Goal: Task Accomplishment & Management: Manage account settings

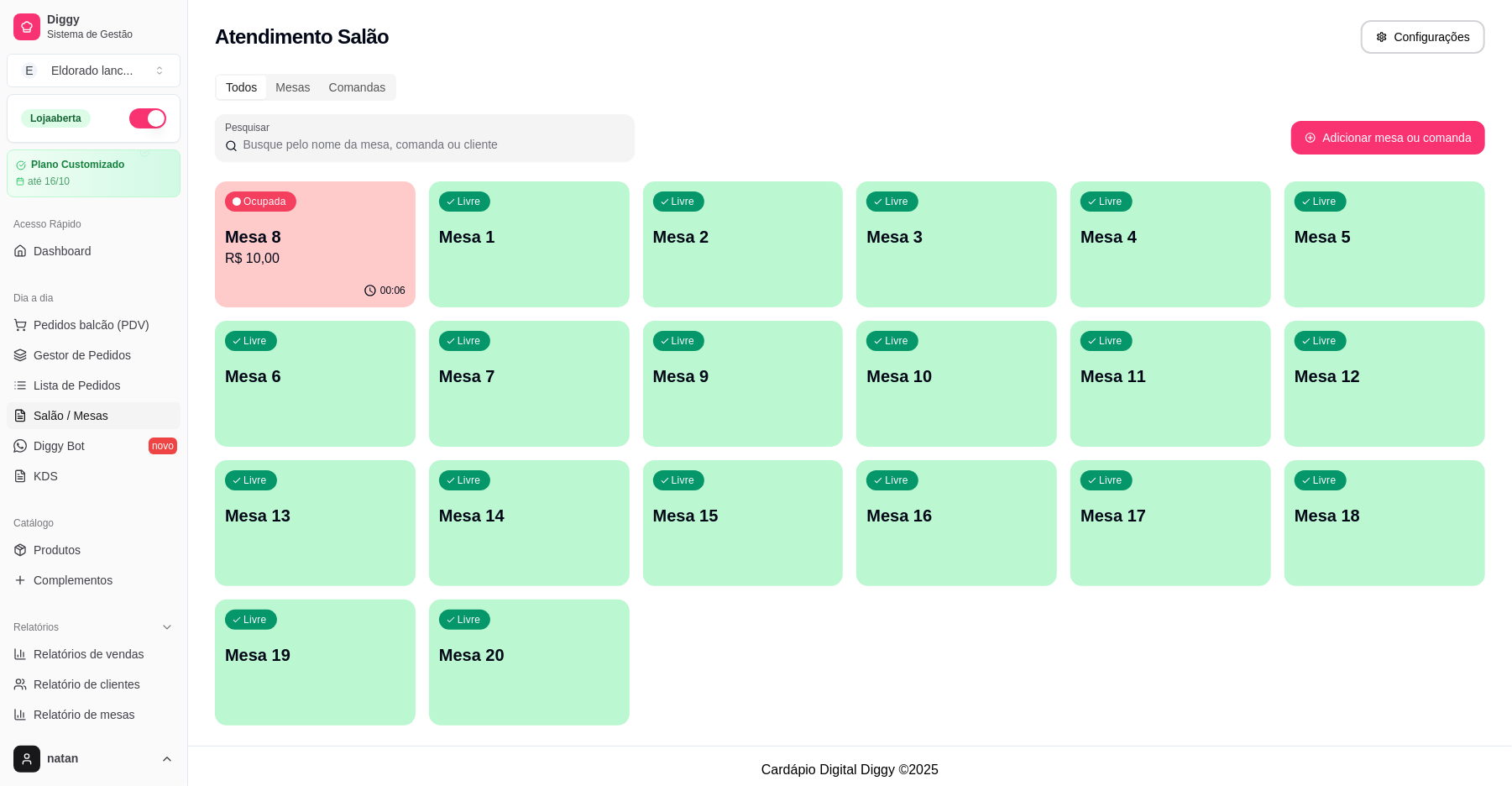
click at [287, 275] on div "00:06" at bounding box center [314, 291] width 201 height 33
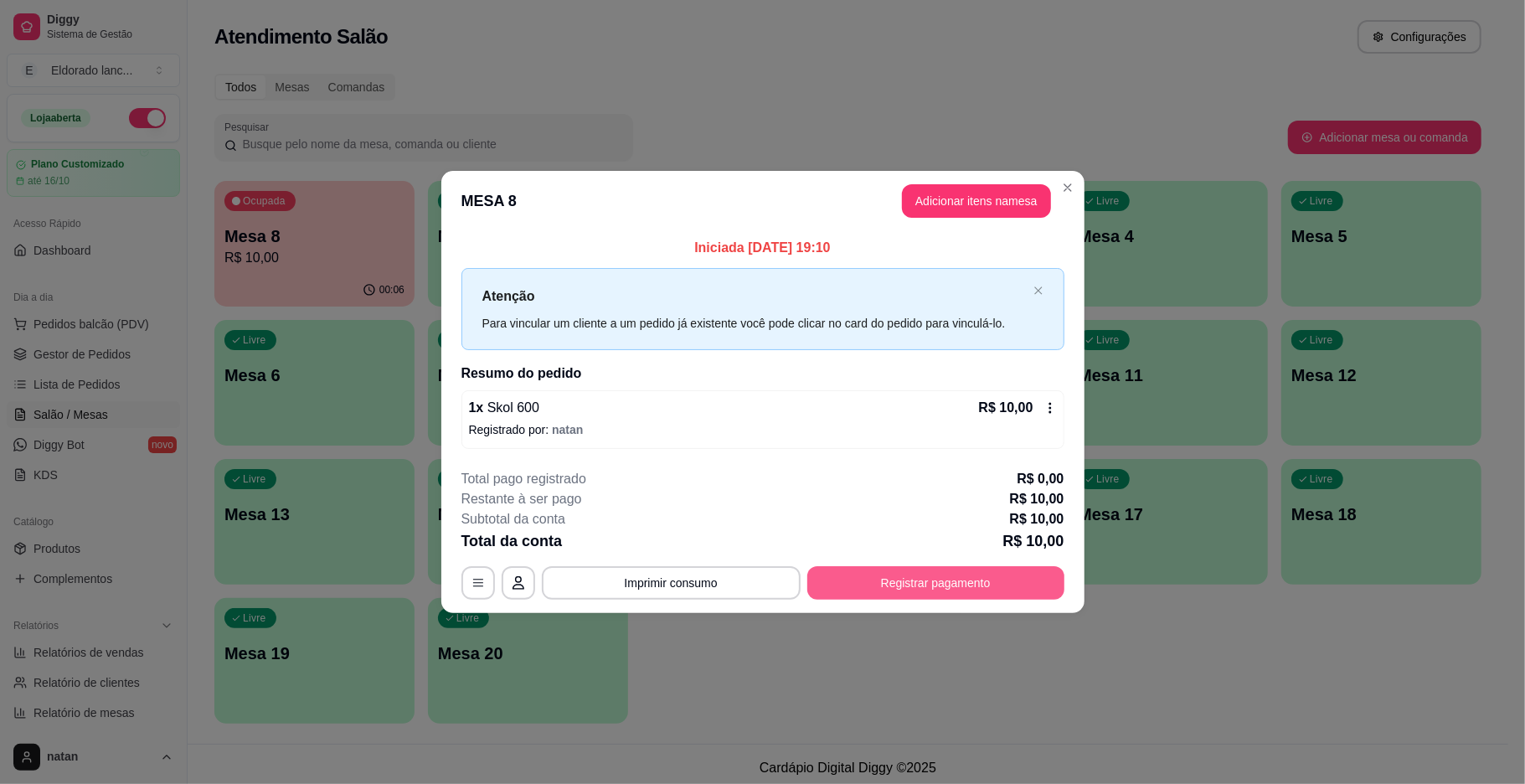
click at [888, 586] on button "Registrar pagamento" at bounding box center [935, 583] width 257 height 34
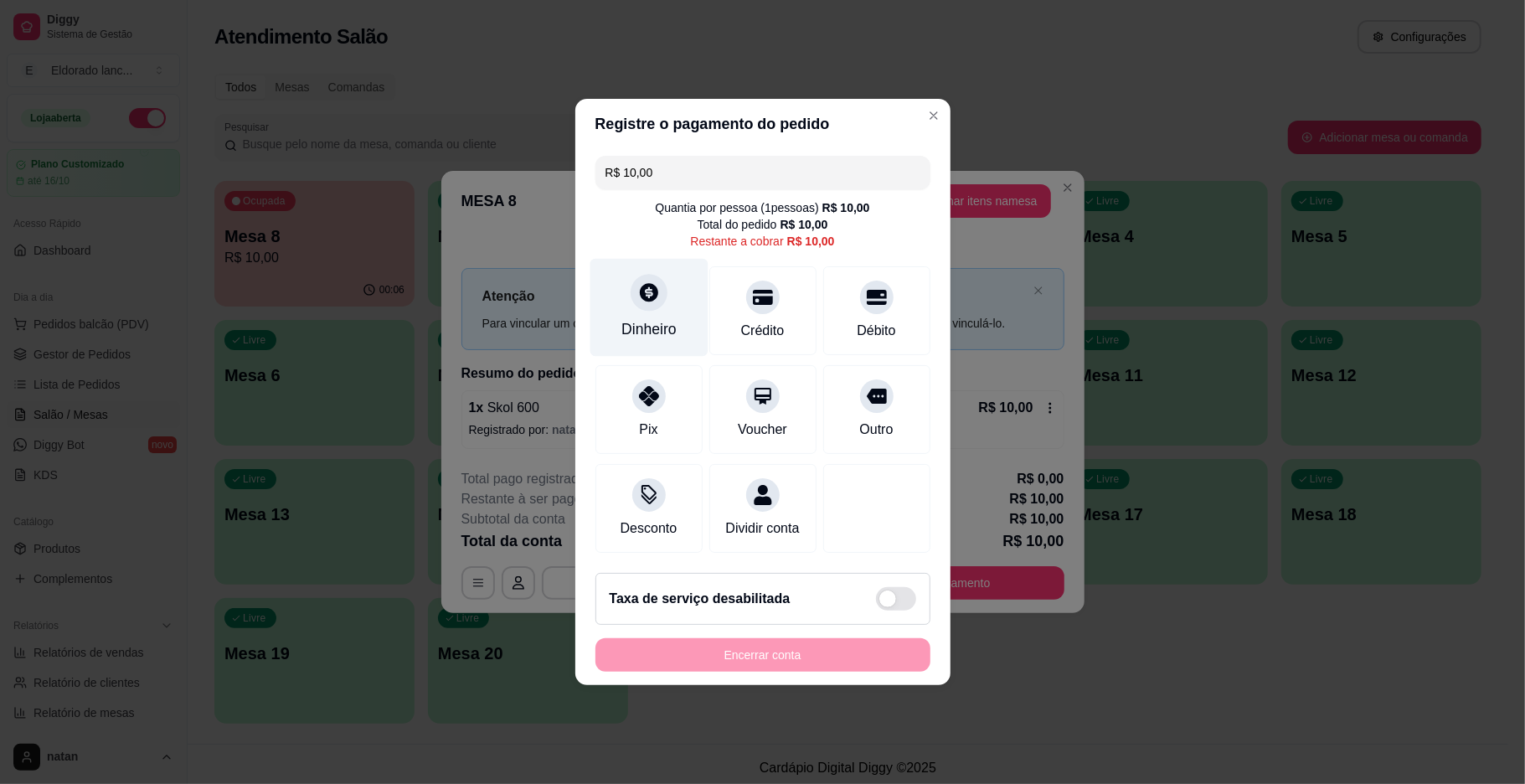
click at [640, 323] on div "Dinheiro" at bounding box center [649, 329] width 55 height 22
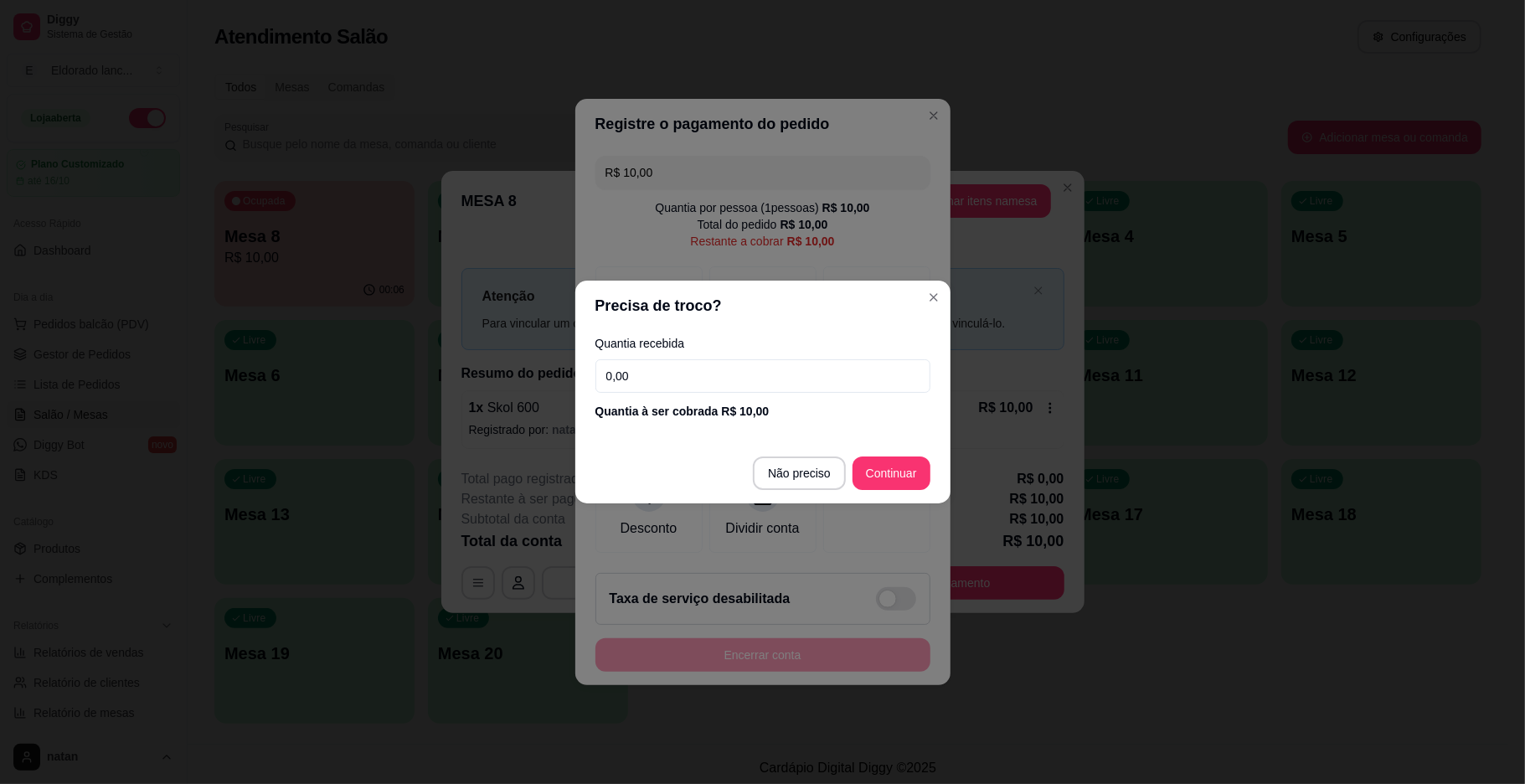
click at [631, 380] on input "0,00" at bounding box center [763, 376] width 335 height 34
click at [611, 374] on input "0,00" at bounding box center [763, 376] width 335 height 34
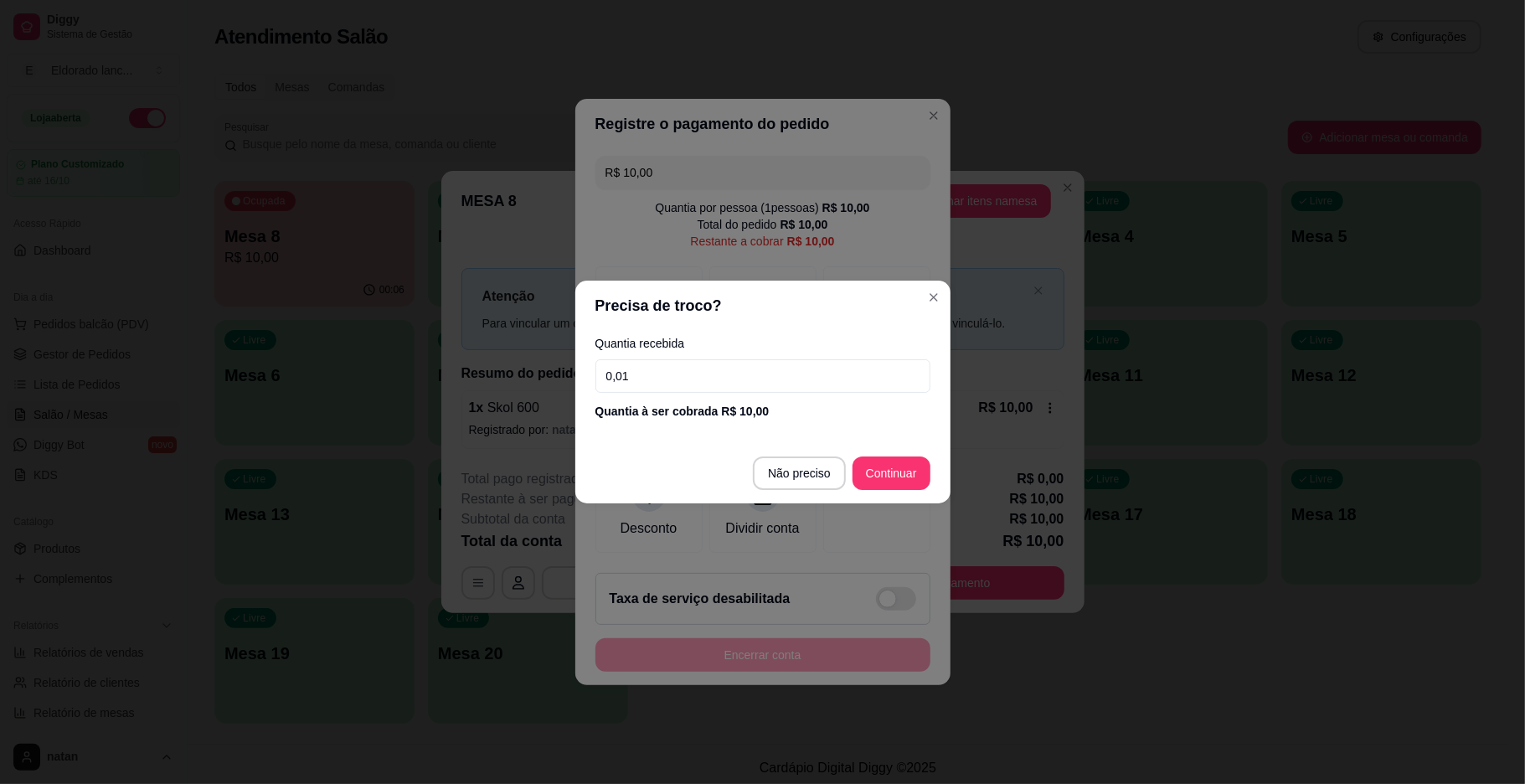
click at [624, 374] on input "0,01" at bounding box center [763, 376] width 335 height 34
type input "10,00"
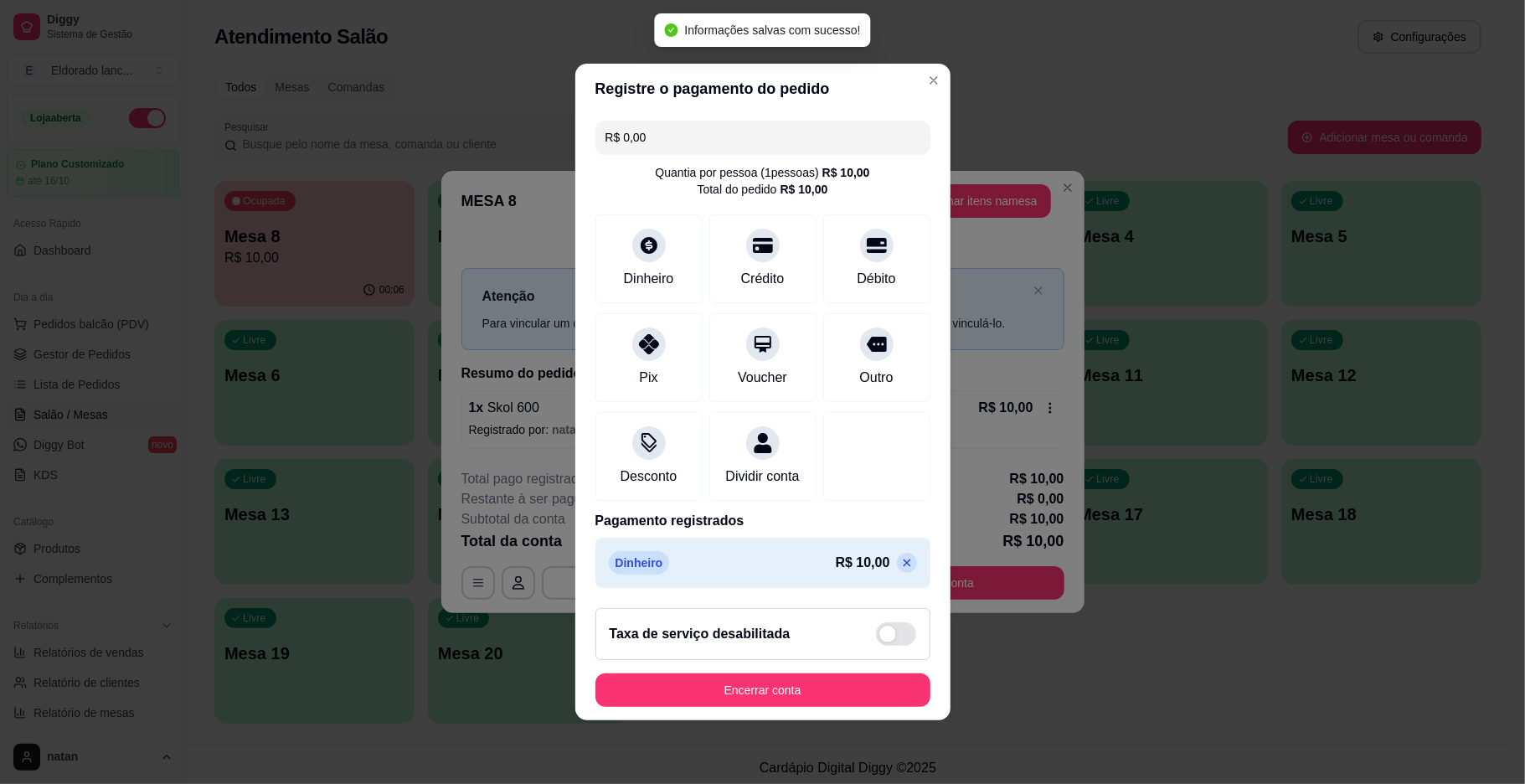
type input "R$ 0,00"
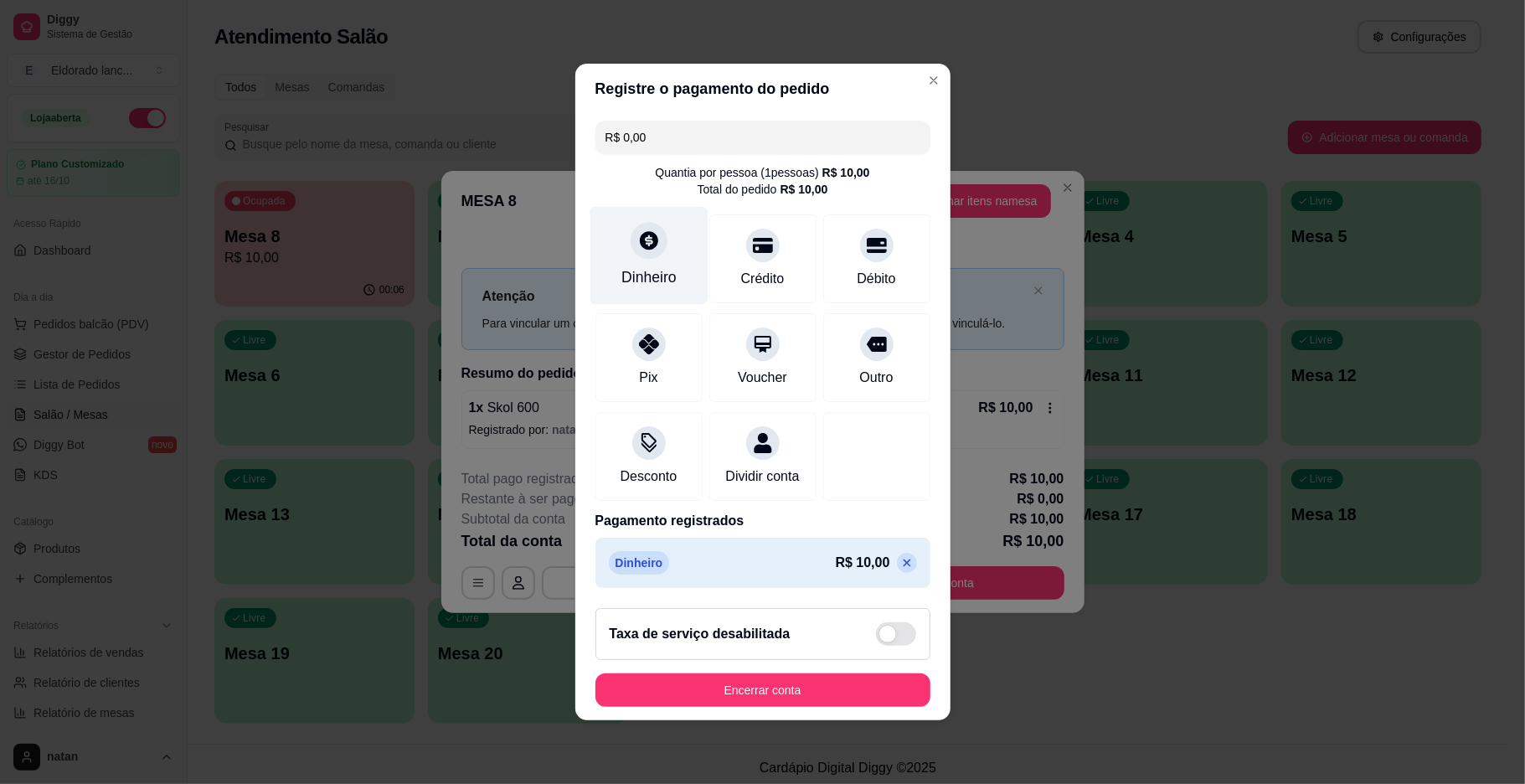
click at [634, 285] on div "Dinheiro" at bounding box center [649, 255] width 118 height 98
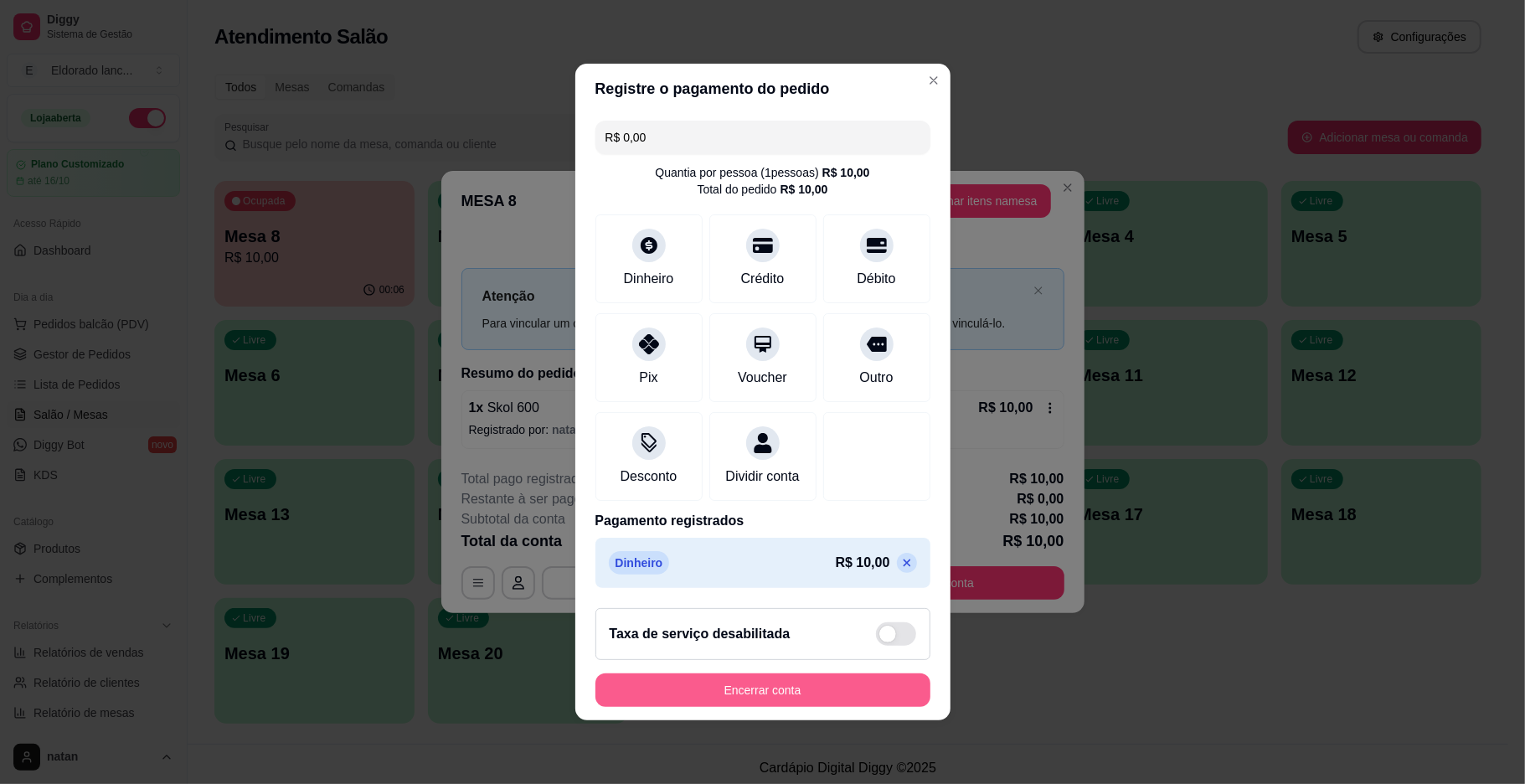
click at [790, 687] on button "Encerrar conta" at bounding box center [763, 689] width 335 height 34
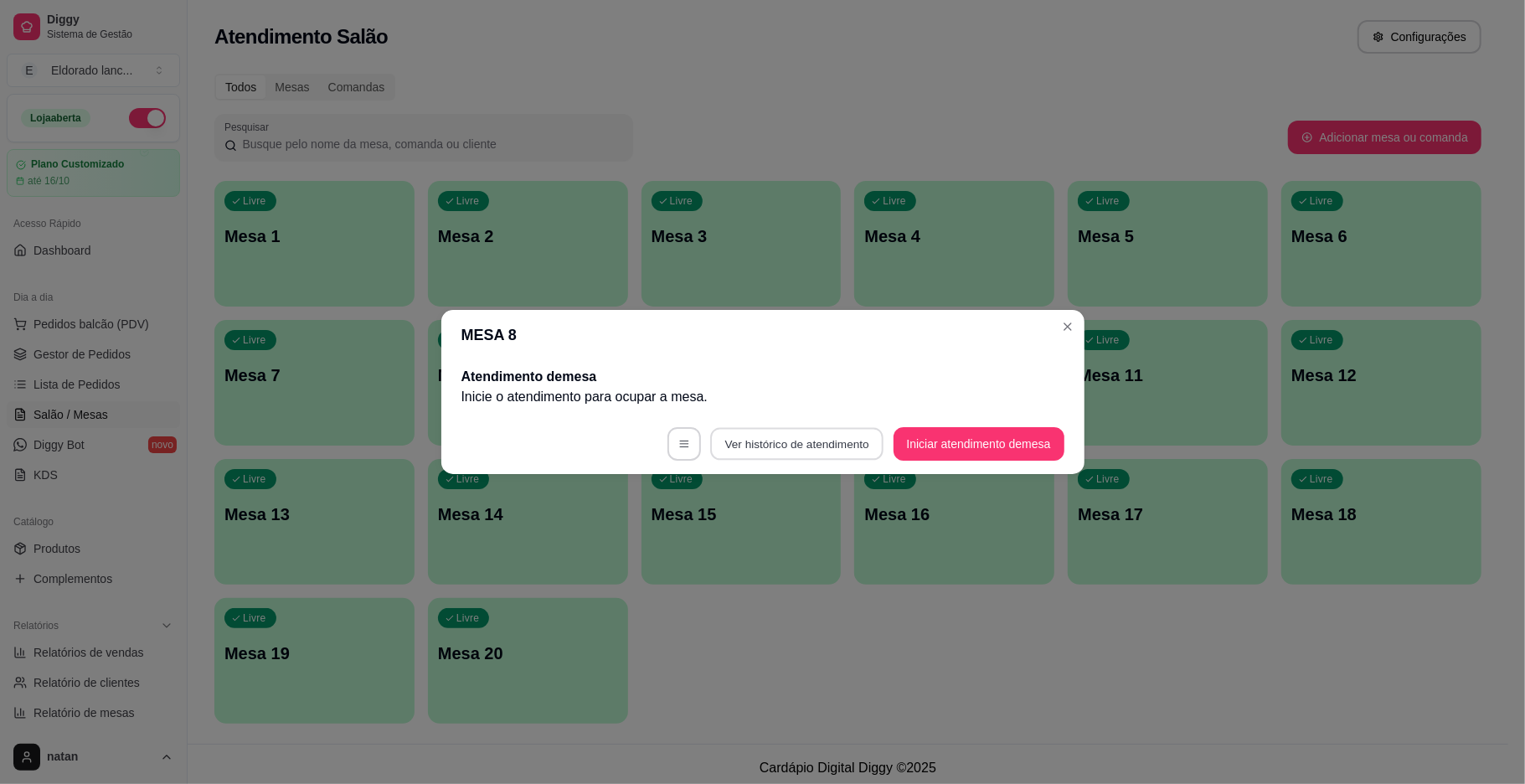
click at [798, 444] on button "Ver histórico de atendimento" at bounding box center [797, 444] width 174 height 33
click at [764, 427] on button "Ver histórico de atendimento" at bounding box center [796, 444] width 179 height 34
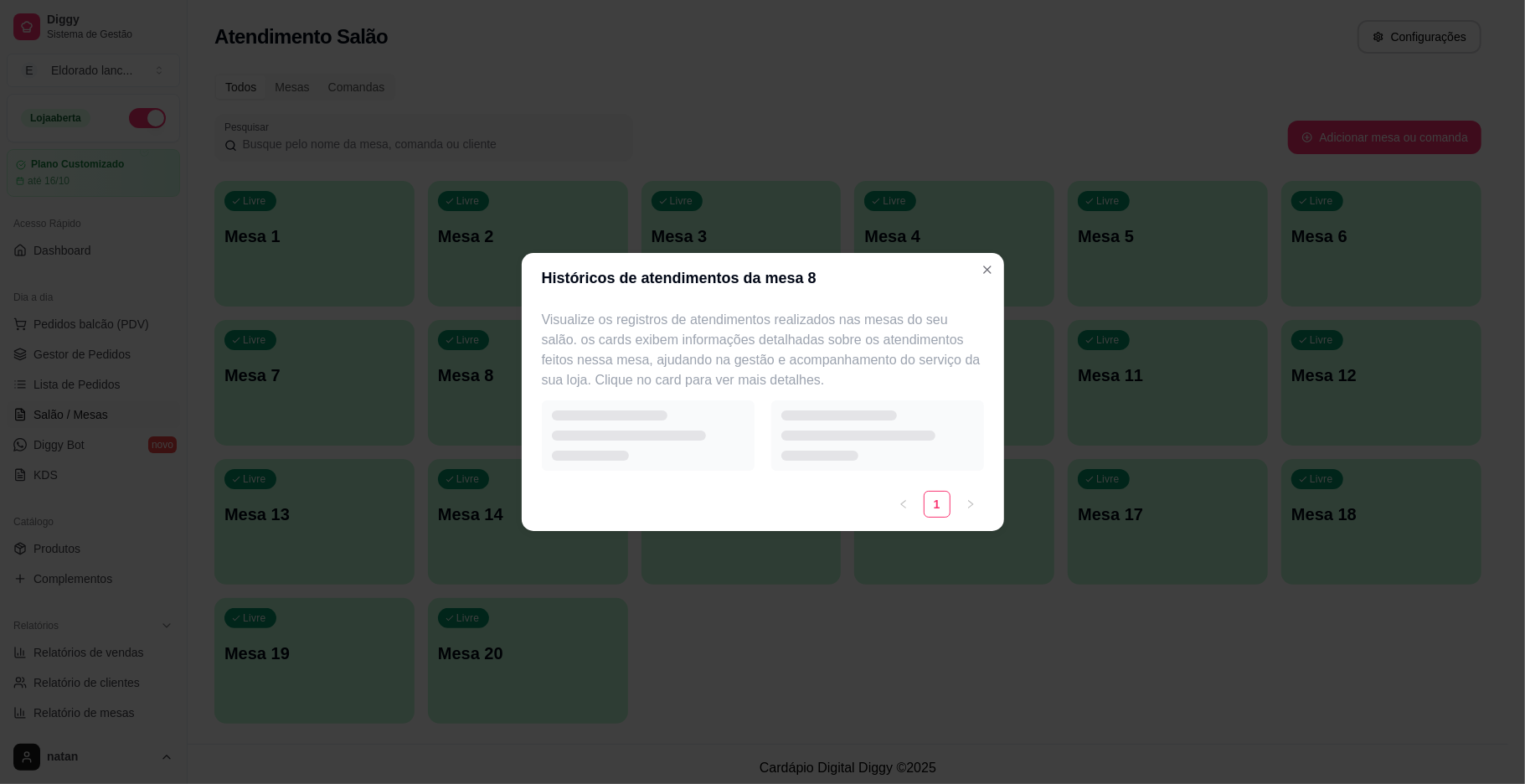
select select "7"
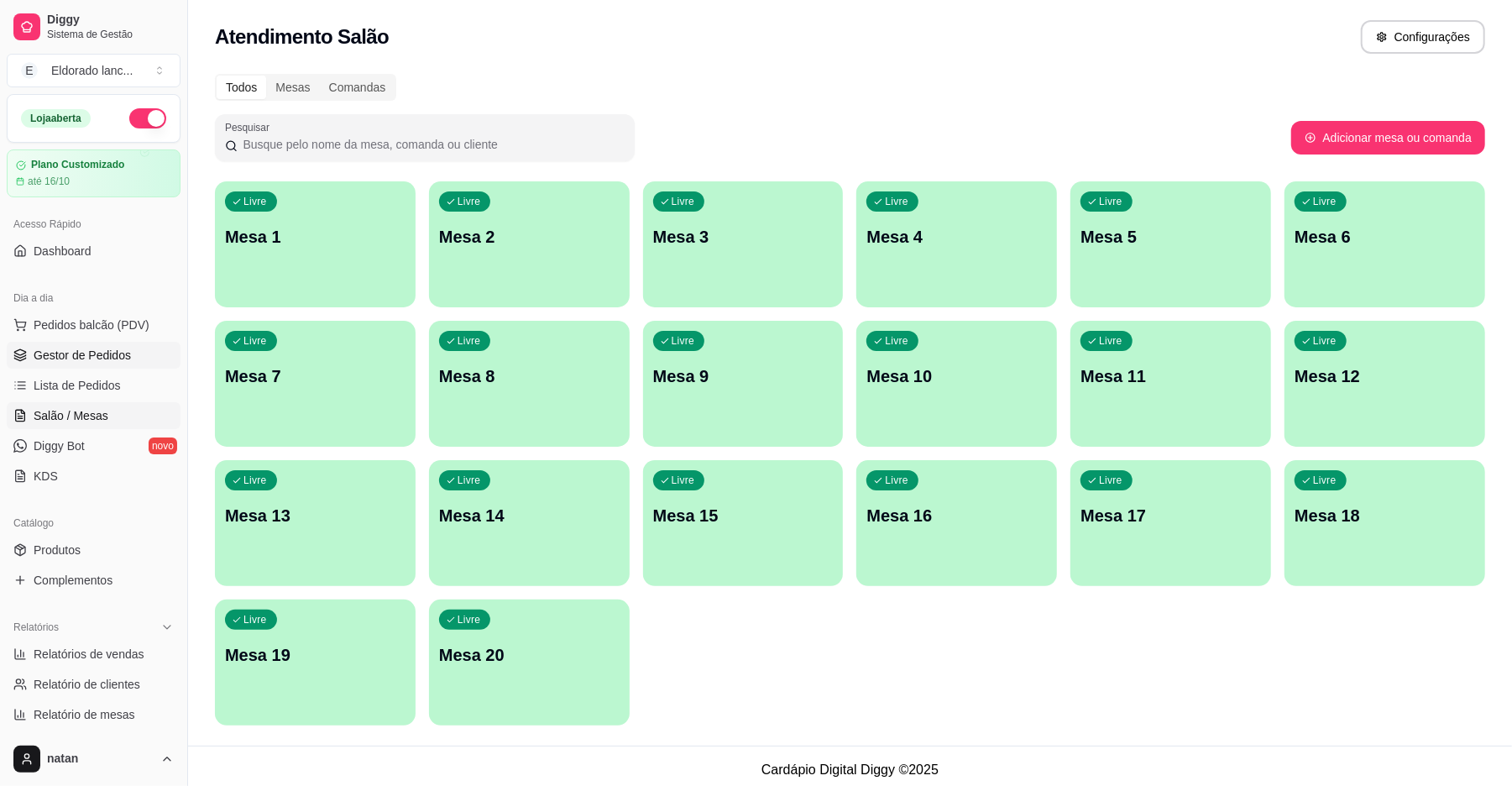
click at [88, 353] on span "Gestor de Pedidos" at bounding box center [82, 355] width 97 height 17
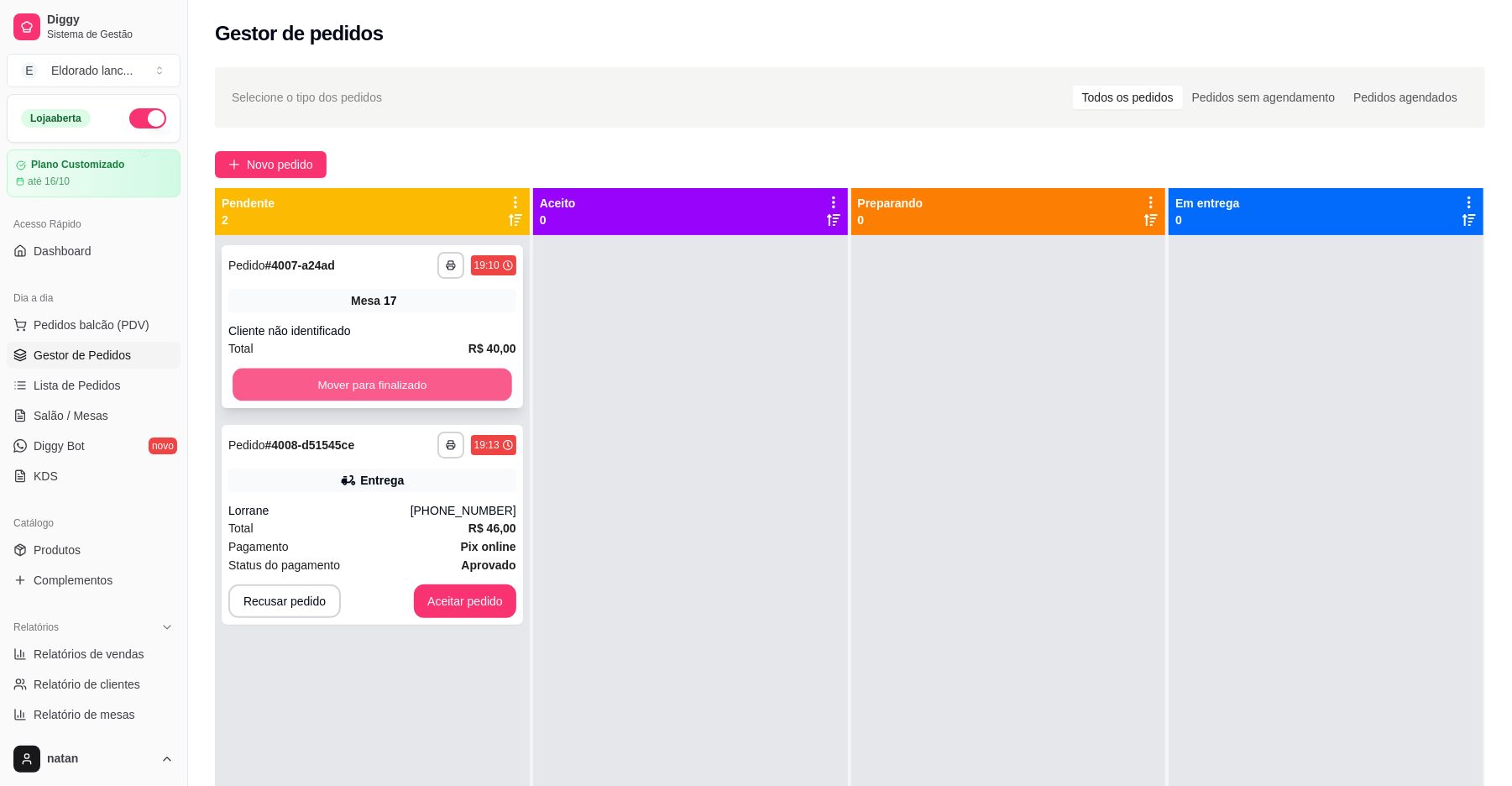
click at [274, 392] on button "Mover para finalizado" at bounding box center [372, 385] width 279 height 33
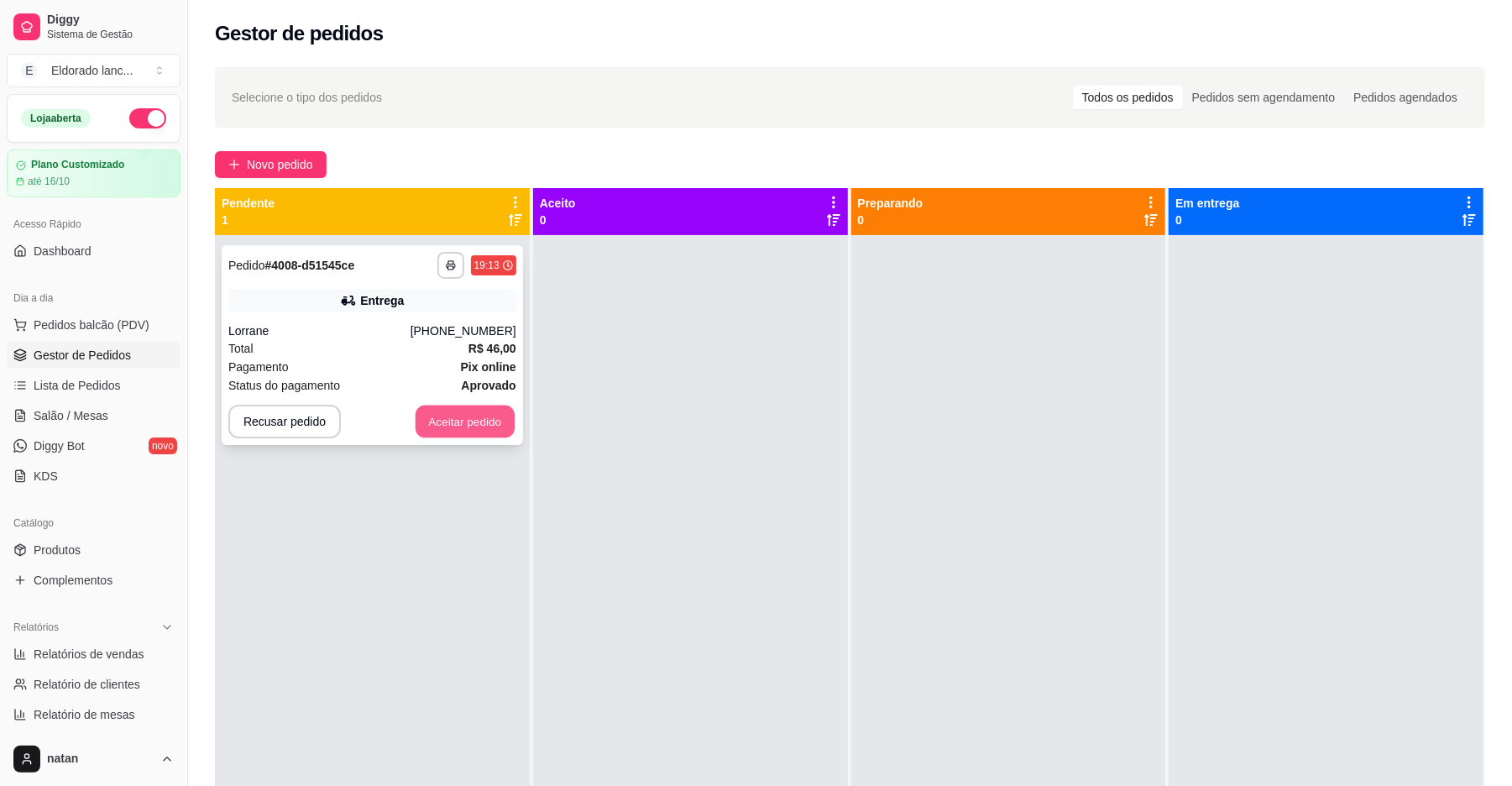
click at [458, 405] on button "Aceitar pedido" at bounding box center [465, 421] width 99 height 33
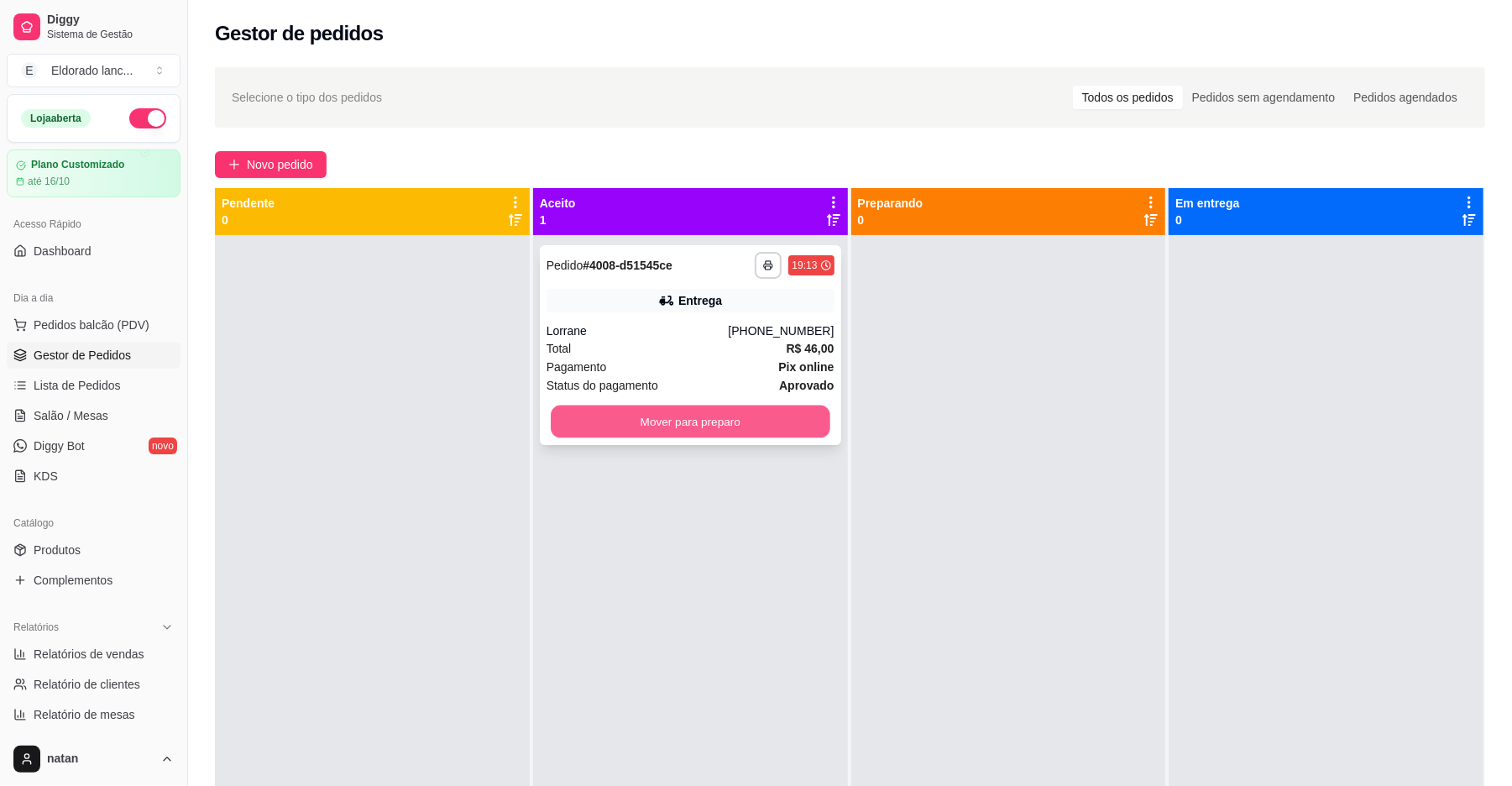
click at [585, 413] on button "Mover para preparo" at bounding box center [690, 421] width 279 height 33
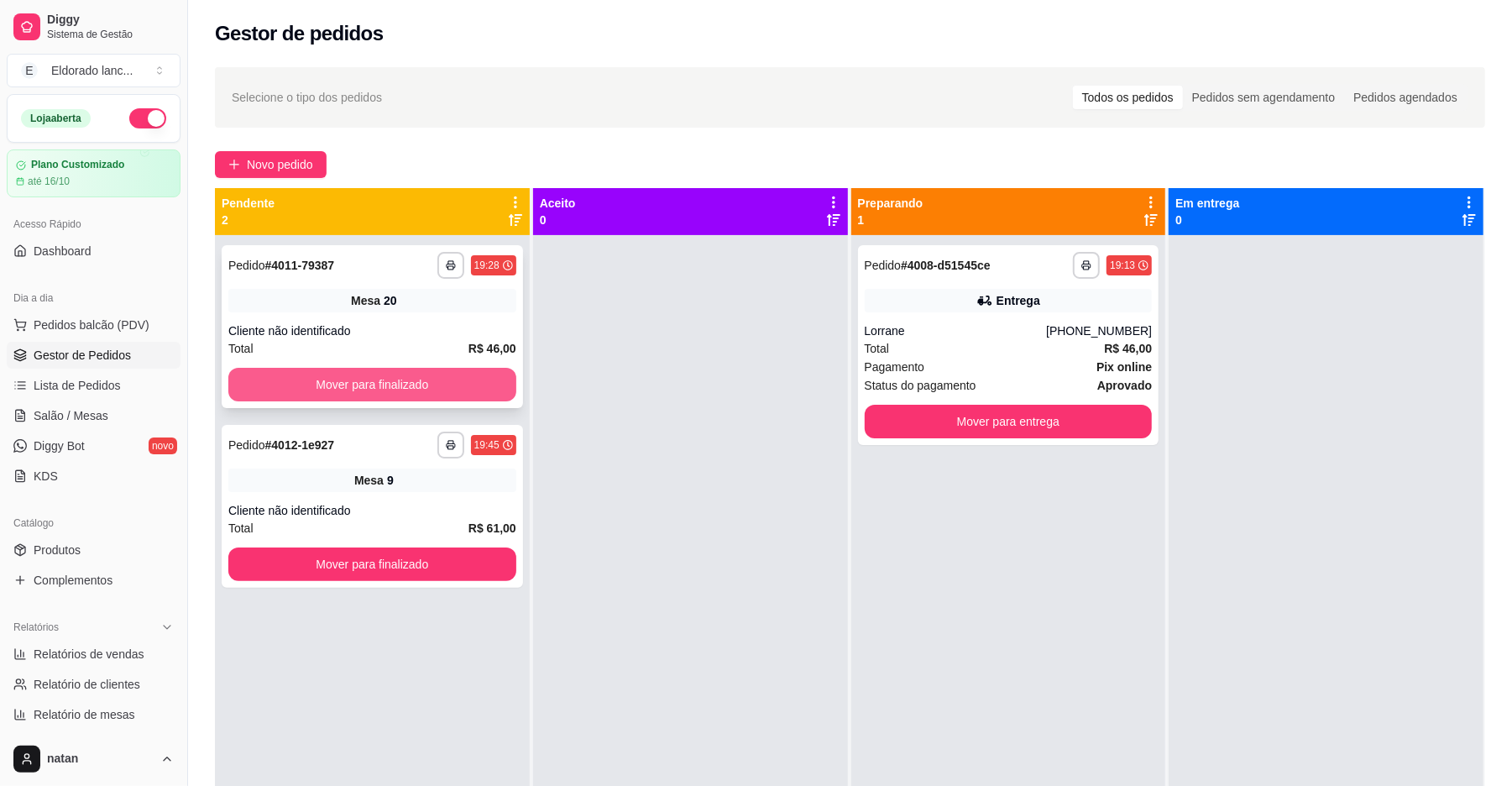
click at [371, 385] on button "Mover para finalizado" at bounding box center [372, 385] width 288 height 34
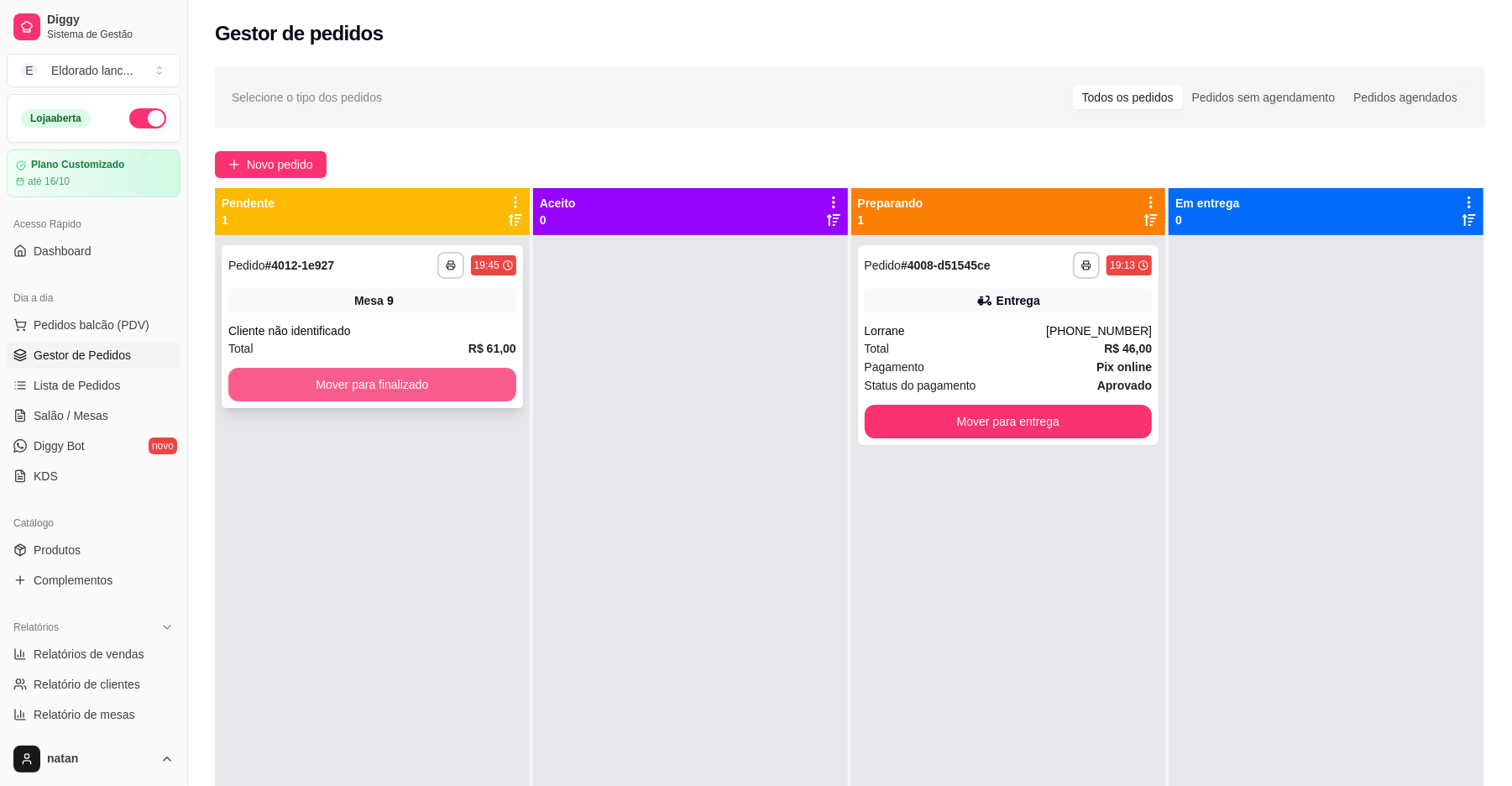
click at [369, 375] on button "Mover para finalizado" at bounding box center [372, 385] width 288 height 34
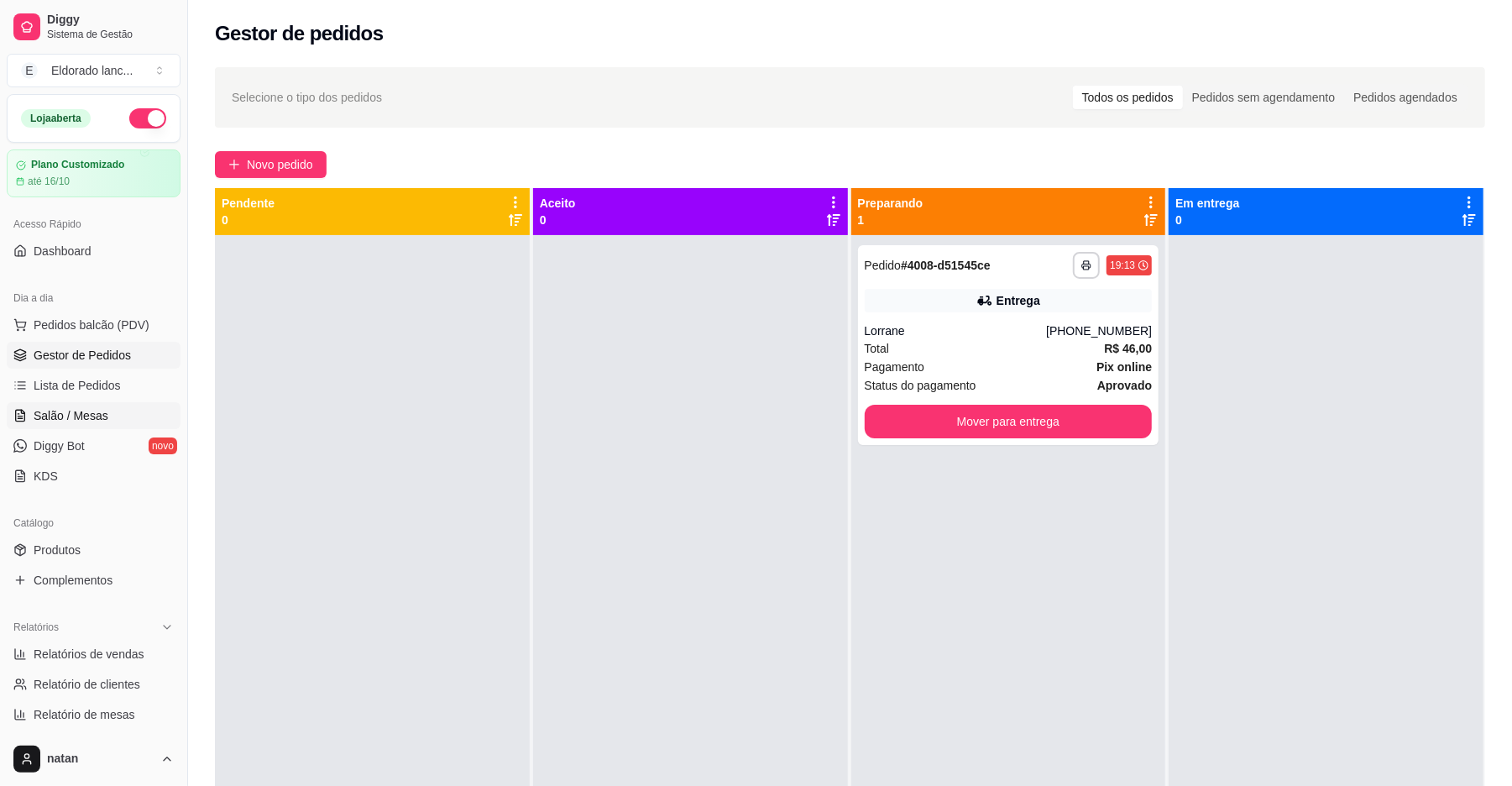
click at [108, 413] on link "Salão / Mesas" at bounding box center [94, 415] width 174 height 27
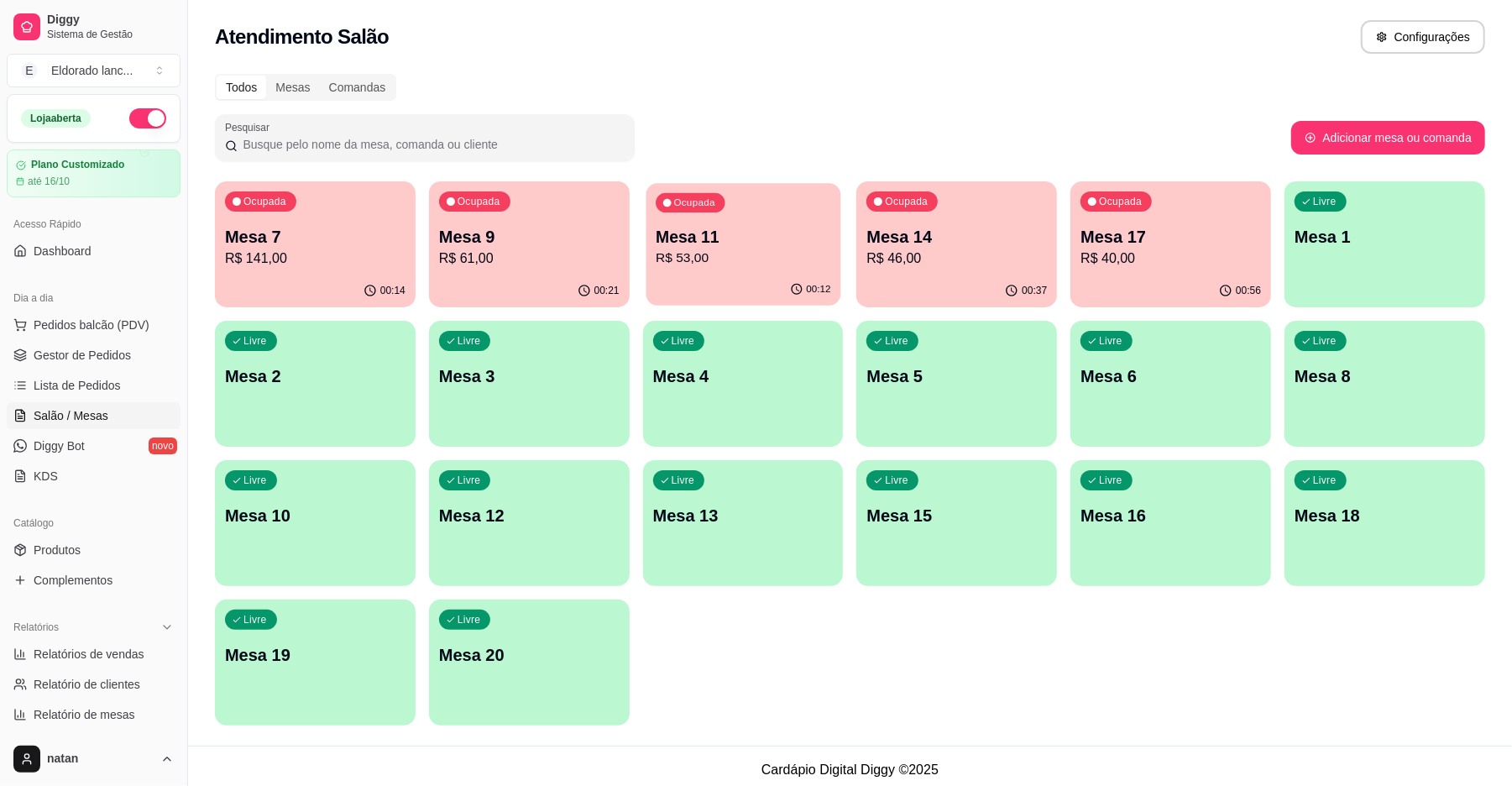
click at [683, 256] on p "R$ 53,00" at bounding box center [743, 258] width 175 height 20
click at [1186, 273] on div "Ocupada Mesa 17 R$ 40,00" at bounding box center [1170, 227] width 201 height 93
click at [757, 257] on p "R$ 53,00" at bounding box center [743, 258] width 175 height 20
click at [552, 240] on p "Mesa 9" at bounding box center [528, 236] width 175 height 23
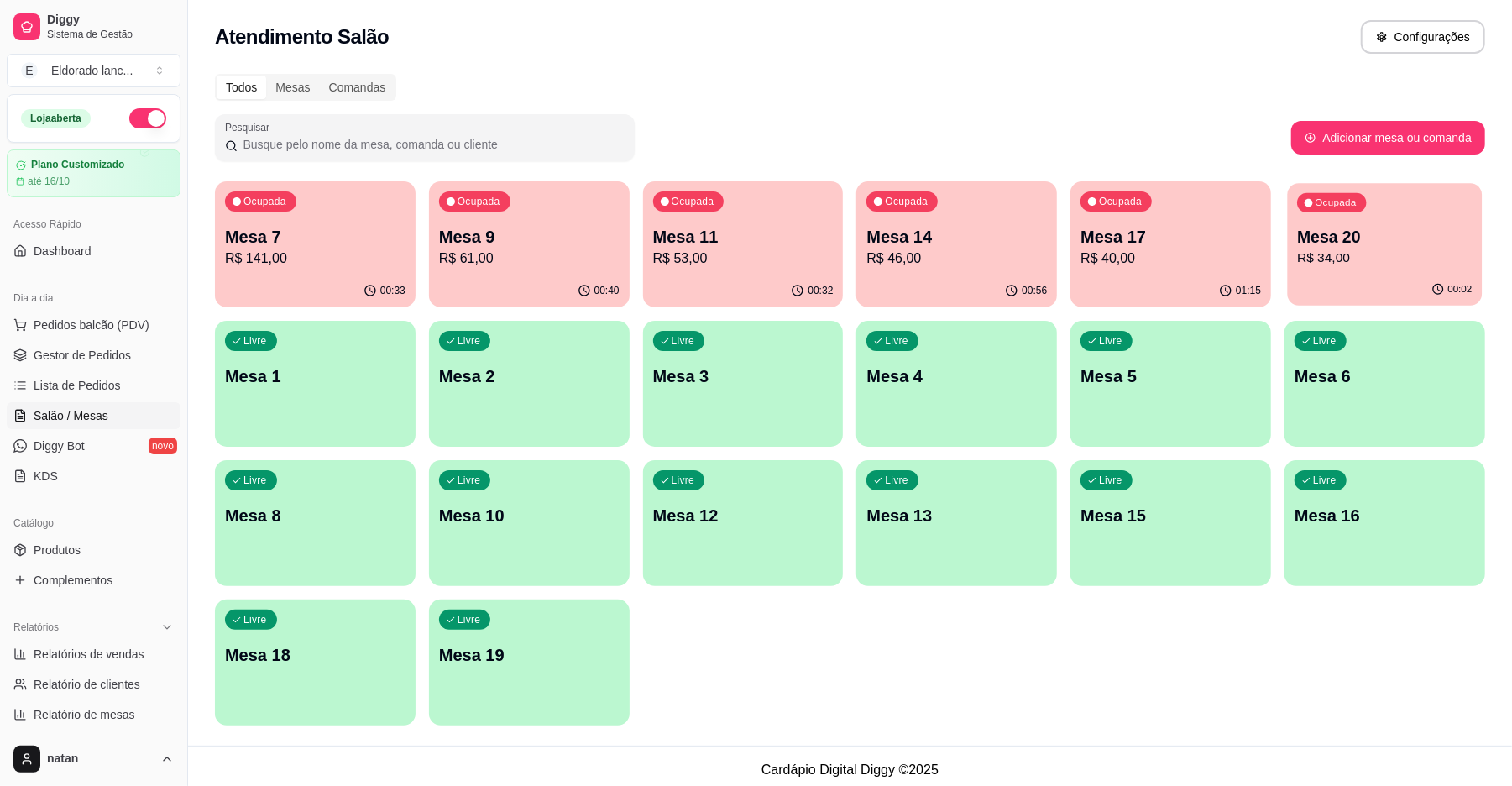
click at [1377, 222] on div "Ocupada Mesa 20 R$ 34,00" at bounding box center [1384, 228] width 195 height 91
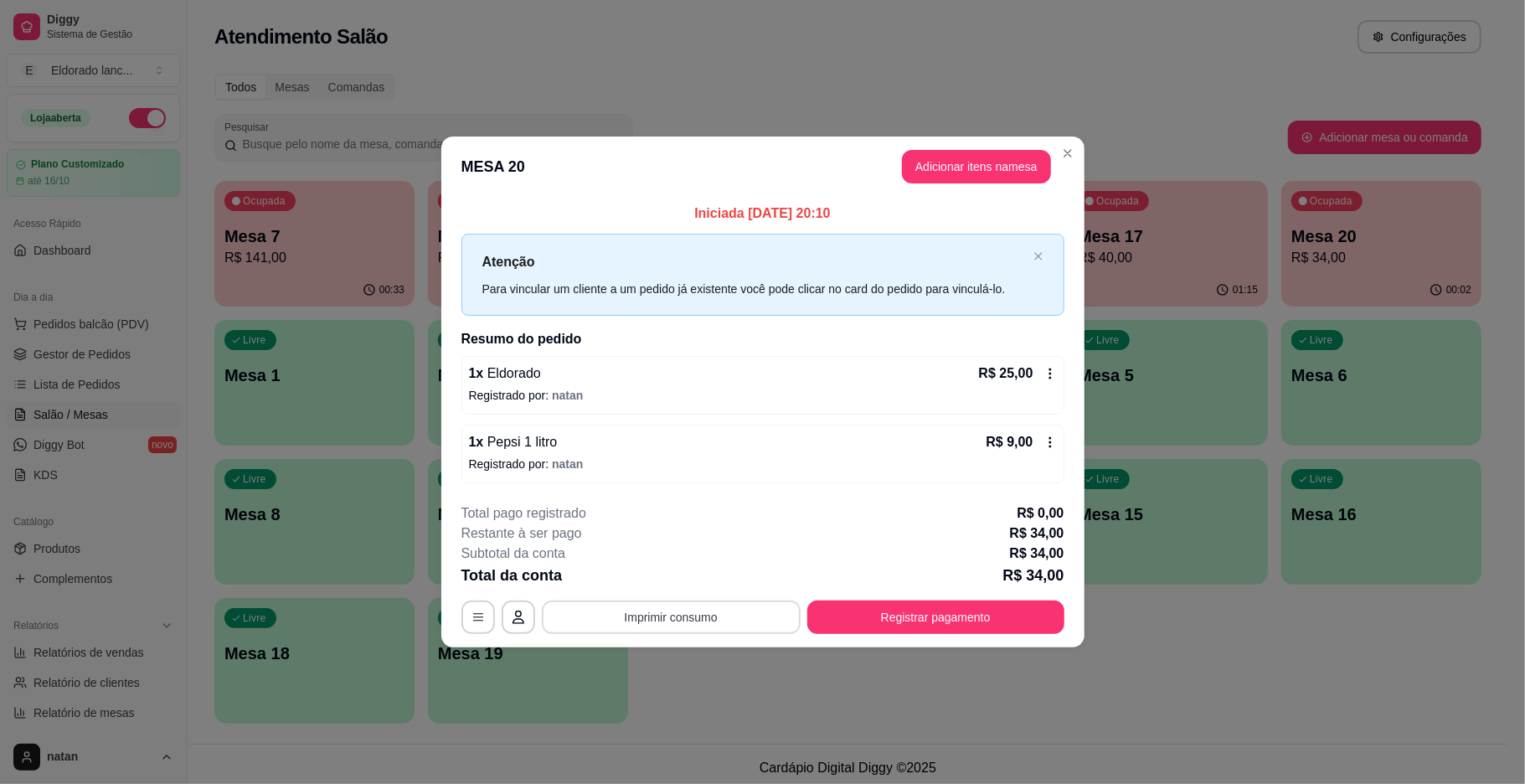
click at [696, 627] on button "Imprimir consumo" at bounding box center [671, 617] width 258 height 34
click at [656, 573] on button "IMPRESSORA" at bounding box center [676, 579] width 121 height 27
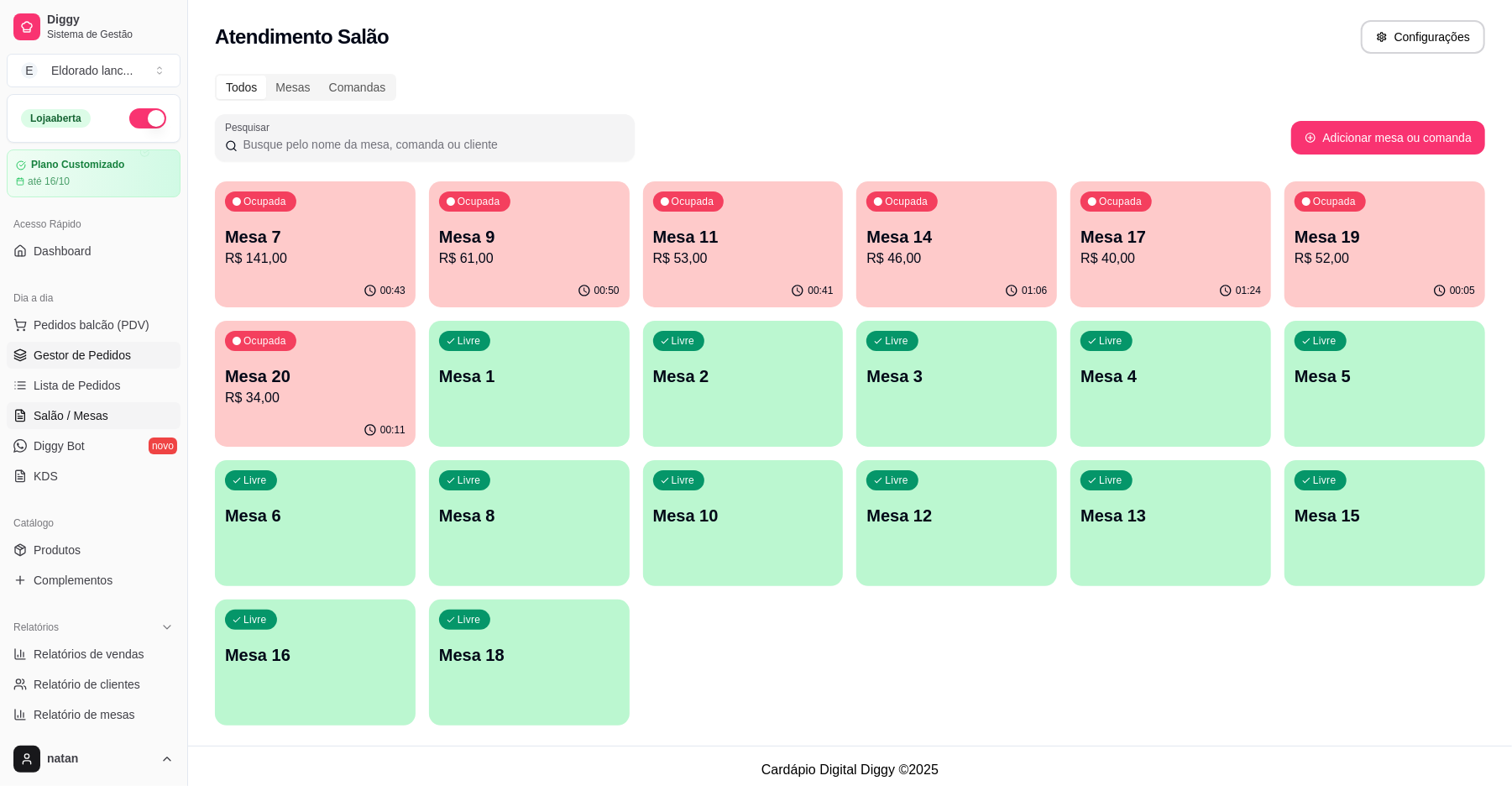
click at [69, 356] on span "Gestor de Pedidos" at bounding box center [82, 355] width 97 height 17
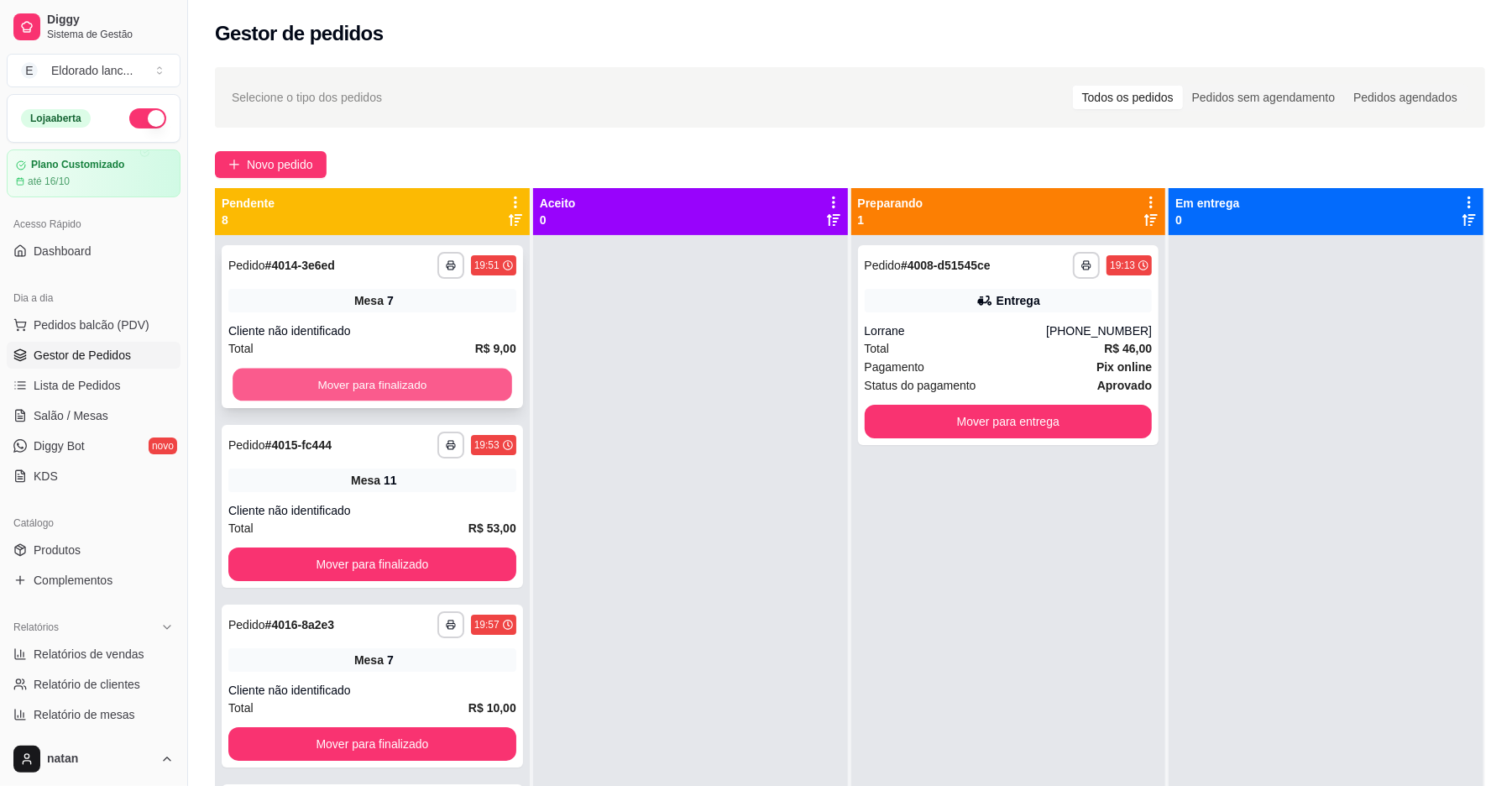
click at [342, 393] on button "Mover para finalizado" at bounding box center [372, 385] width 279 height 33
click at [343, 393] on button "Mover para finalizado" at bounding box center [372, 385] width 279 height 33
click at [343, 393] on div "Mover para finalizado" at bounding box center [372, 385] width 288 height 34
click at [369, 388] on button "Mover para finalizado" at bounding box center [372, 385] width 279 height 33
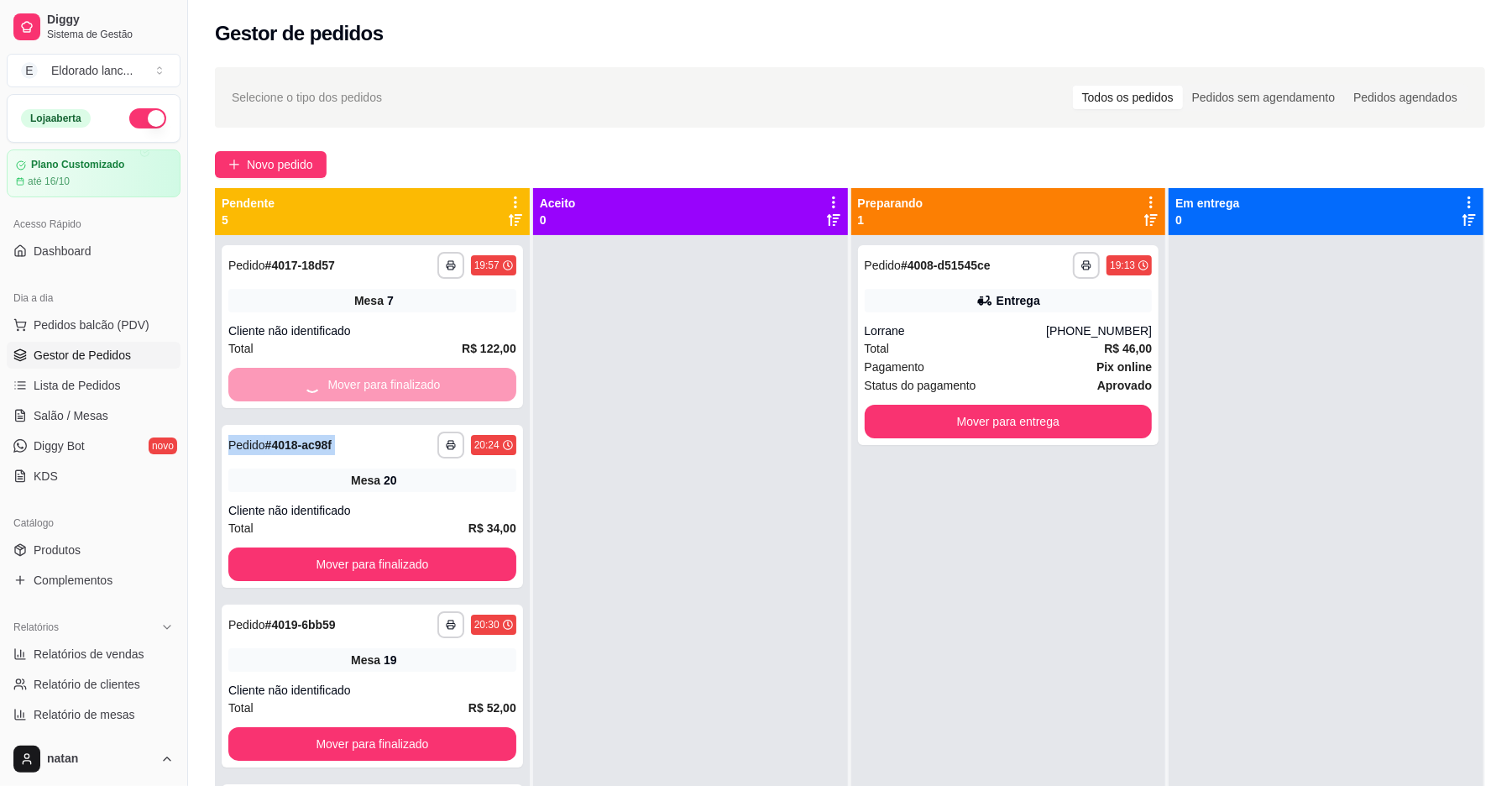
click at [369, 388] on div "Mover para finalizado" at bounding box center [372, 385] width 288 height 34
click at [369, 547] on button "Mover para finalizado" at bounding box center [372, 564] width 288 height 34
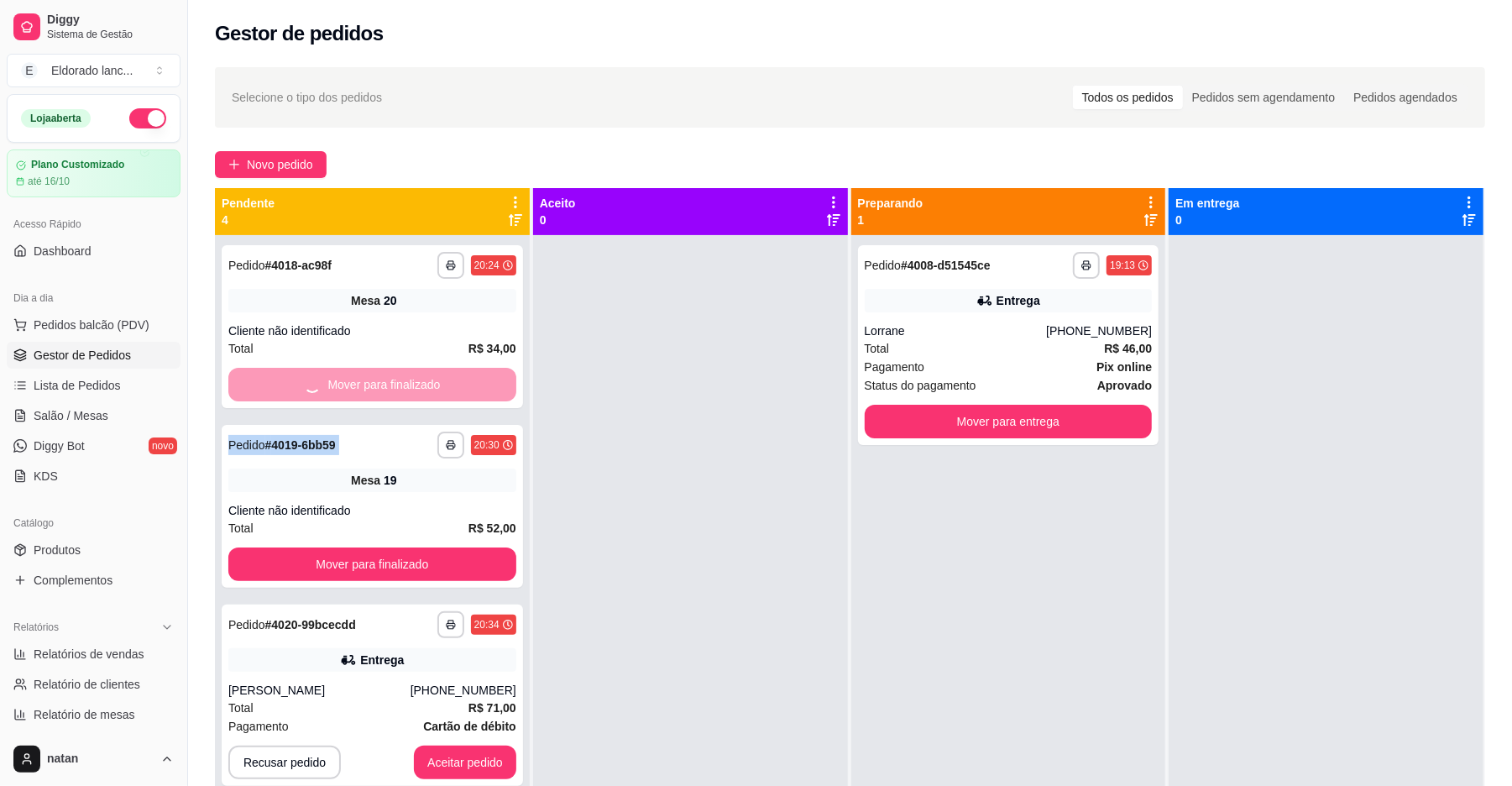
click at [369, 388] on div "Mover para finalizado" at bounding box center [372, 385] width 288 height 34
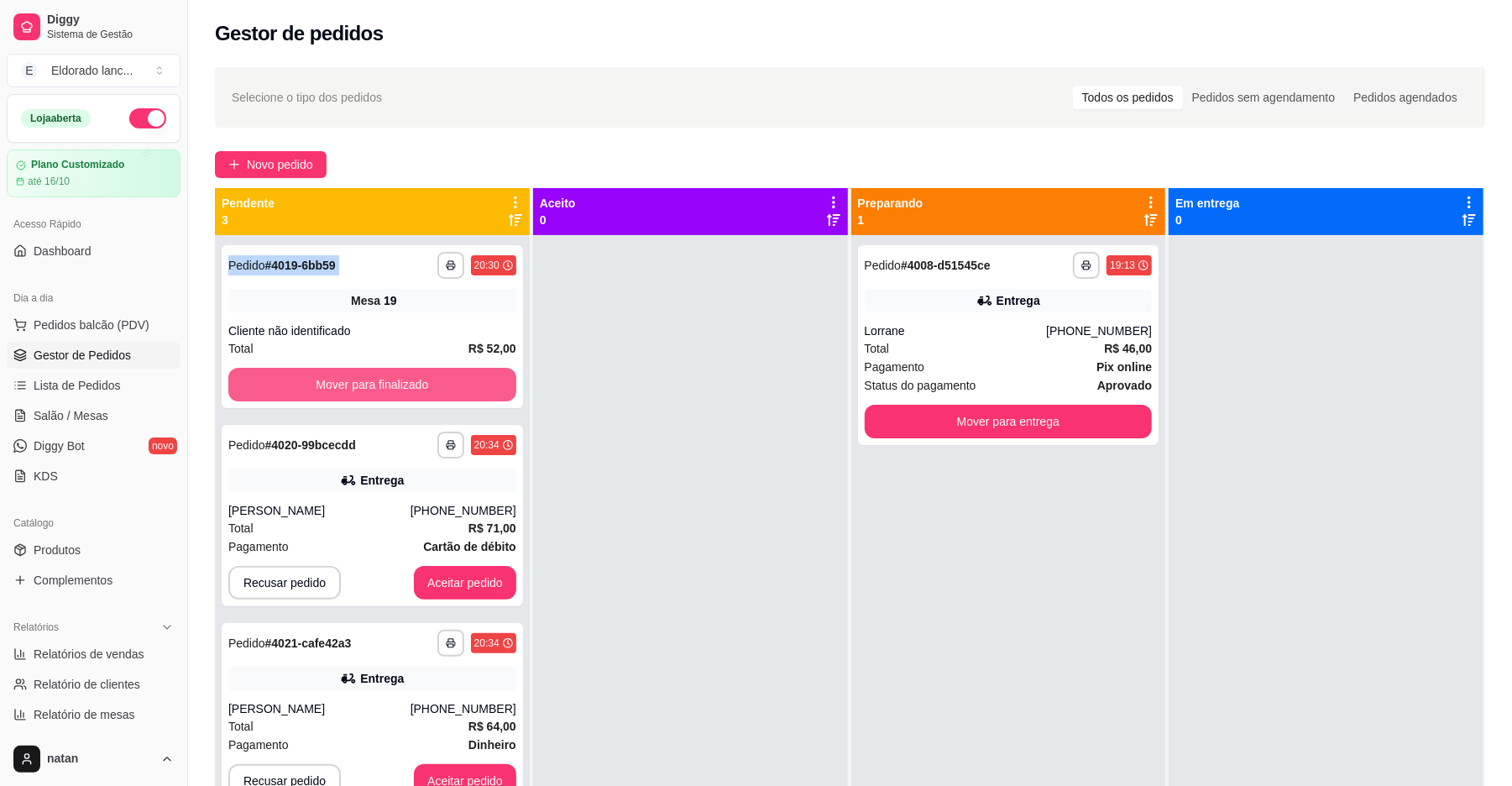
click at [369, 388] on button "Mover para finalizado" at bounding box center [372, 385] width 288 height 34
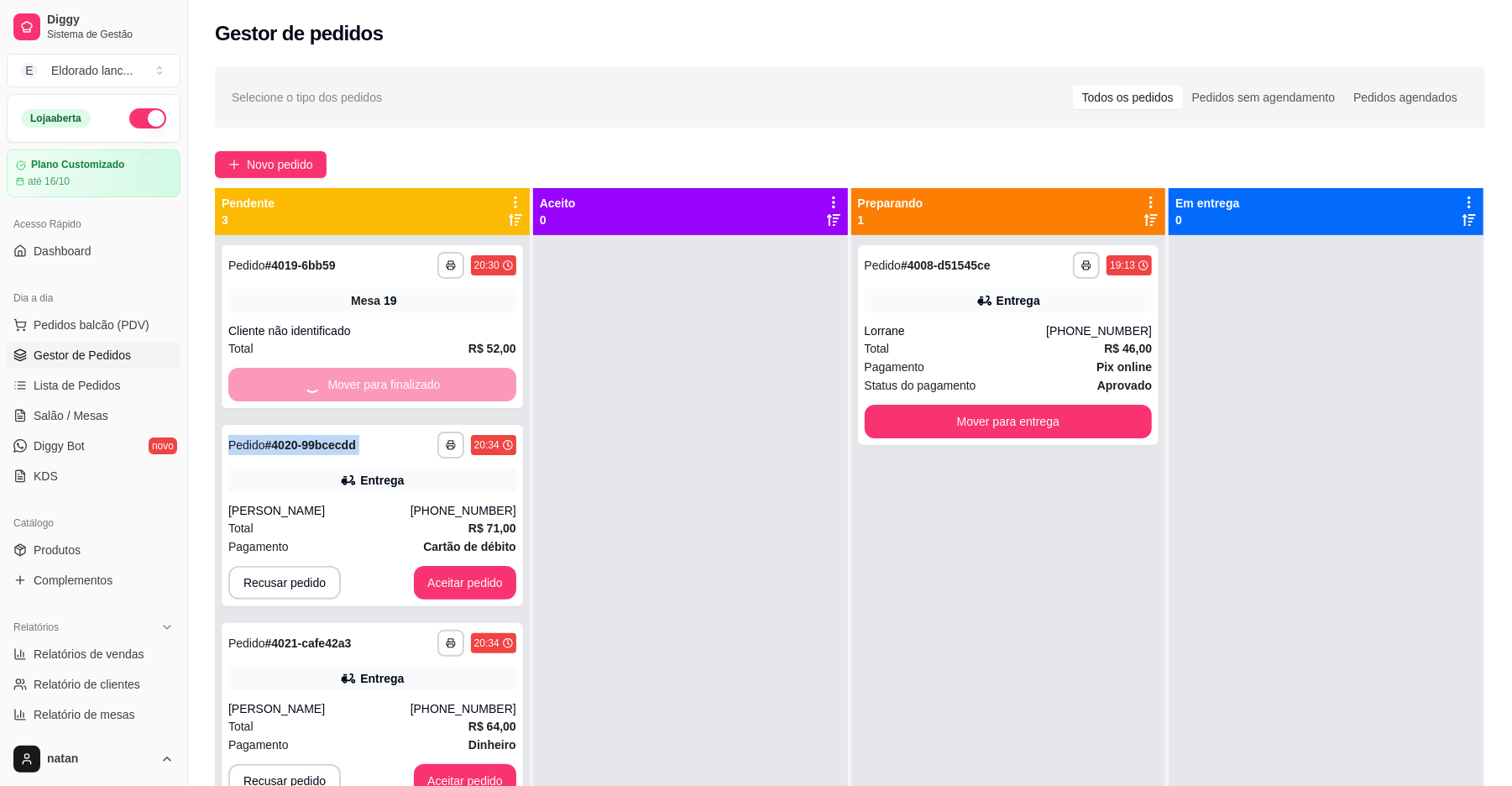
click at [369, 388] on div "Mover para finalizado" at bounding box center [372, 385] width 288 height 34
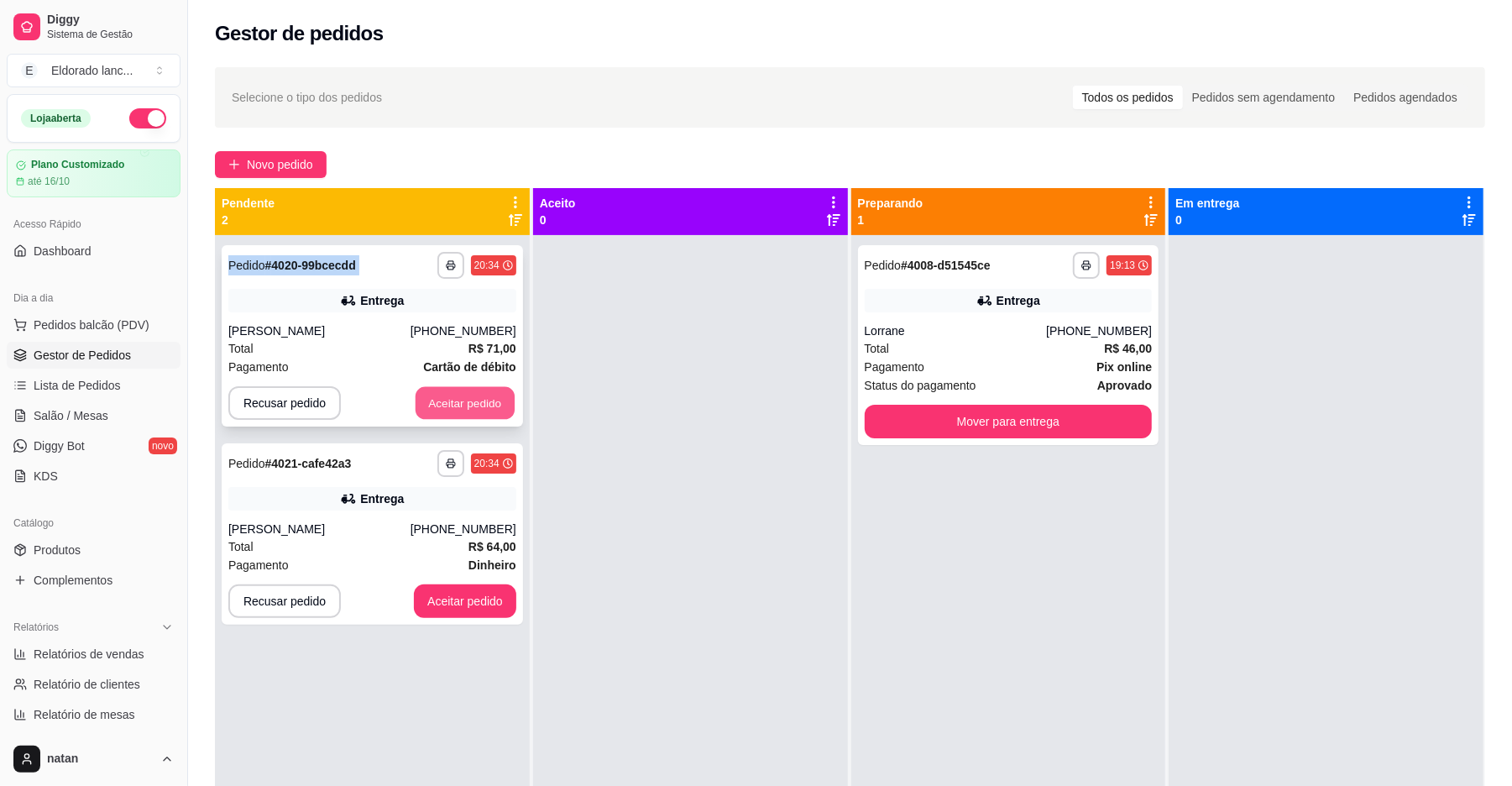
click at [430, 388] on button "Aceitar pedido" at bounding box center [465, 402] width 99 height 33
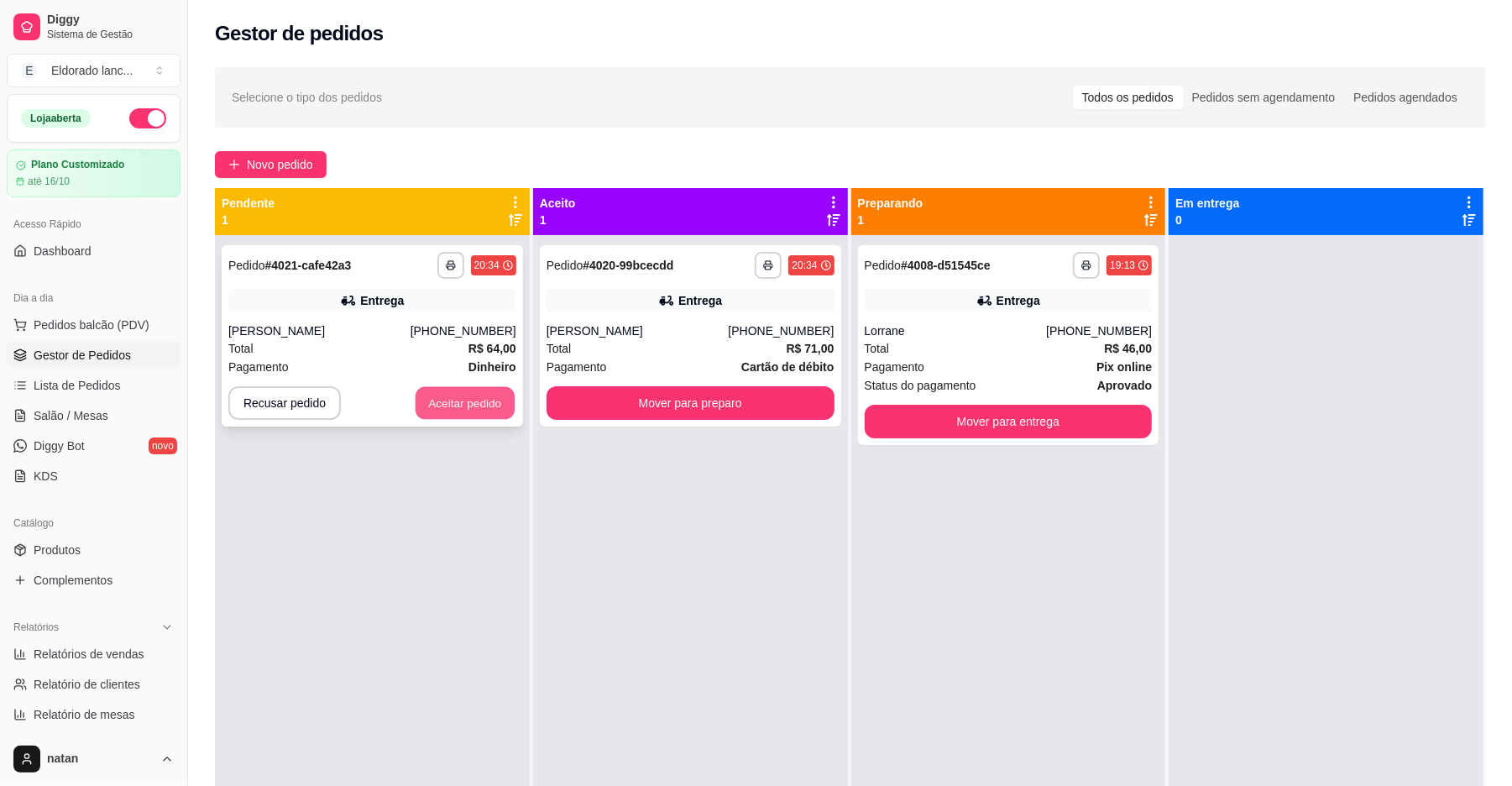
click at [458, 401] on button "Aceitar pedido" at bounding box center [465, 402] width 99 height 33
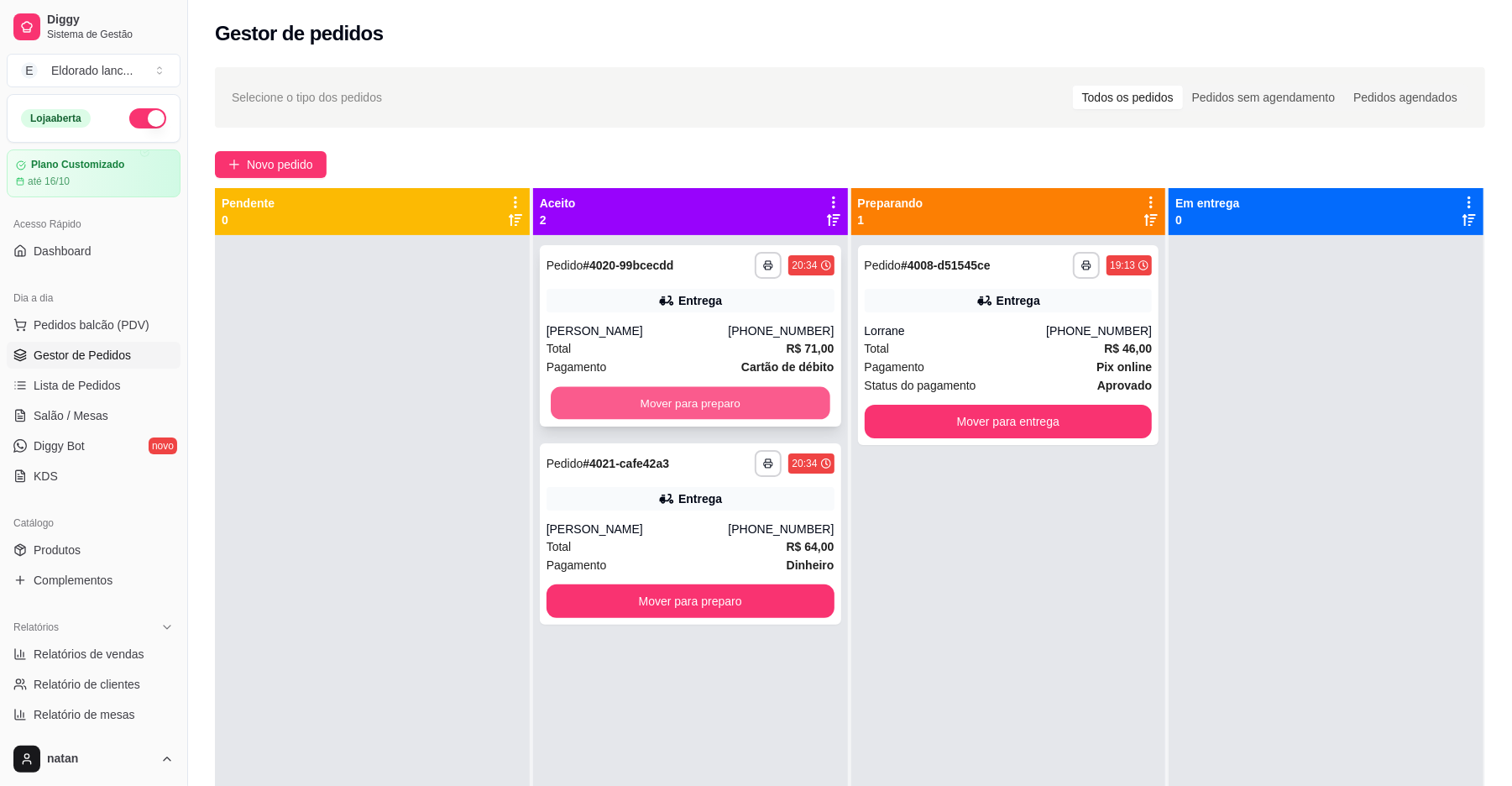
click at [558, 414] on button "Mover para preparo" at bounding box center [690, 402] width 279 height 33
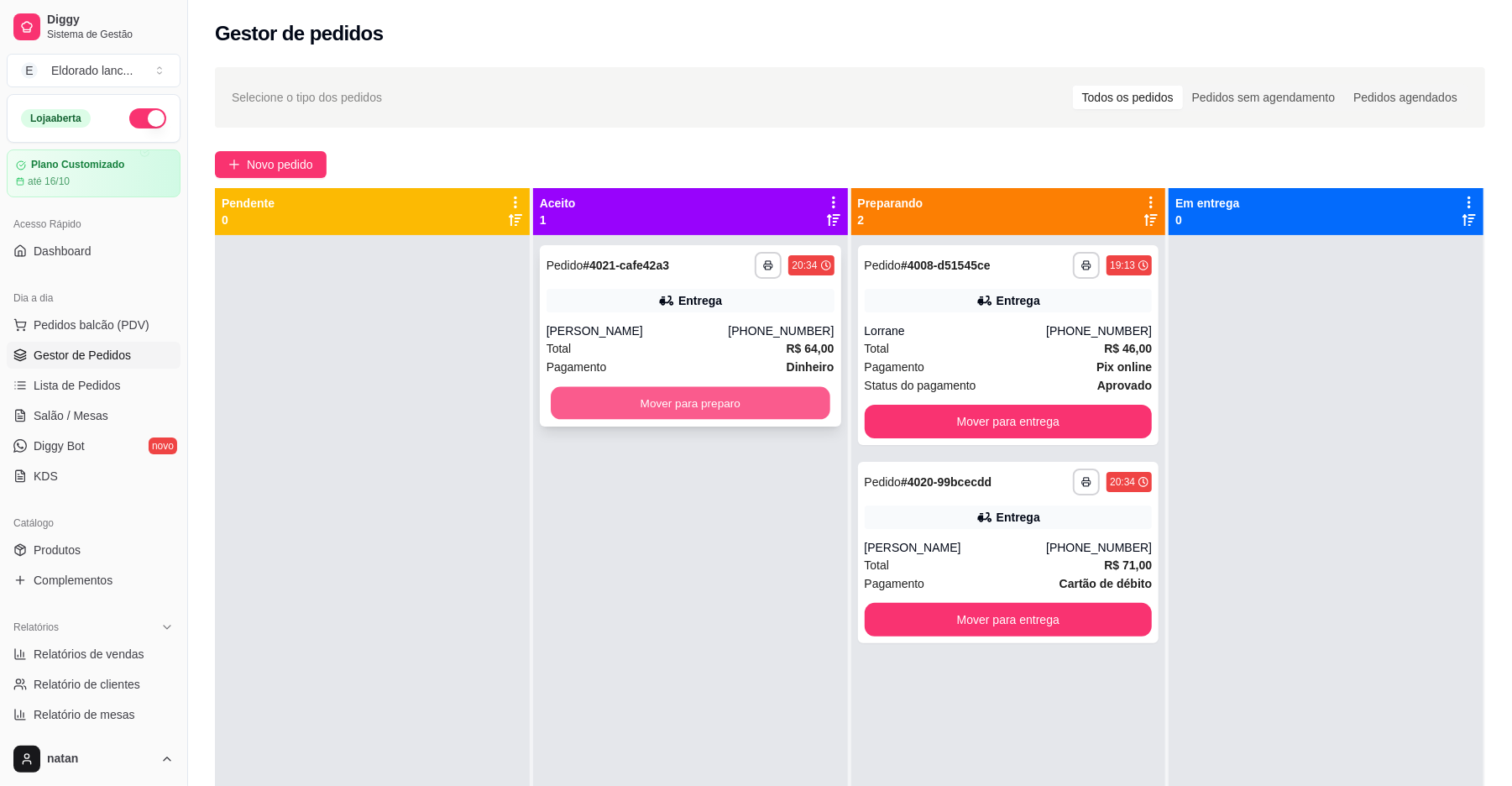
click at [608, 407] on button "Mover para preparo" at bounding box center [690, 402] width 279 height 33
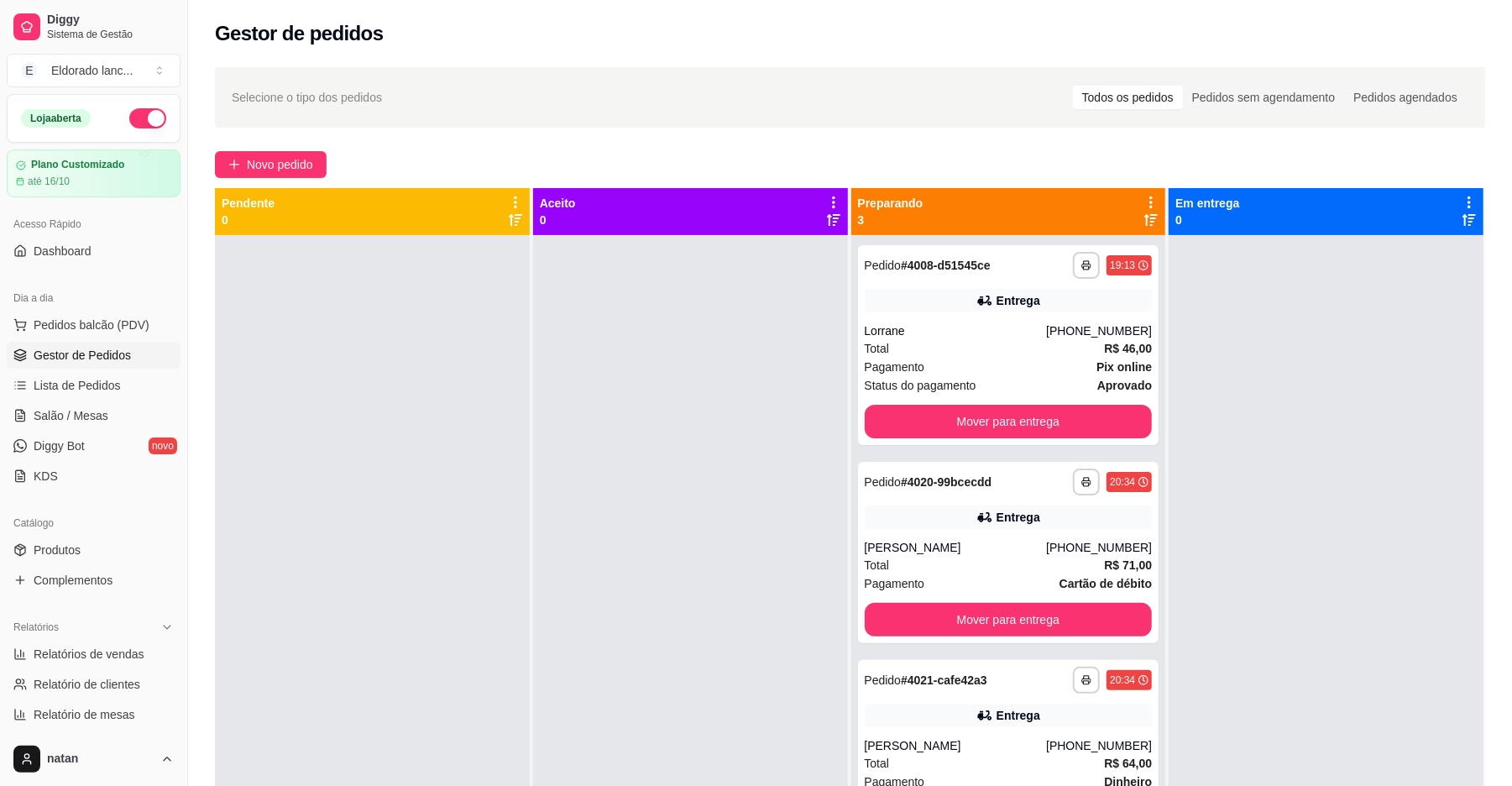
click at [658, 531] on div at bounding box center [690, 628] width 314 height 786
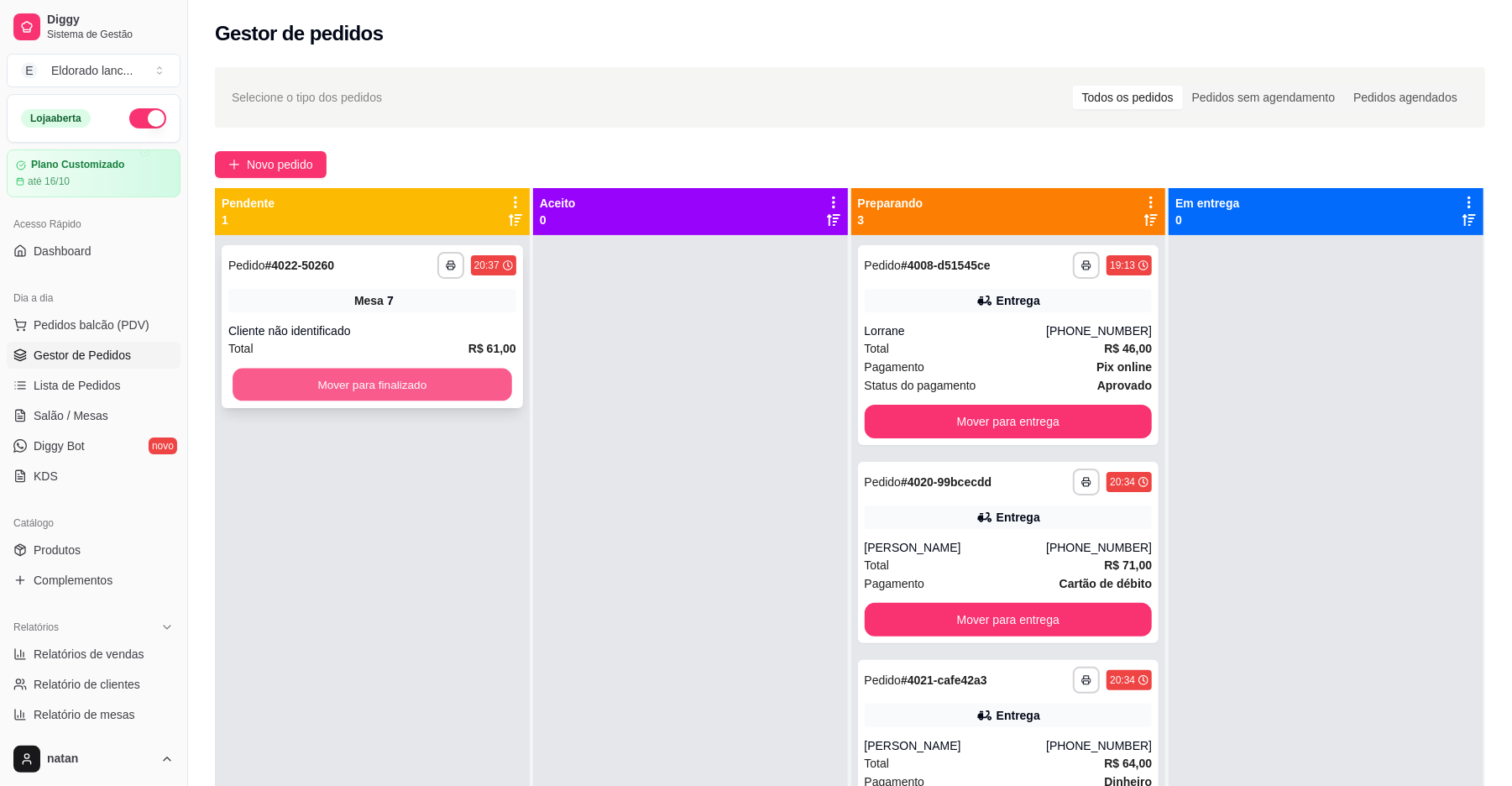
click at [279, 387] on button "Mover para finalizado" at bounding box center [372, 385] width 279 height 33
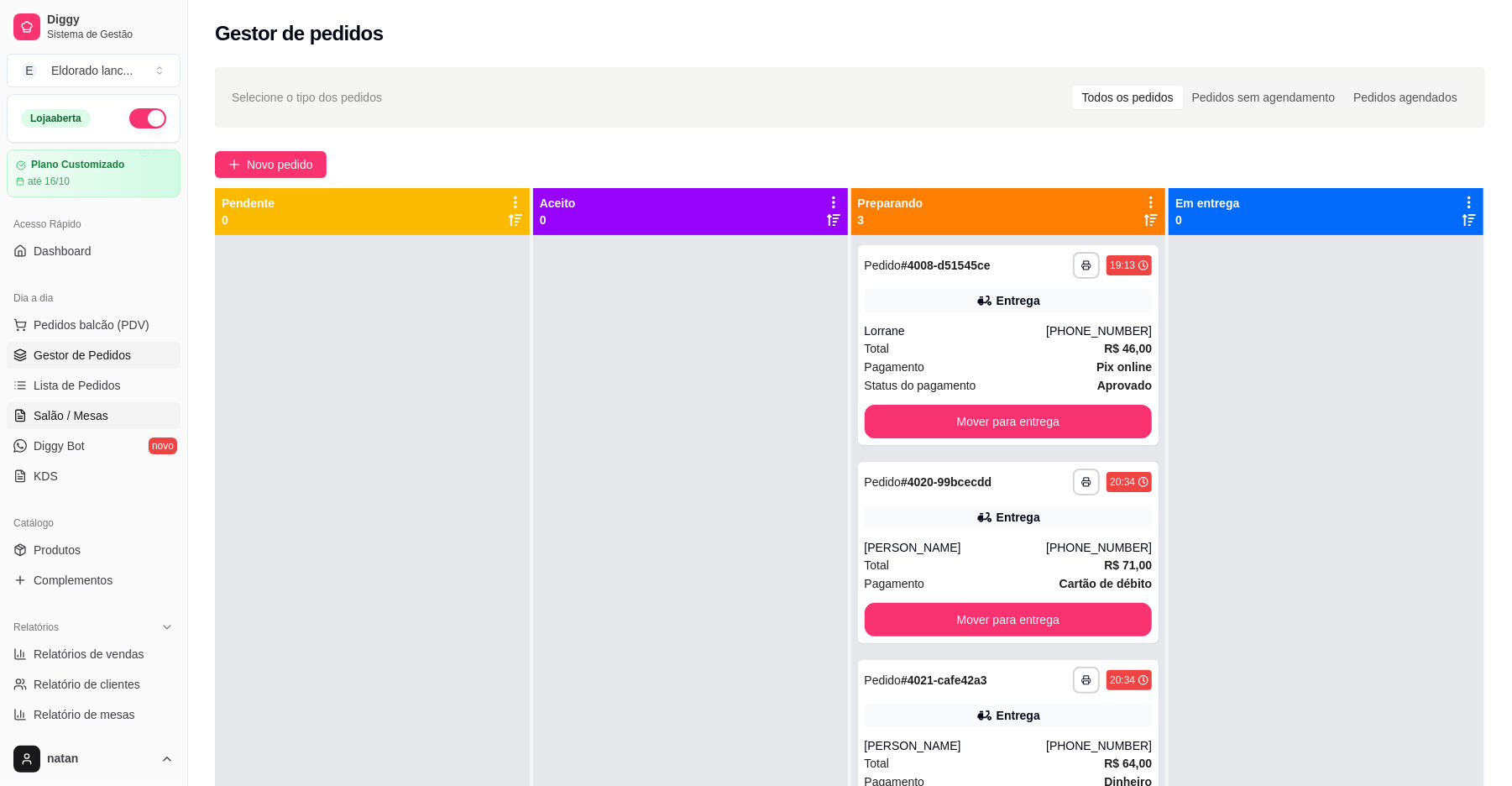
click at [72, 423] on span "Salão / Mesas" at bounding box center [71, 415] width 75 height 17
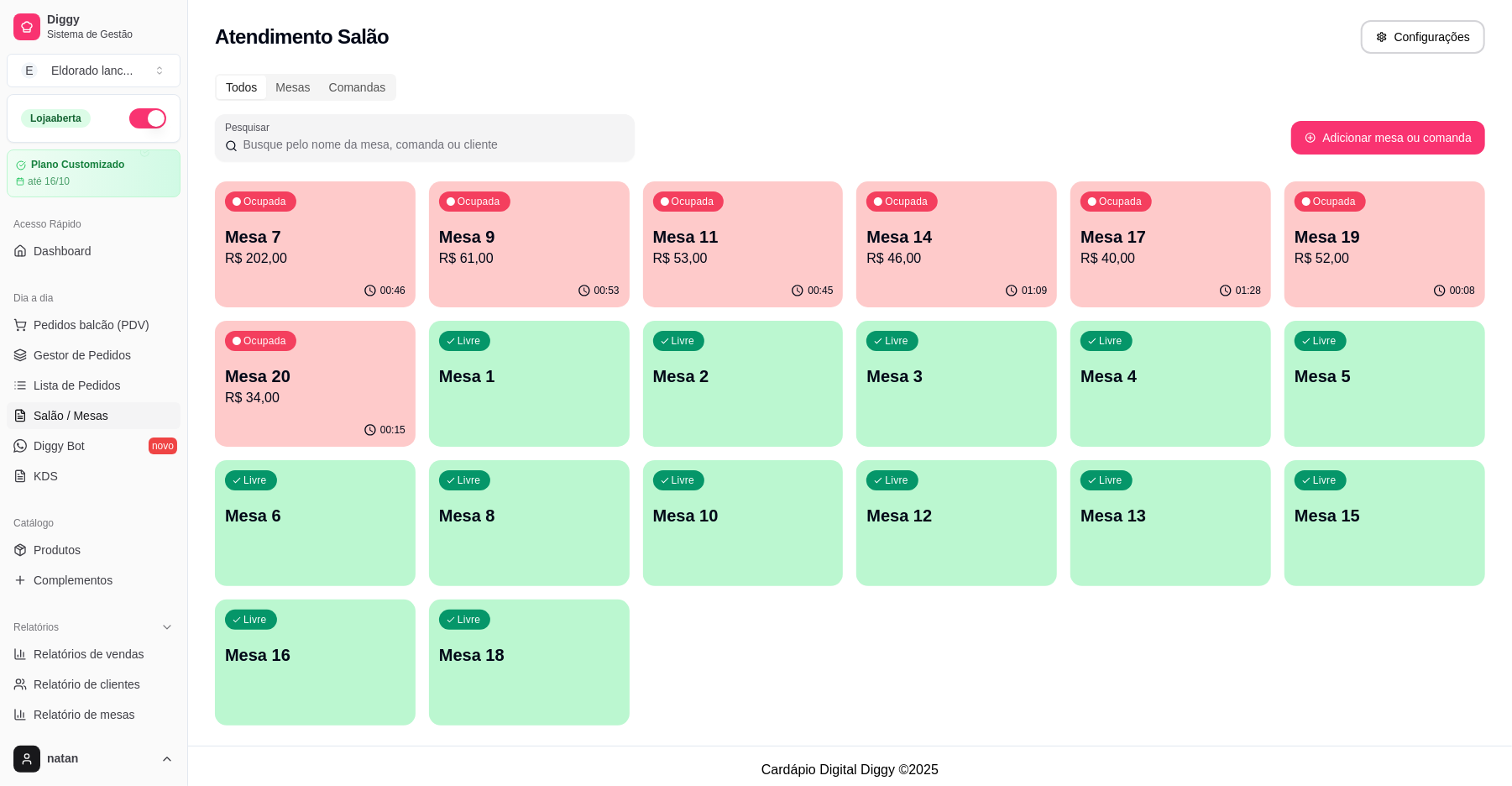
click at [927, 262] on p "R$ 46,00" at bounding box center [956, 258] width 181 height 20
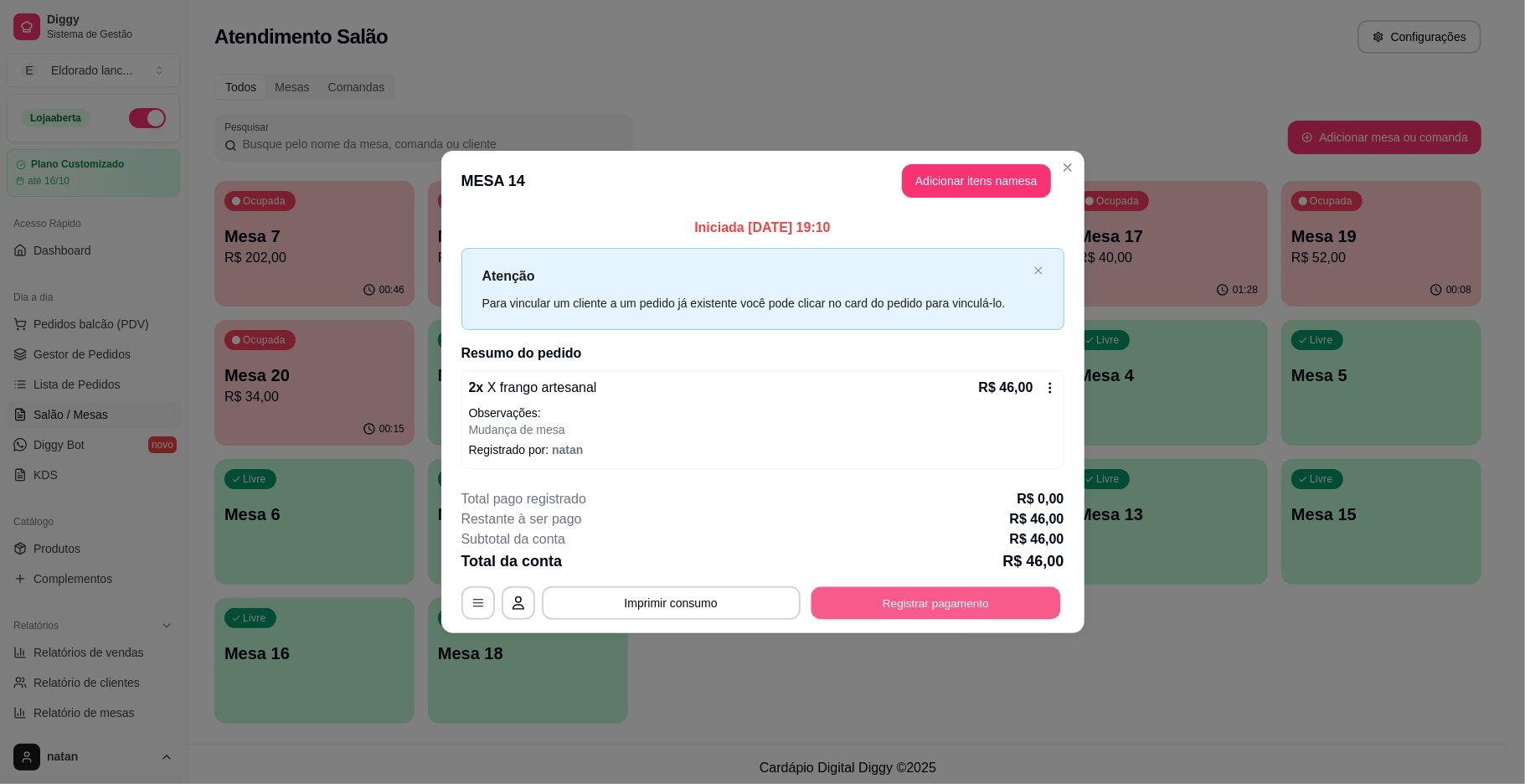
click at [842, 603] on button "Registrar pagamento" at bounding box center [935, 602] width 250 height 33
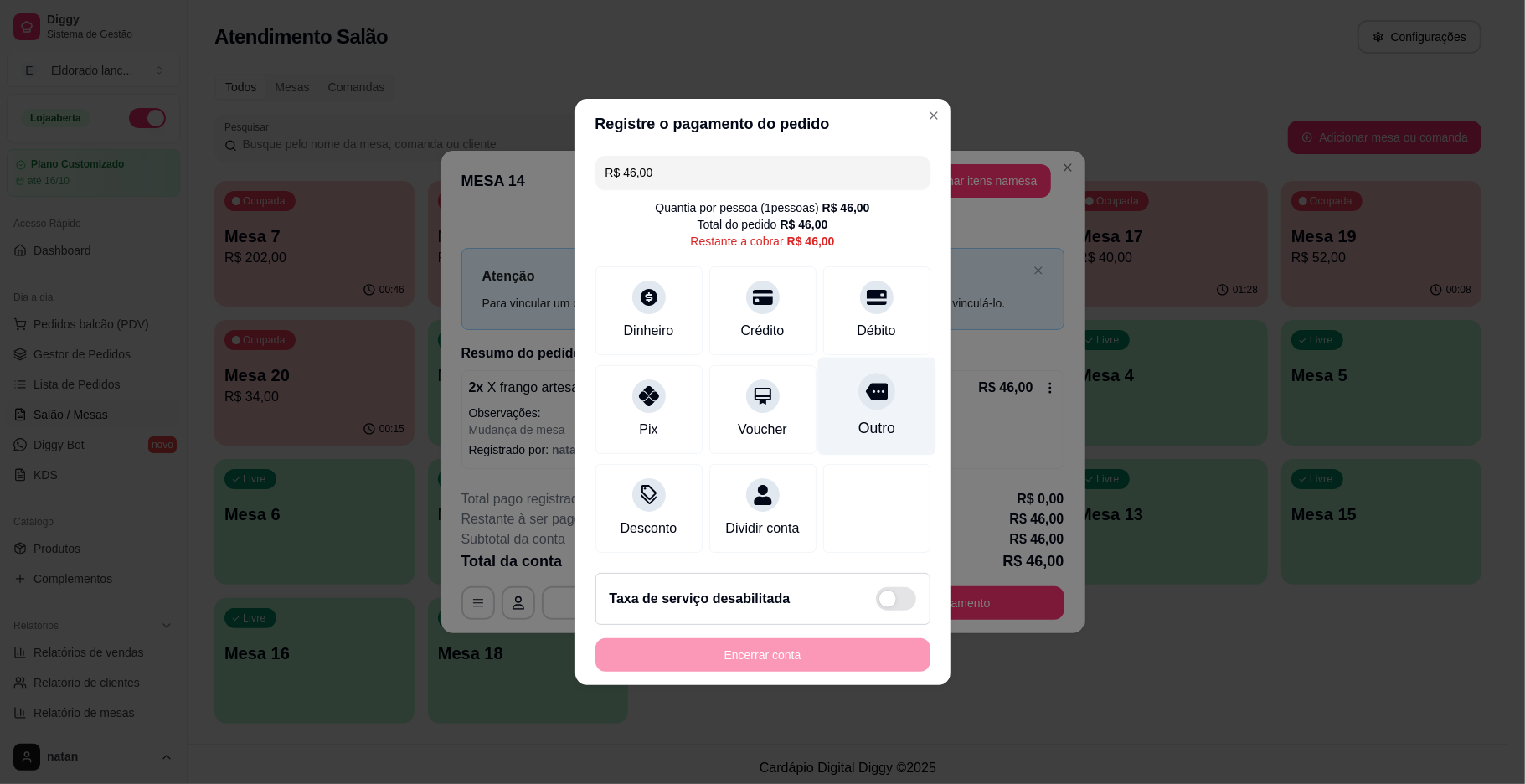
click at [818, 406] on div "Outro" at bounding box center [876, 405] width 118 height 98
type input "R$ 0,00"
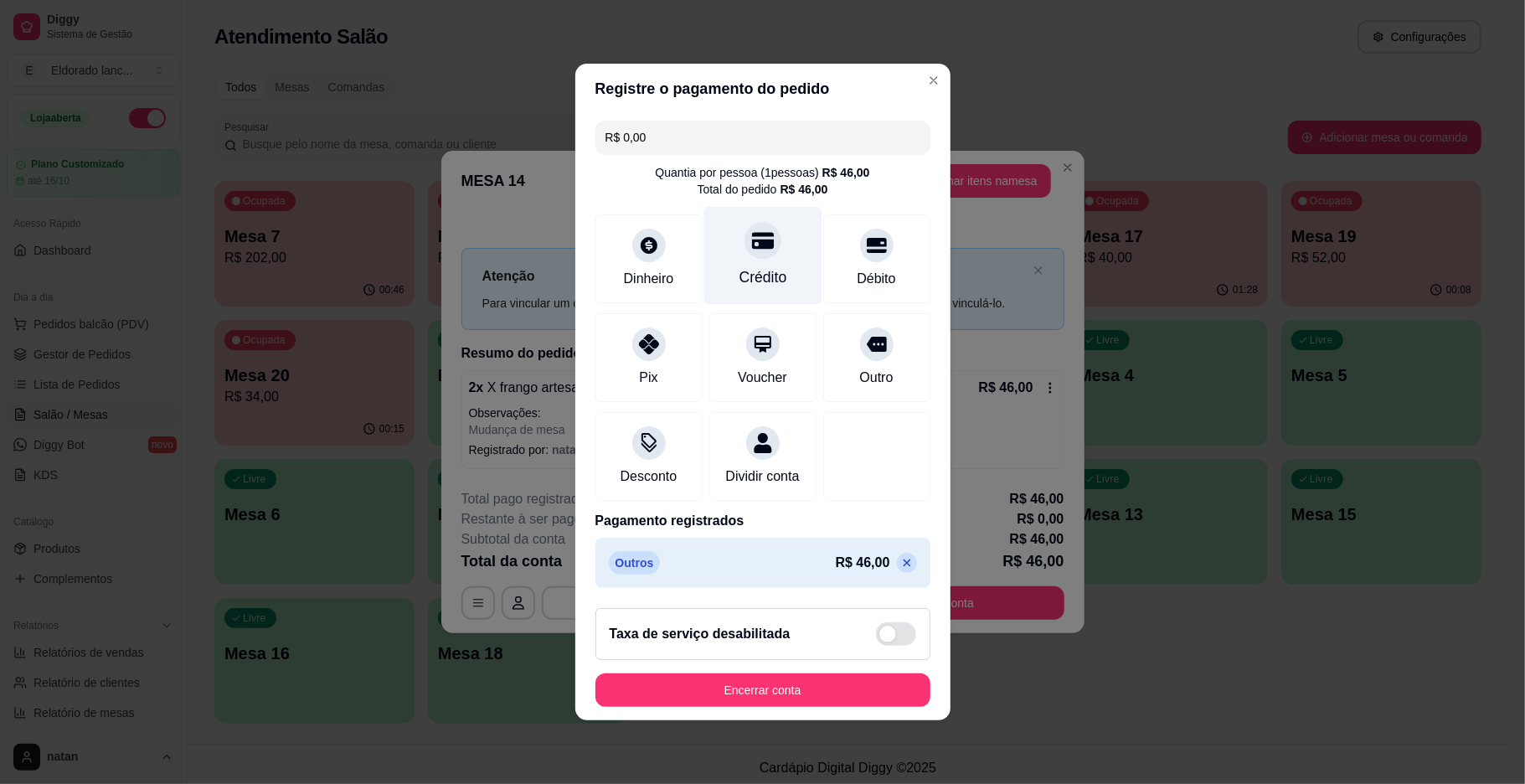
click at [720, 248] on div "Crédito" at bounding box center [762, 255] width 118 height 98
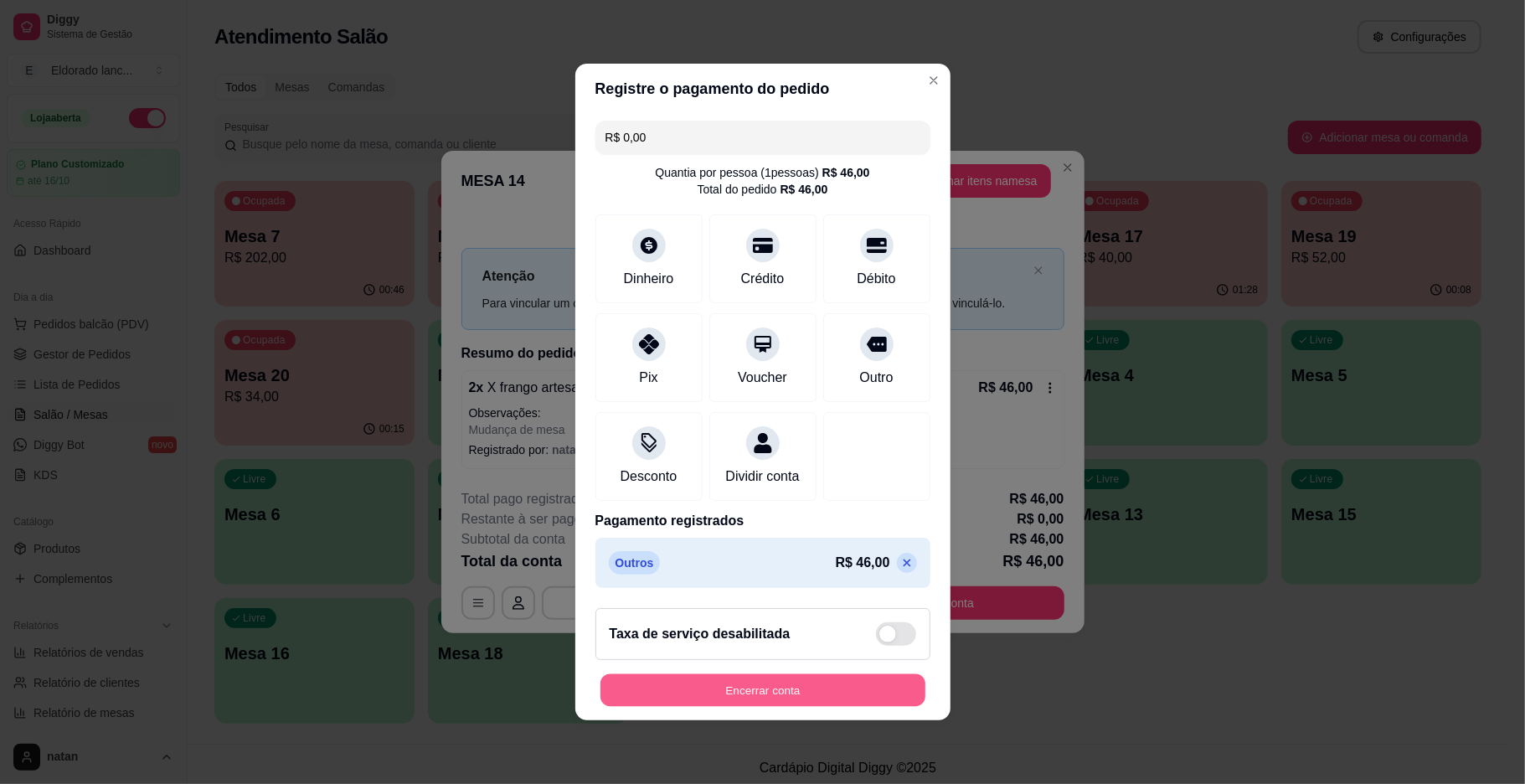
click at [788, 704] on button "Encerrar conta" at bounding box center [762, 689] width 325 height 33
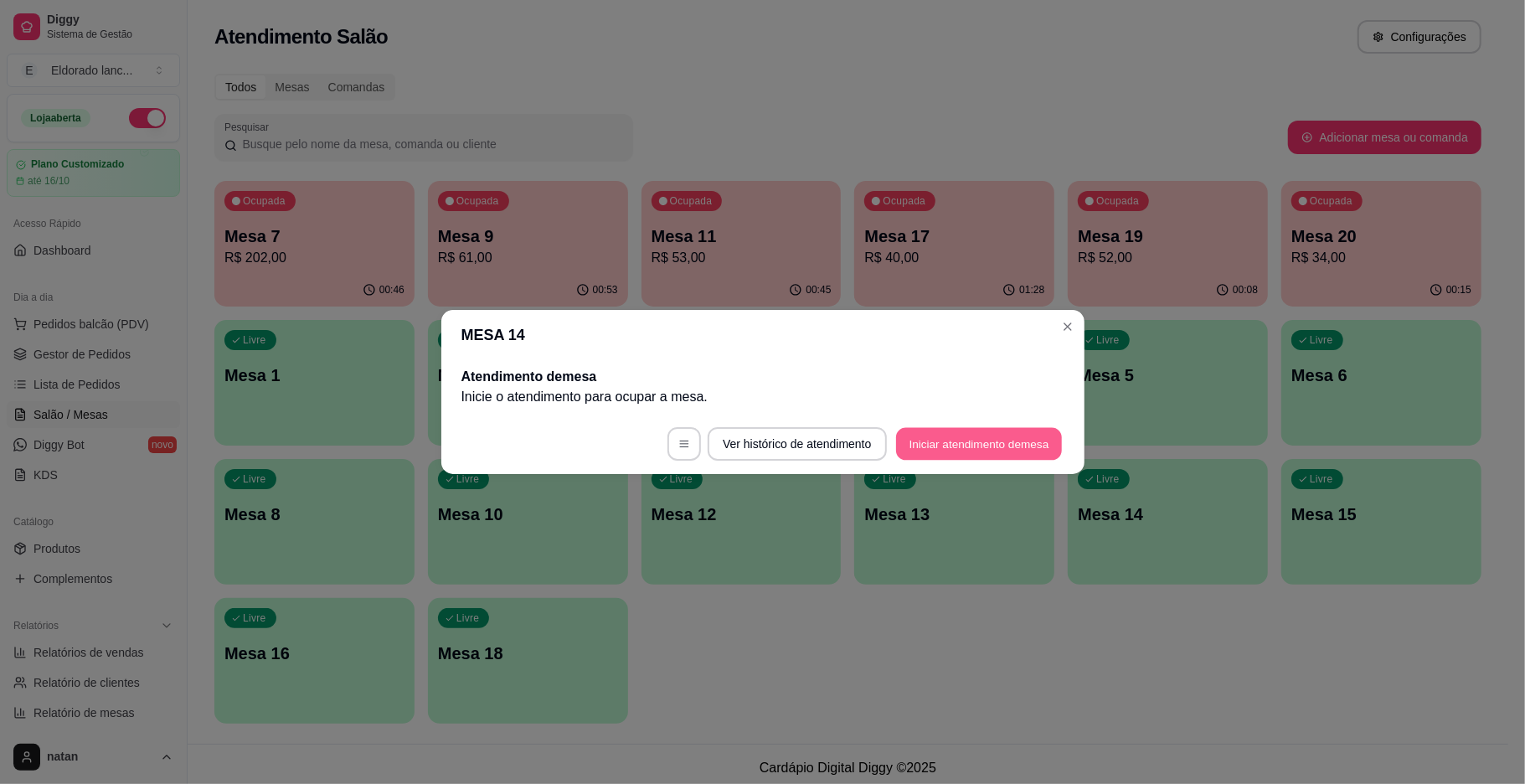
click at [952, 444] on button "Iniciar atendimento de mesa" at bounding box center [979, 444] width 166 height 33
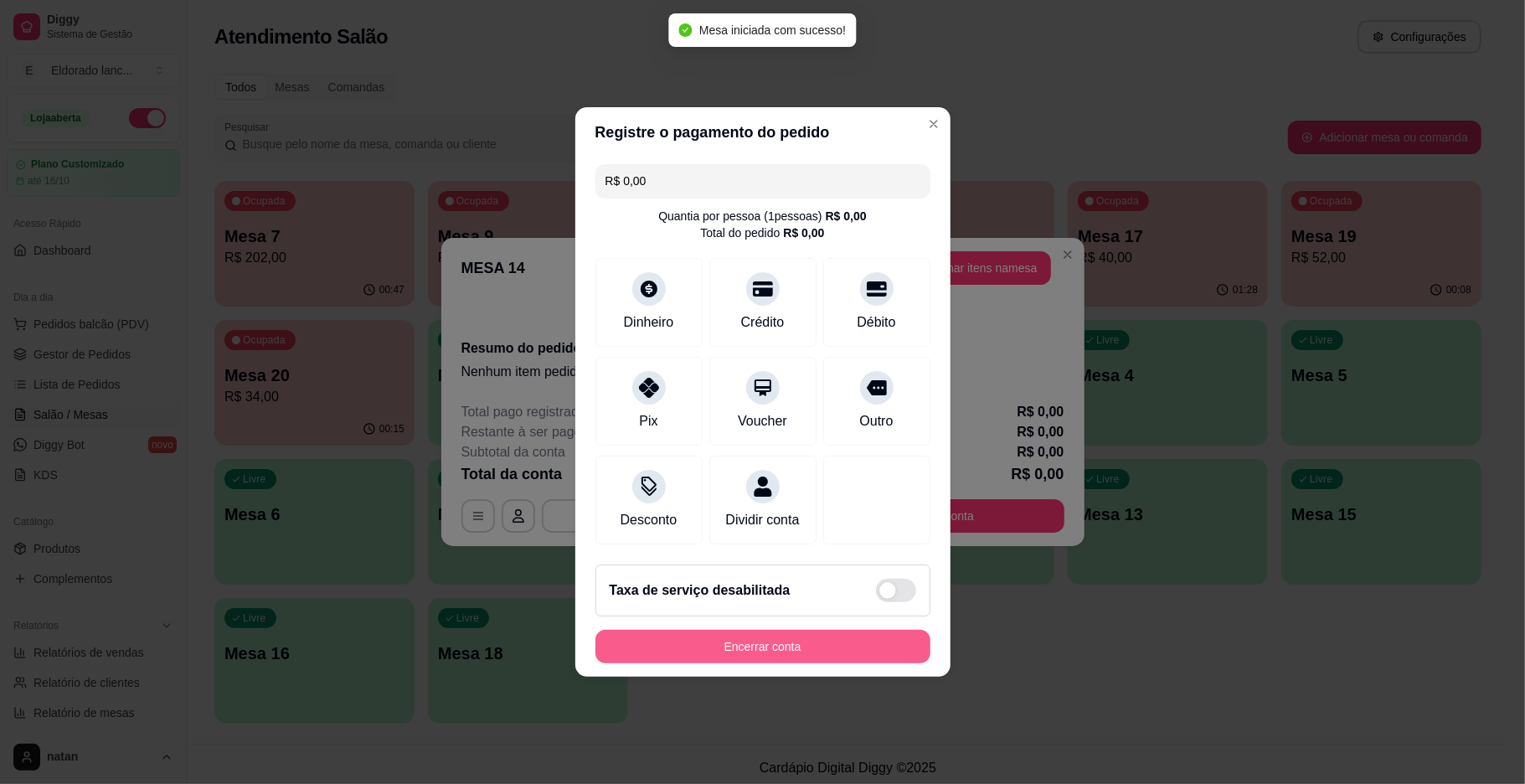
click at [792, 663] on button "Encerrar conta" at bounding box center [763, 646] width 335 height 34
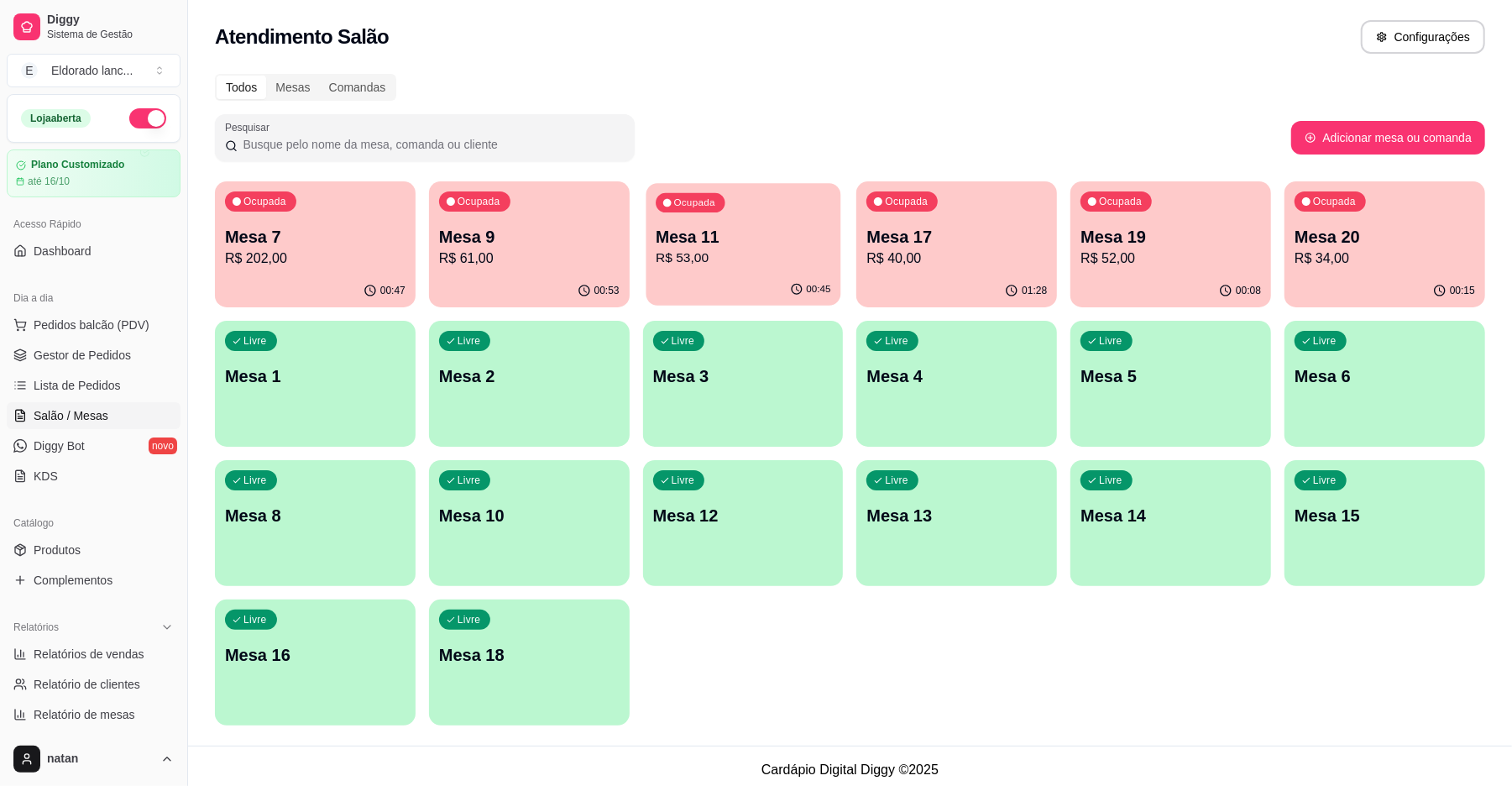
click at [666, 255] on p "R$ 53,00" at bounding box center [743, 258] width 175 height 20
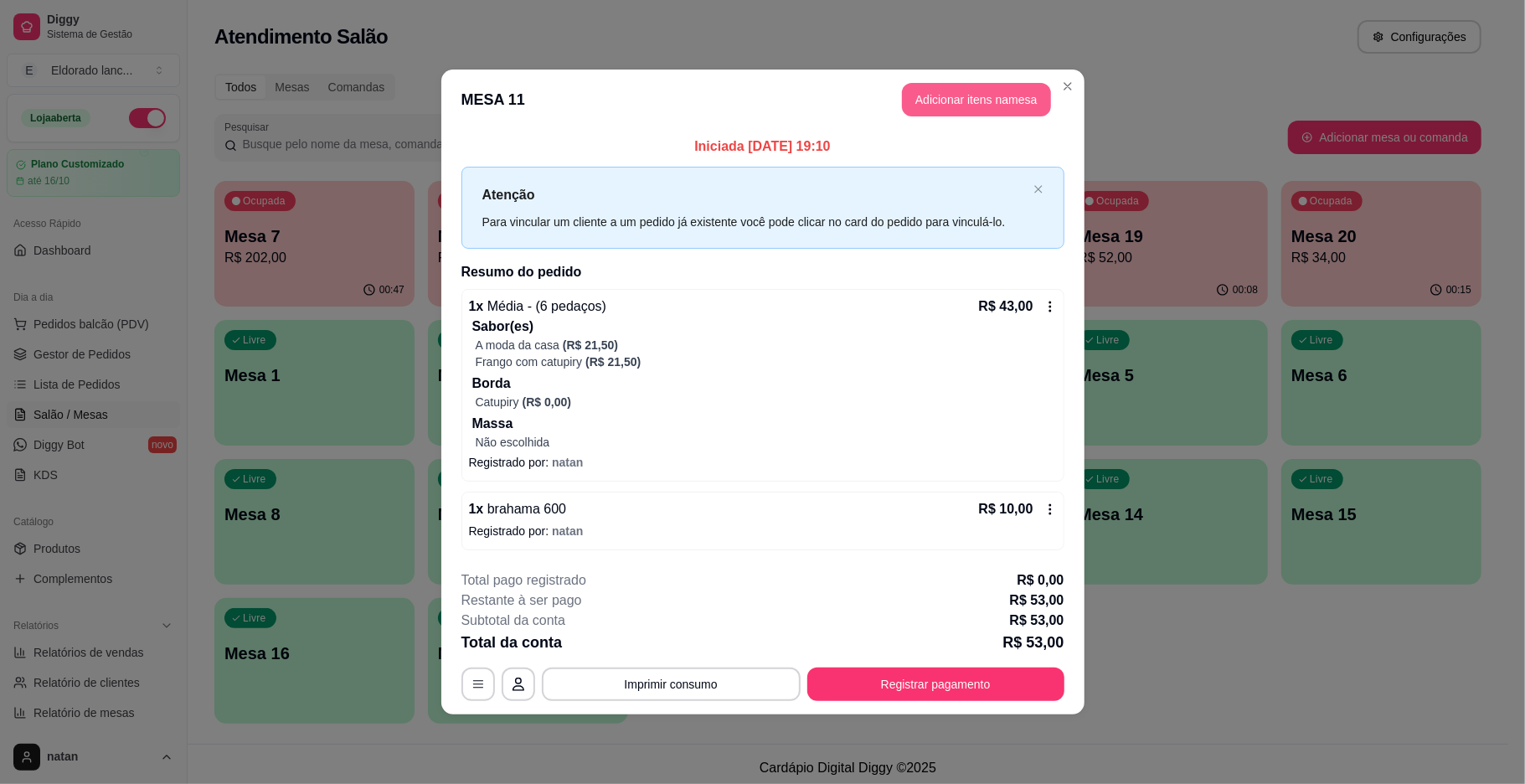
click at [911, 106] on button "Adicionar itens na mesa" at bounding box center [976, 100] width 149 height 34
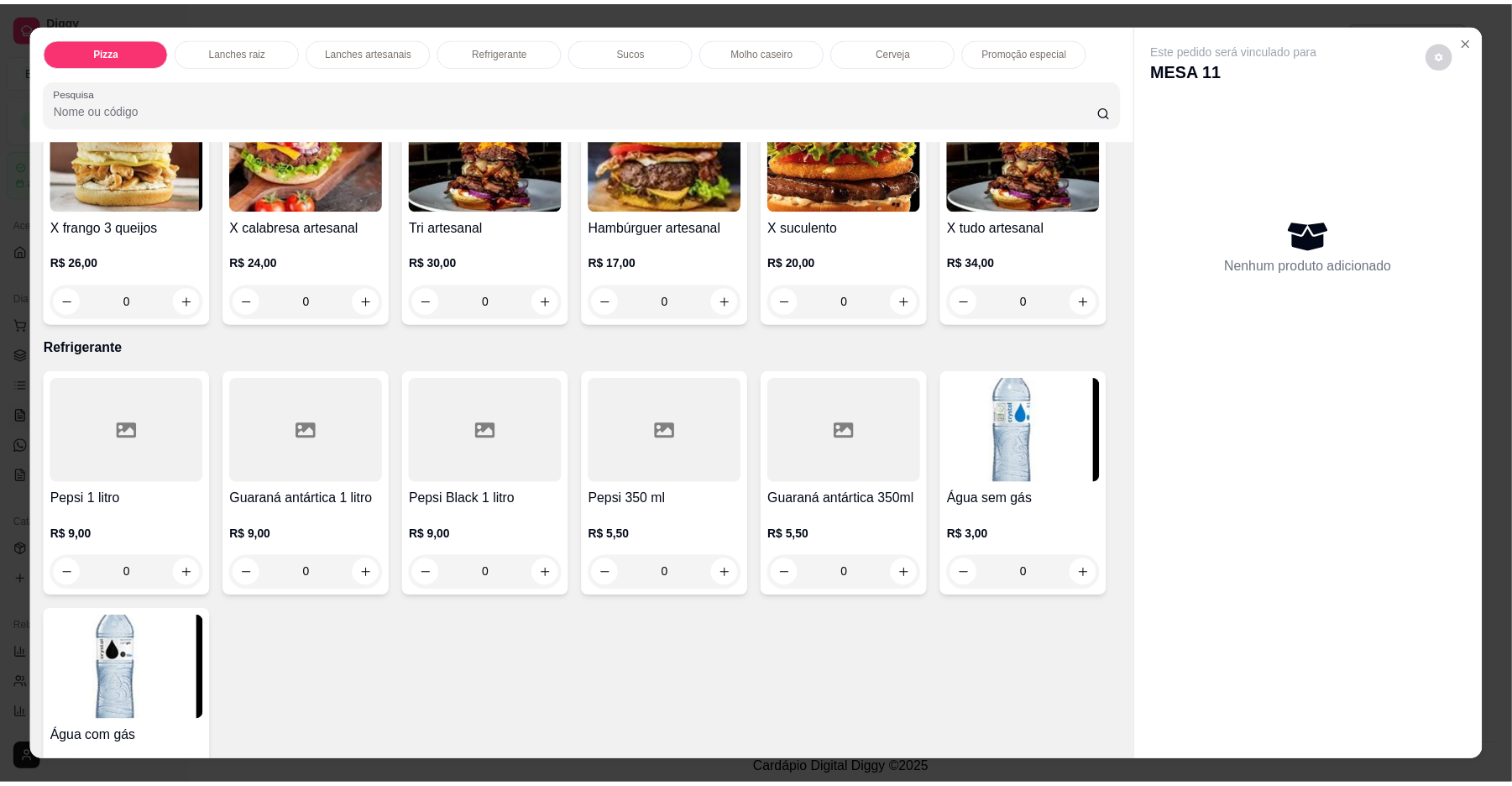
scroll to position [2237, 0]
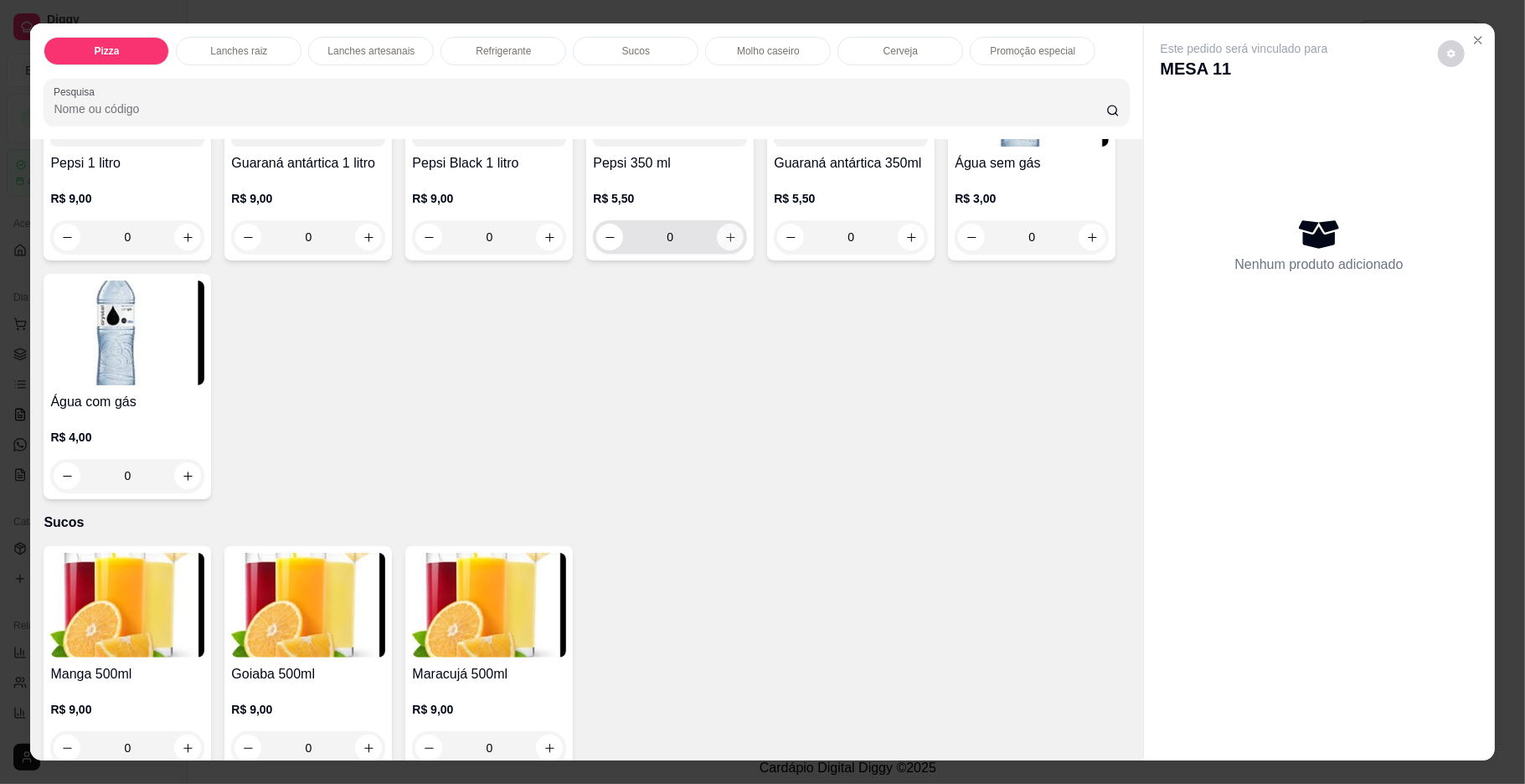
click at [724, 244] on icon "increase-product-quantity" at bounding box center [730, 237] width 13 height 13
type input "1"
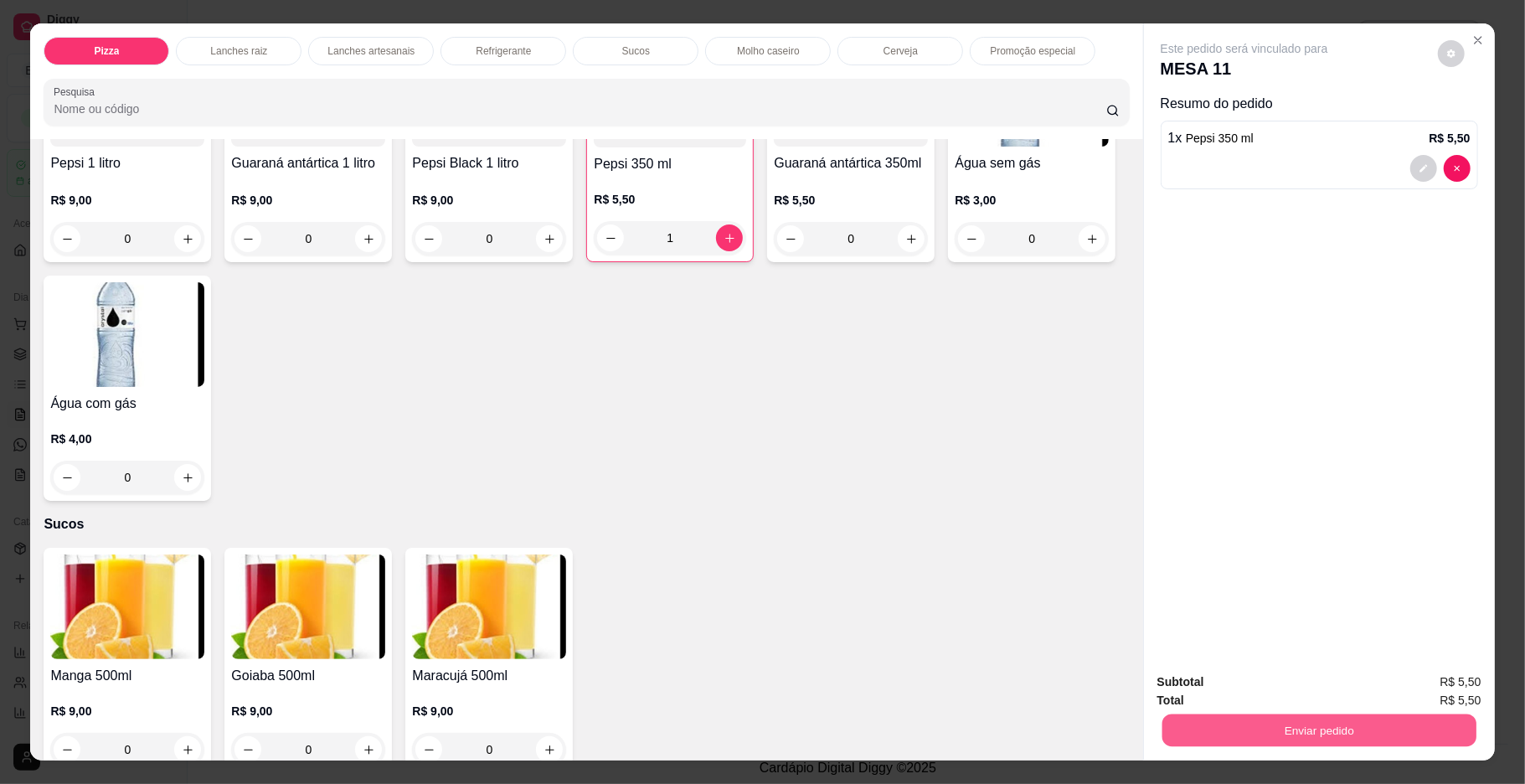
click at [1198, 723] on button "Enviar pedido" at bounding box center [1318, 730] width 314 height 33
click at [1402, 684] on button "Enviar pedido" at bounding box center [1435, 688] width 95 height 32
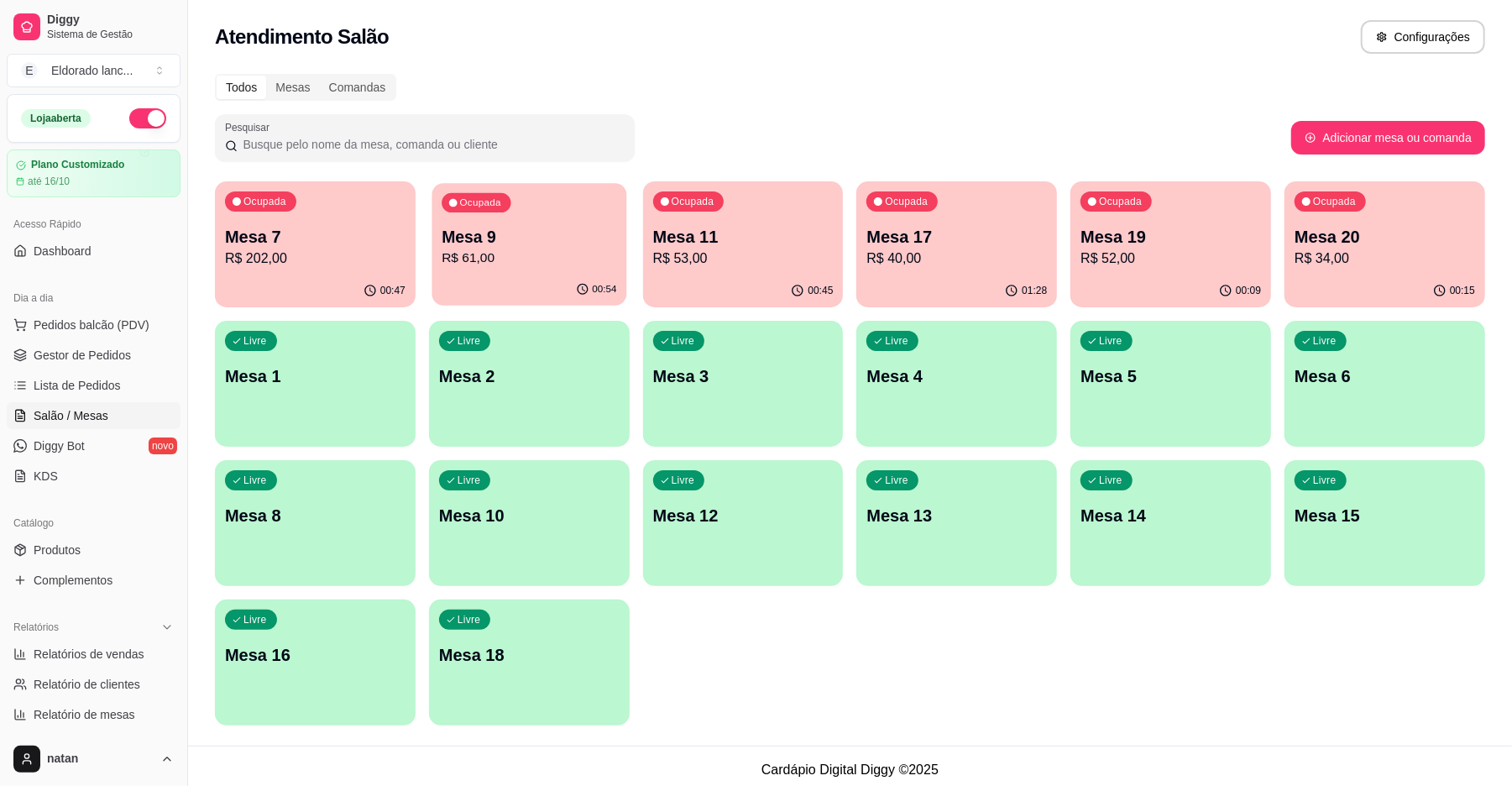
click at [562, 257] on p "R$ 61,00" at bounding box center [528, 258] width 175 height 20
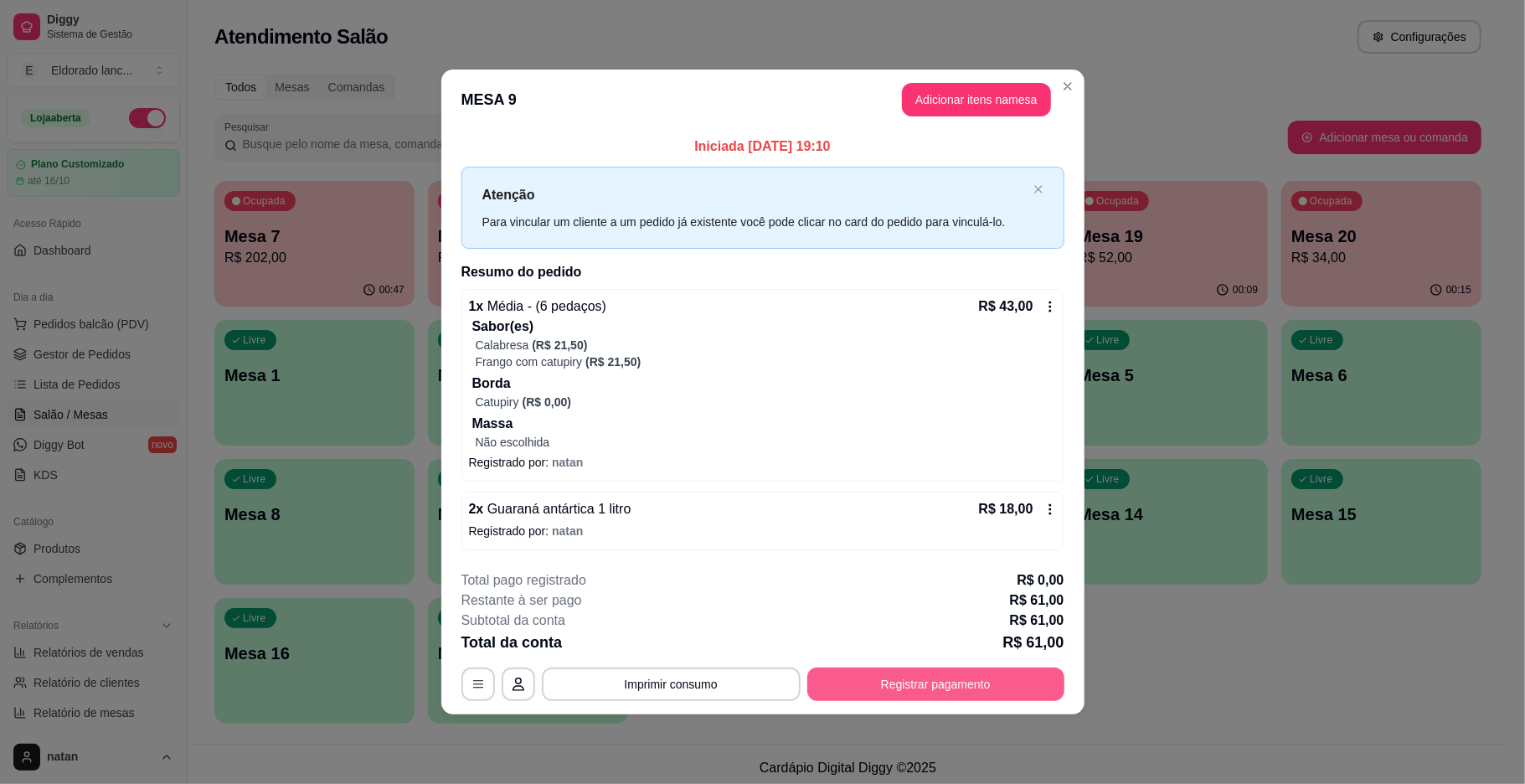
click at [812, 688] on button "Registrar pagamento" at bounding box center [935, 684] width 257 height 34
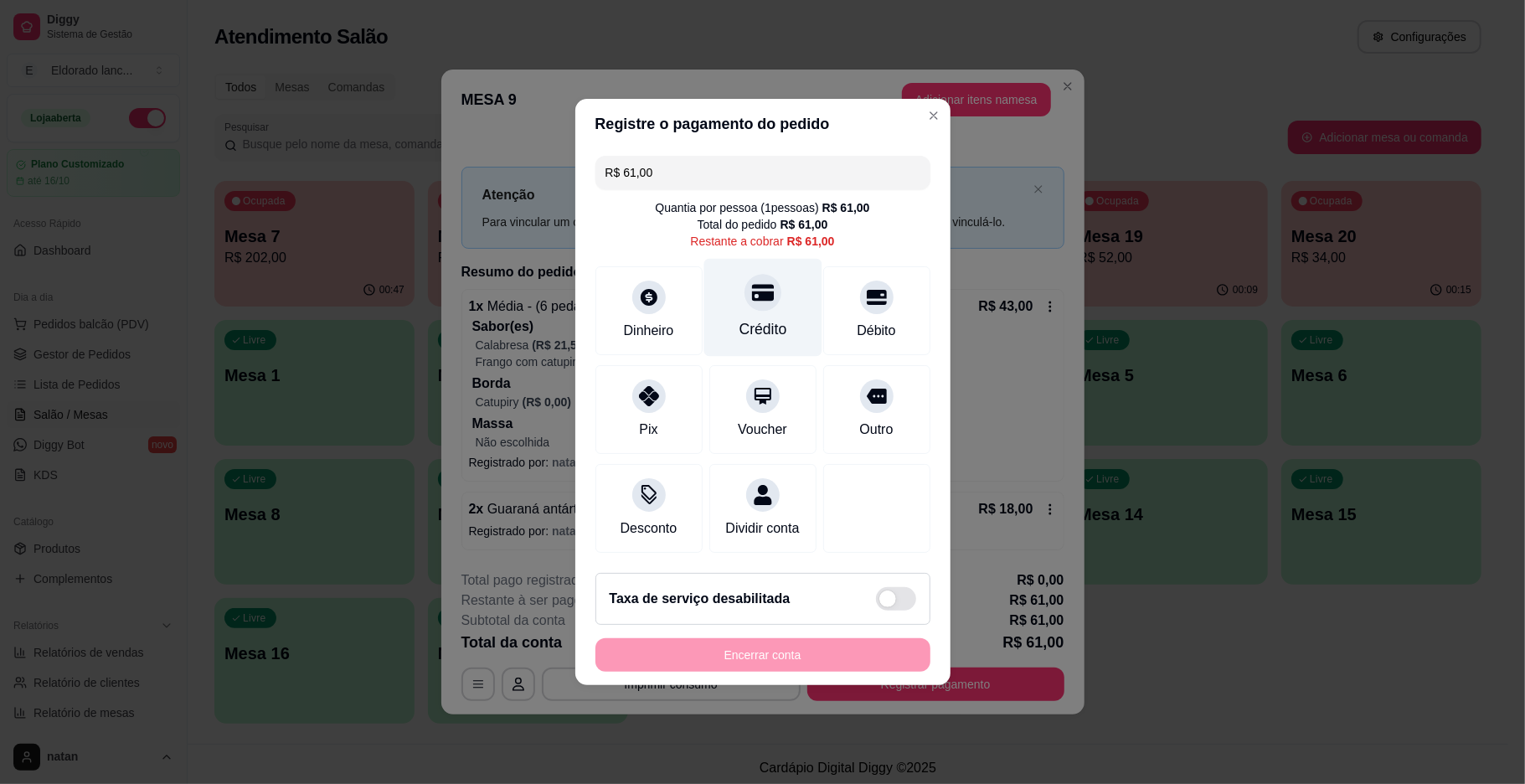
click at [758, 332] on div "Crédito" at bounding box center [762, 307] width 118 height 98
type input "R$ 0,00"
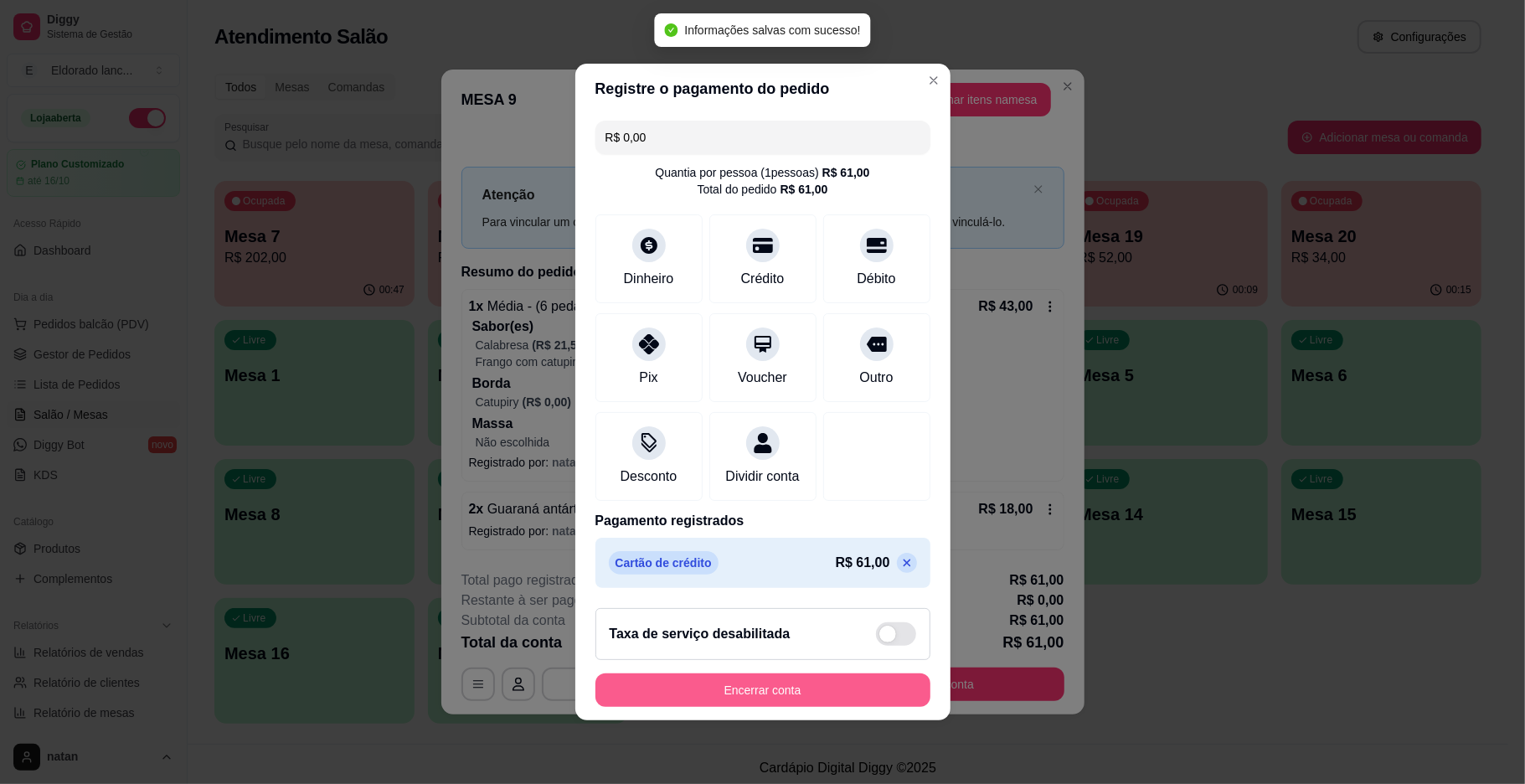
click at [791, 688] on button "Encerrar conta" at bounding box center [763, 689] width 335 height 34
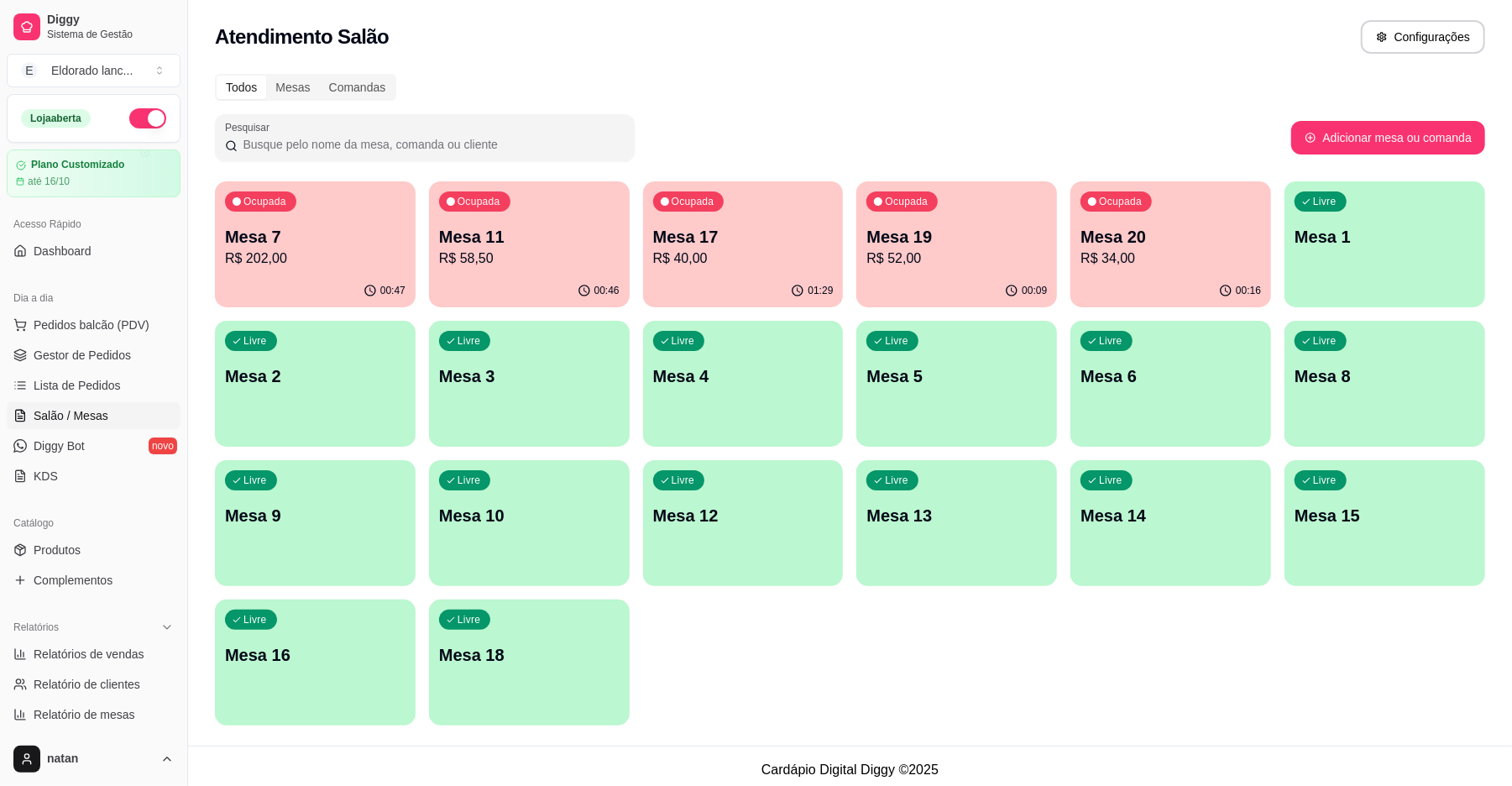
click at [719, 284] on div "01:29" at bounding box center [743, 291] width 201 height 33
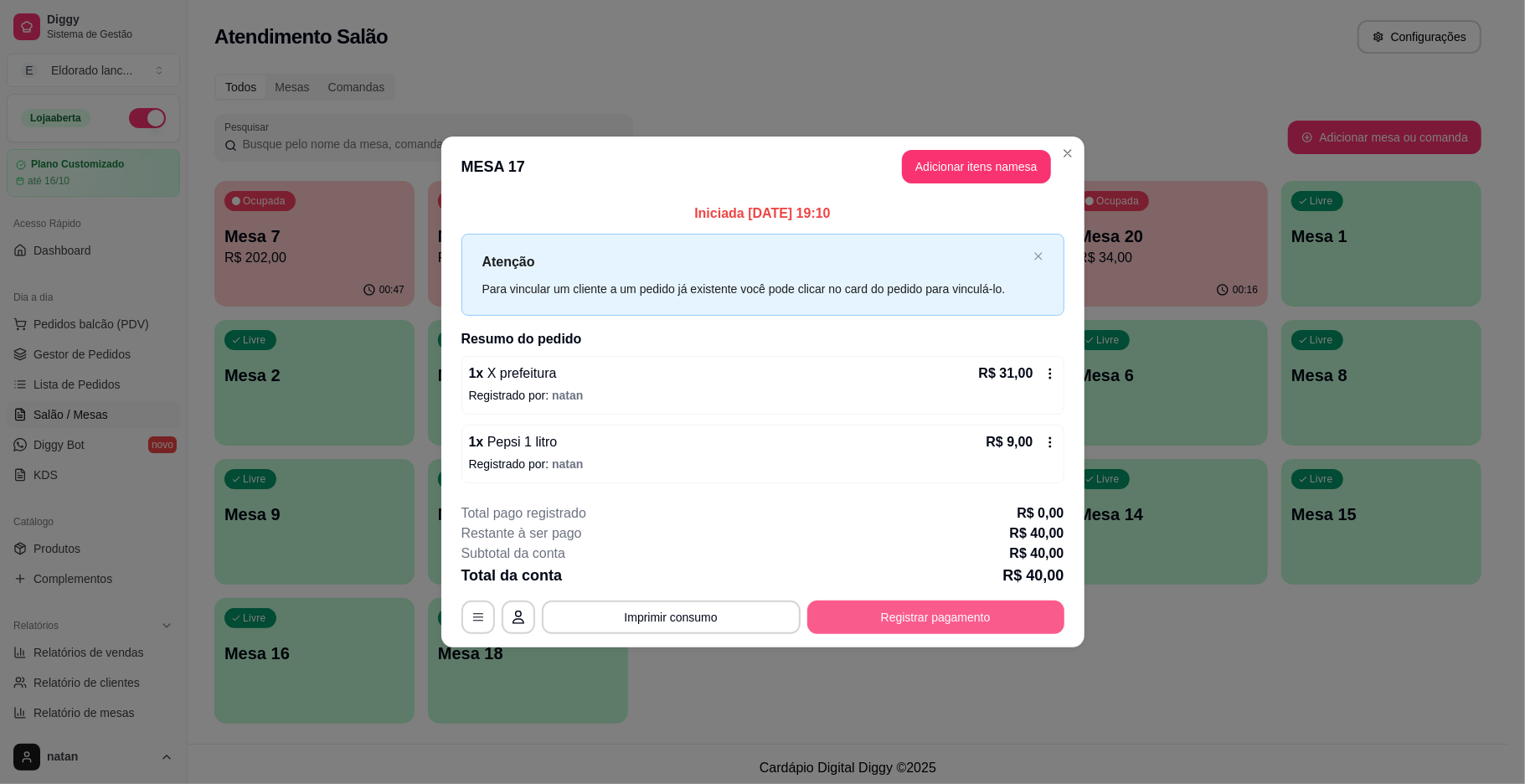
click at [918, 623] on button "Registrar pagamento" at bounding box center [935, 617] width 257 height 34
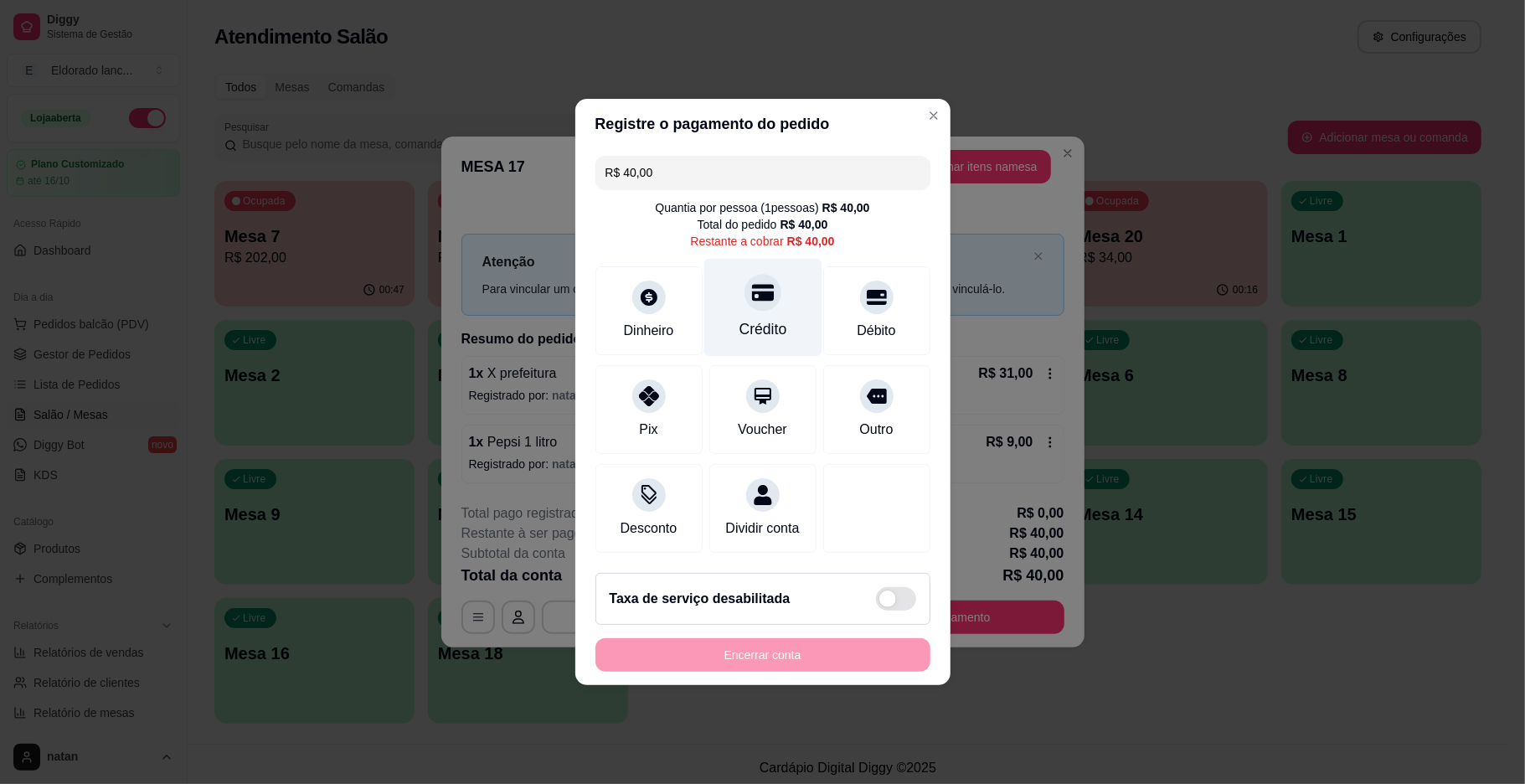
click at [739, 319] on div "Crédito" at bounding box center [762, 329] width 47 height 22
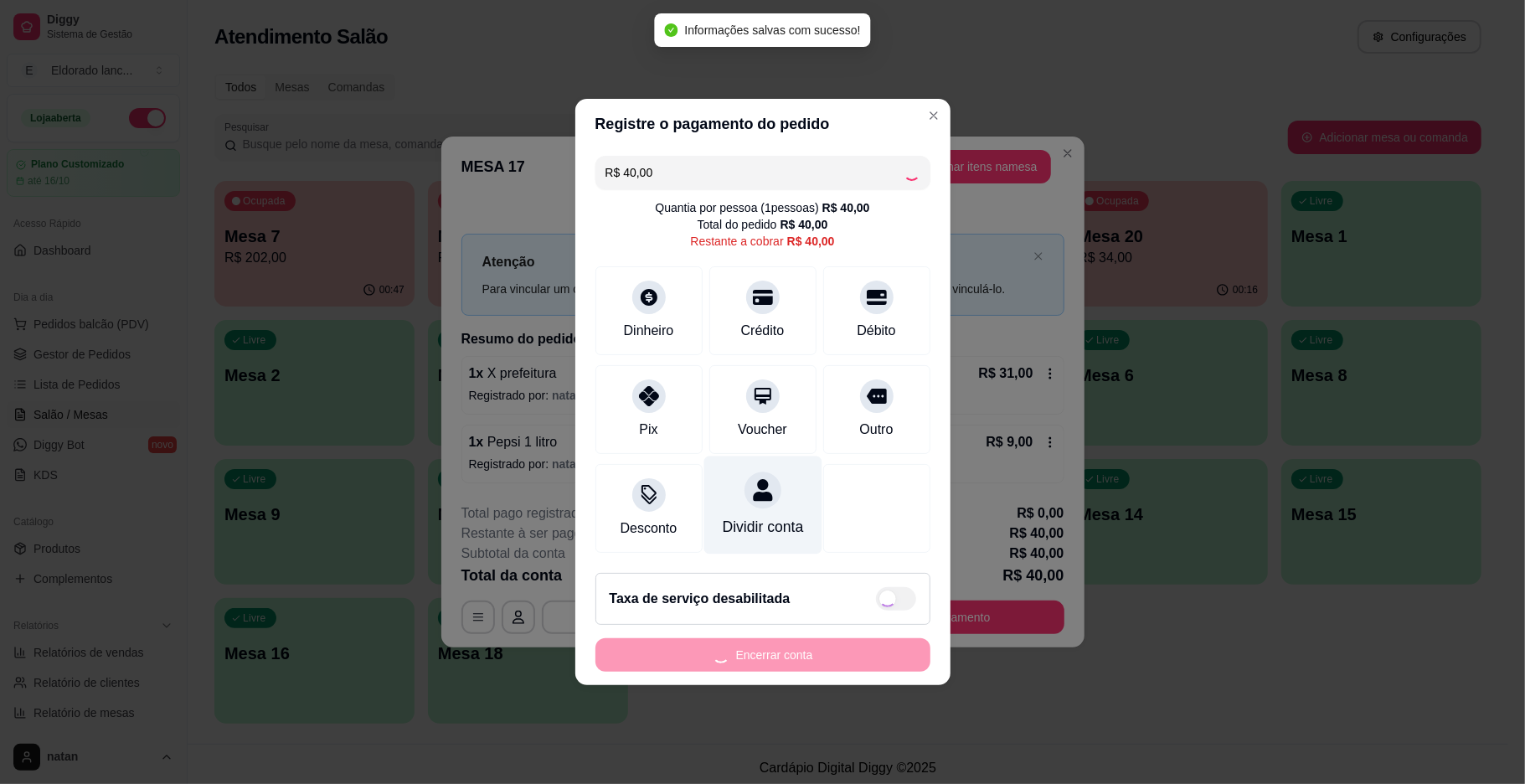
type input "R$ 0,00"
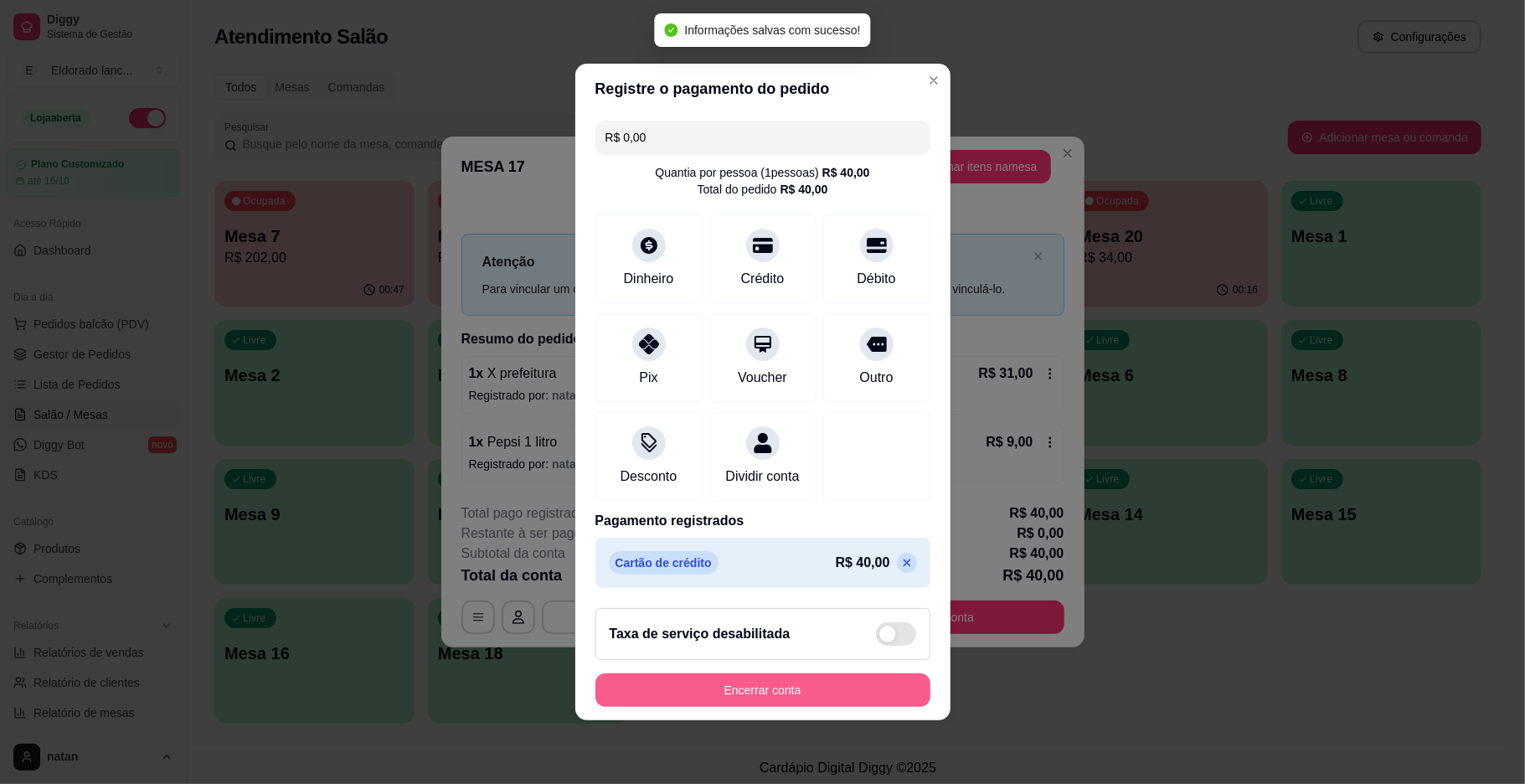
click at [815, 700] on button "Encerrar conta" at bounding box center [763, 689] width 335 height 34
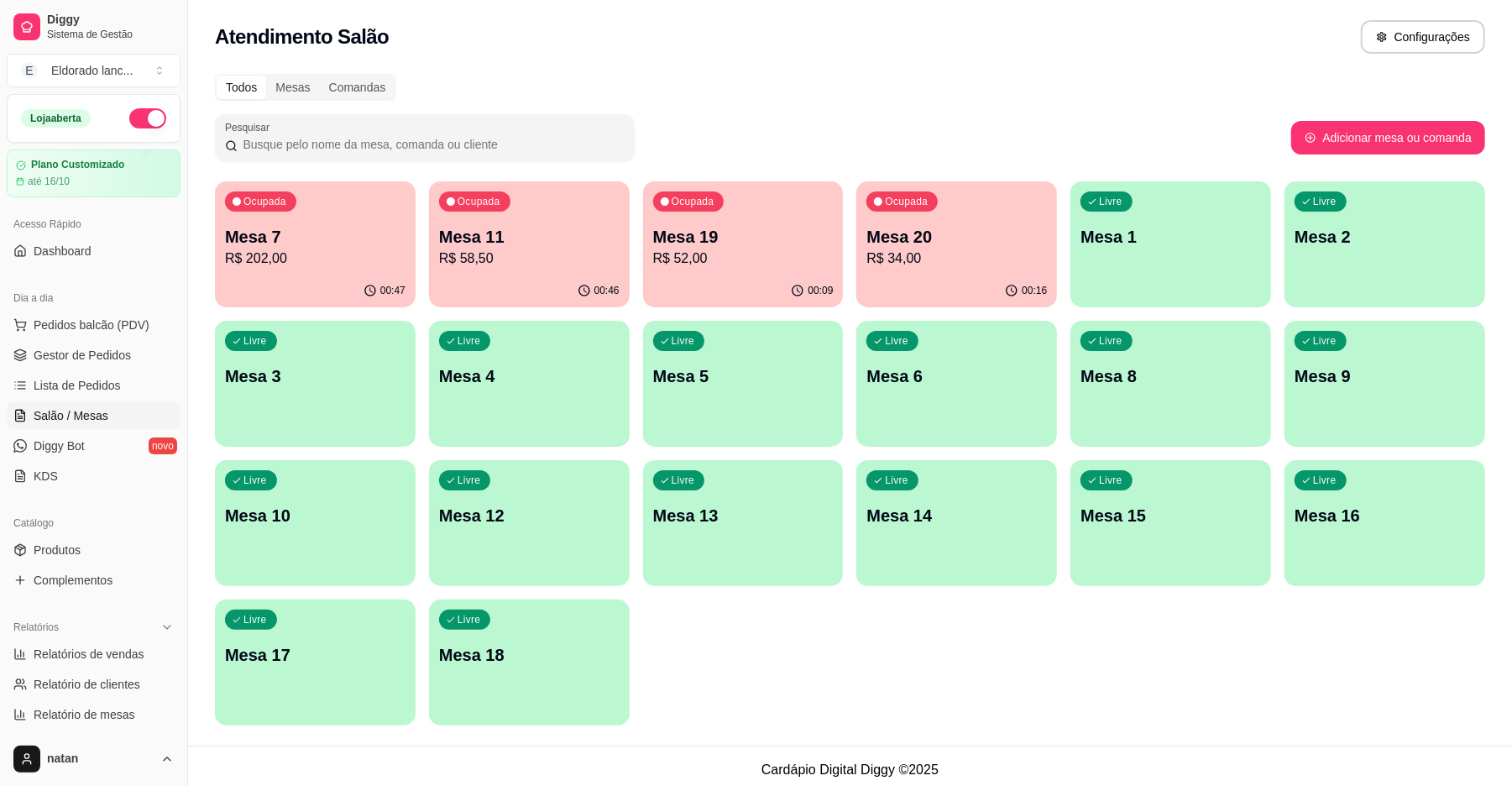
click at [912, 252] on p "R$ 34,00" at bounding box center [956, 258] width 181 height 20
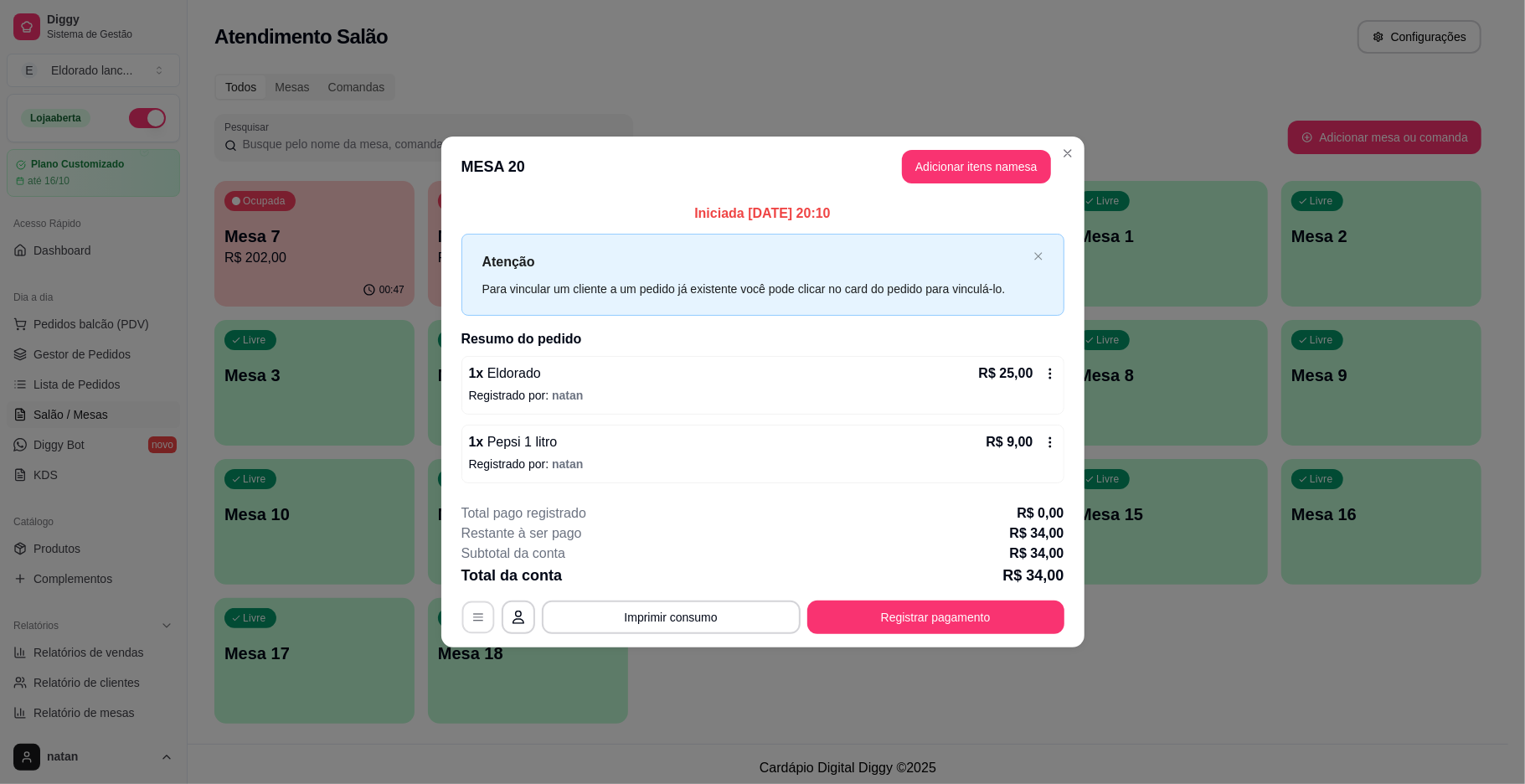
click at [472, 613] on icon "button" at bounding box center [478, 617] width 14 height 14
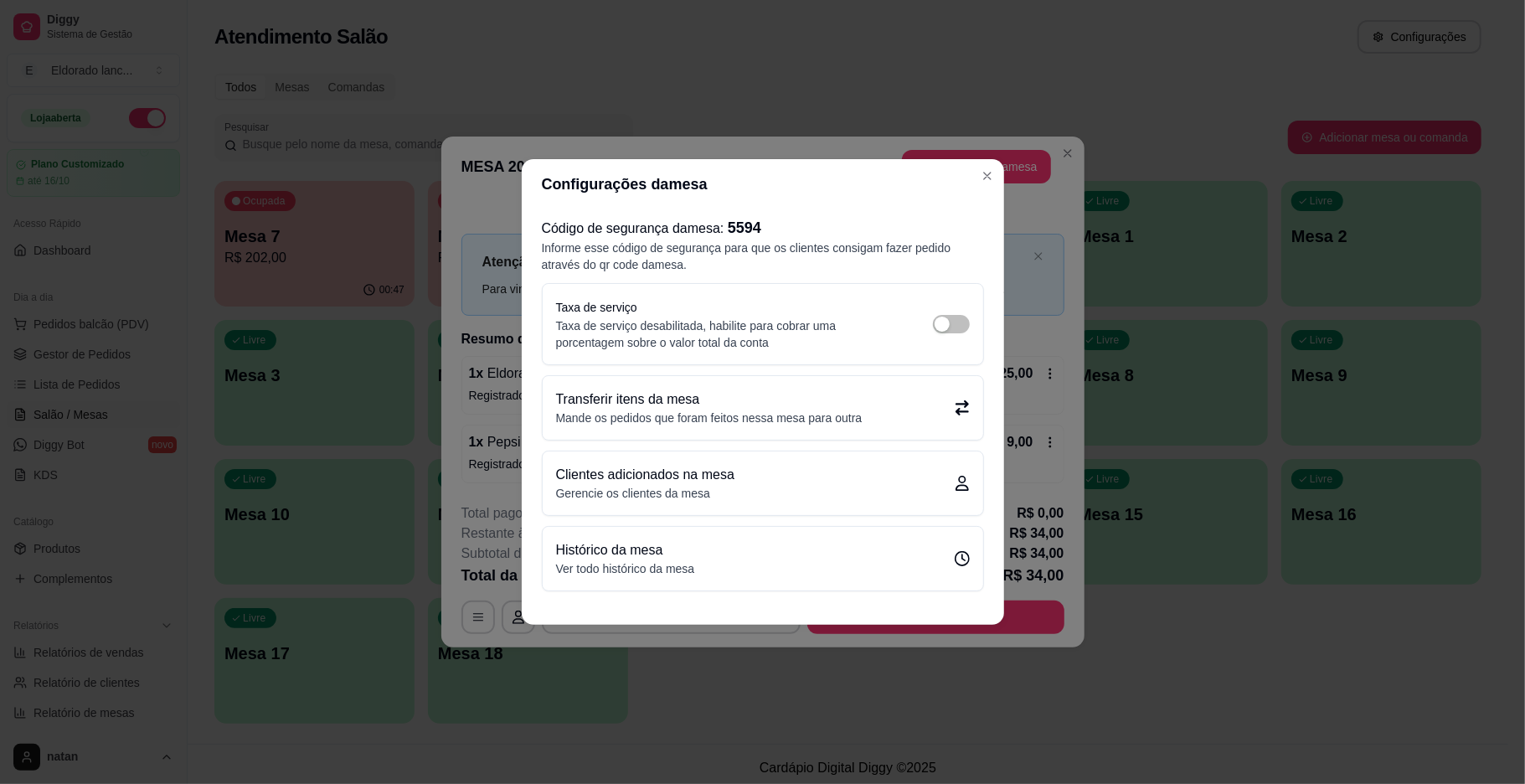
click at [636, 424] on p "Mande os pedidos que foram feitos nessa mesa para outra" at bounding box center [709, 417] width 307 height 17
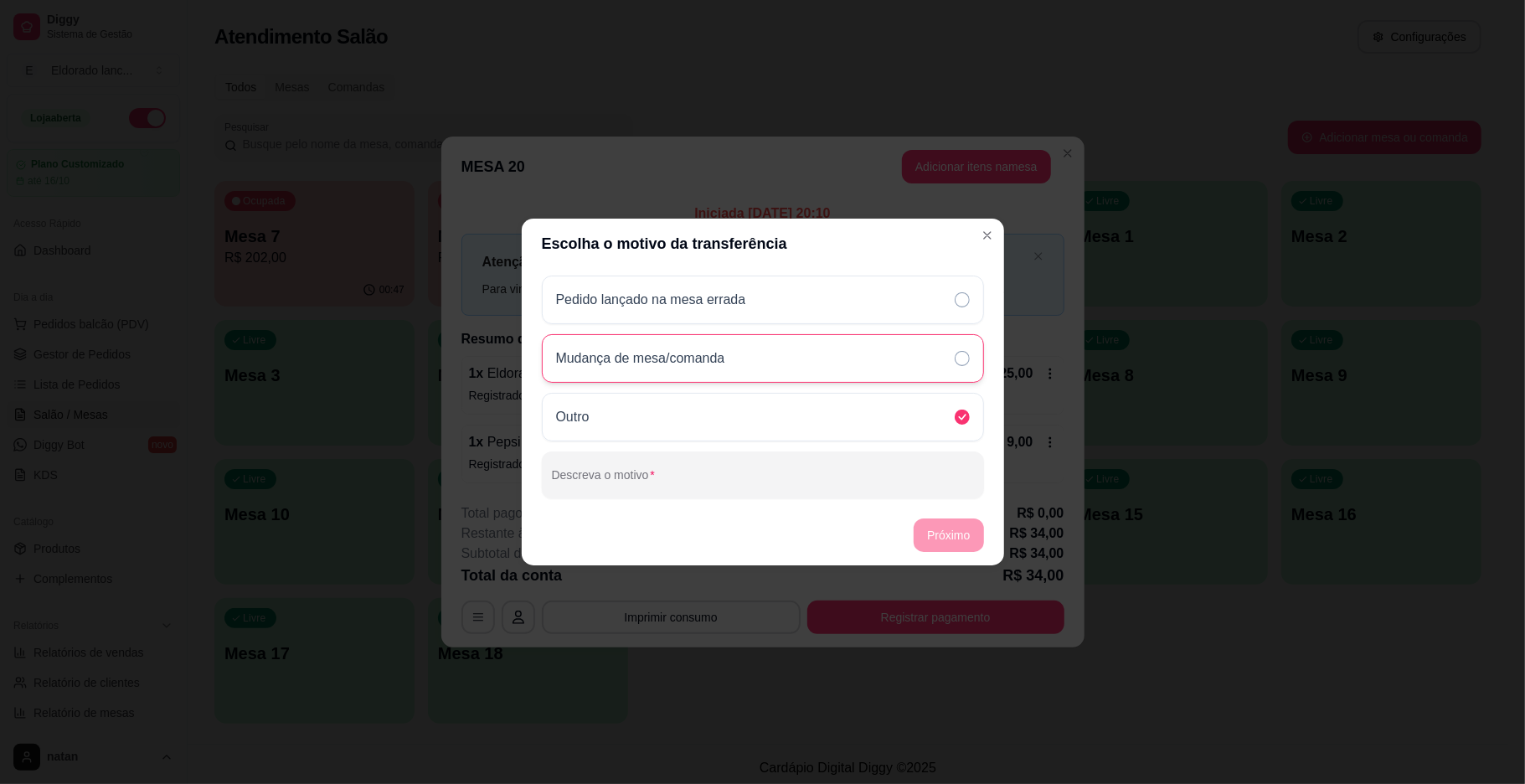
click at [701, 368] on div "Mudança de mesa/comanda" at bounding box center [762, 358] width 442 height 48
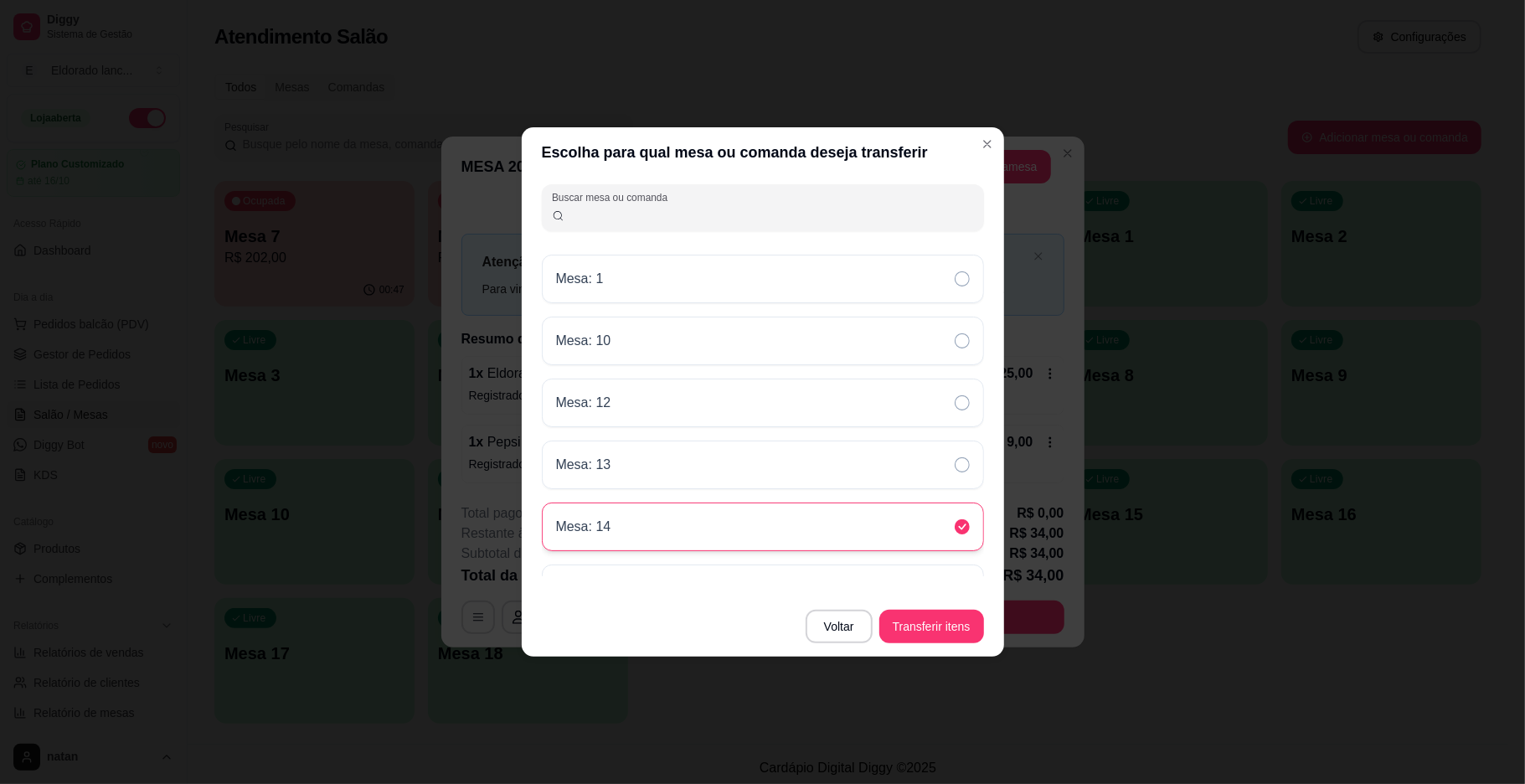
click at [826, 529] on div "Mesa: 14" at bounding box center [762, 526] width 442 height 48
click at [935, 624] on button "Transferir itens" at bounding box center [931, 626] width 102 height 33
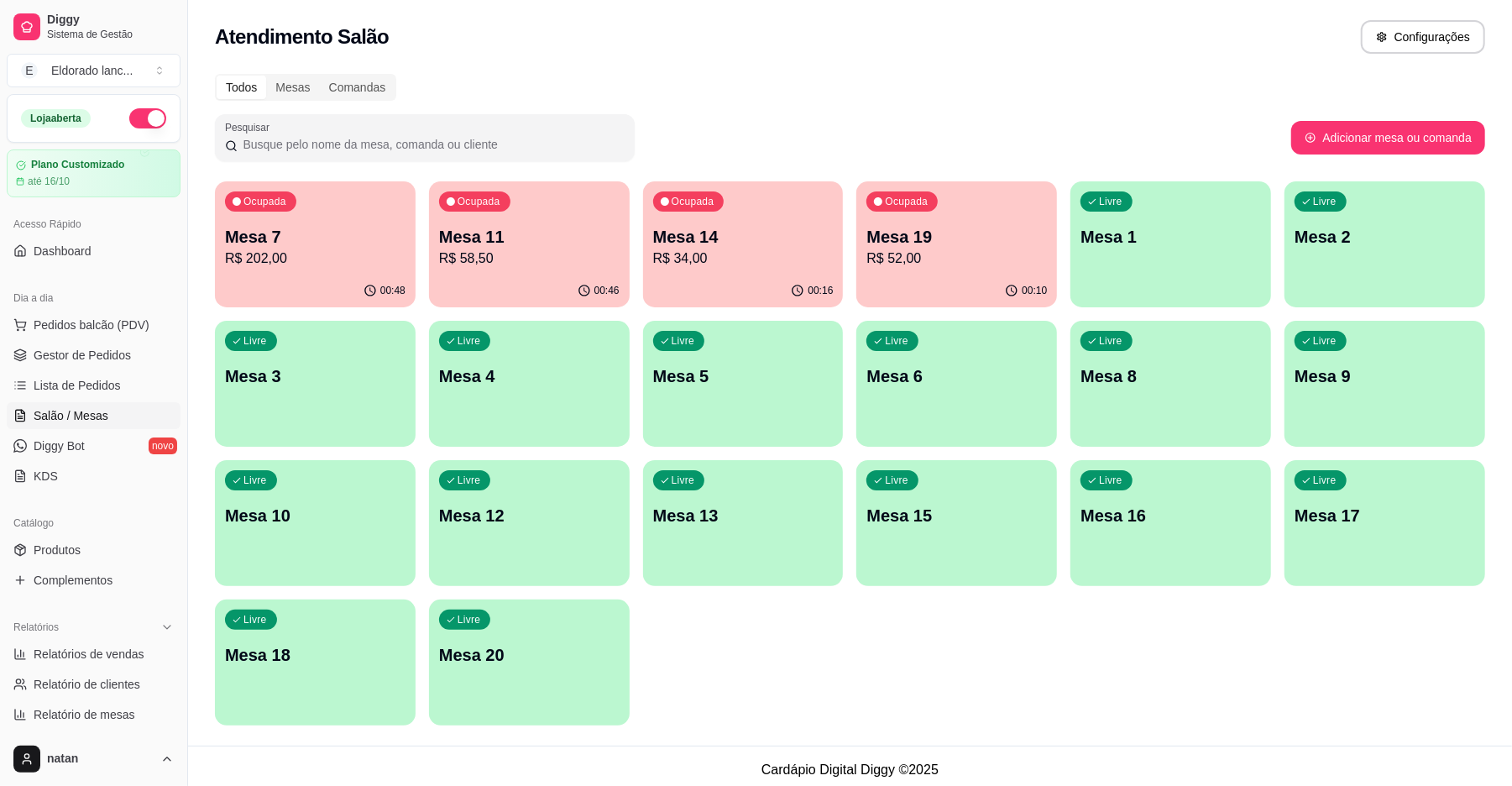
click at [756, 197] on div "Ocupada Mesa 14 R$ 34,00" at bounding box center [743, 227] width 201 height 93
click at [98, 356] on span "Gestor de Pedidos" at bounding box center [82, 355] width 97 height 17
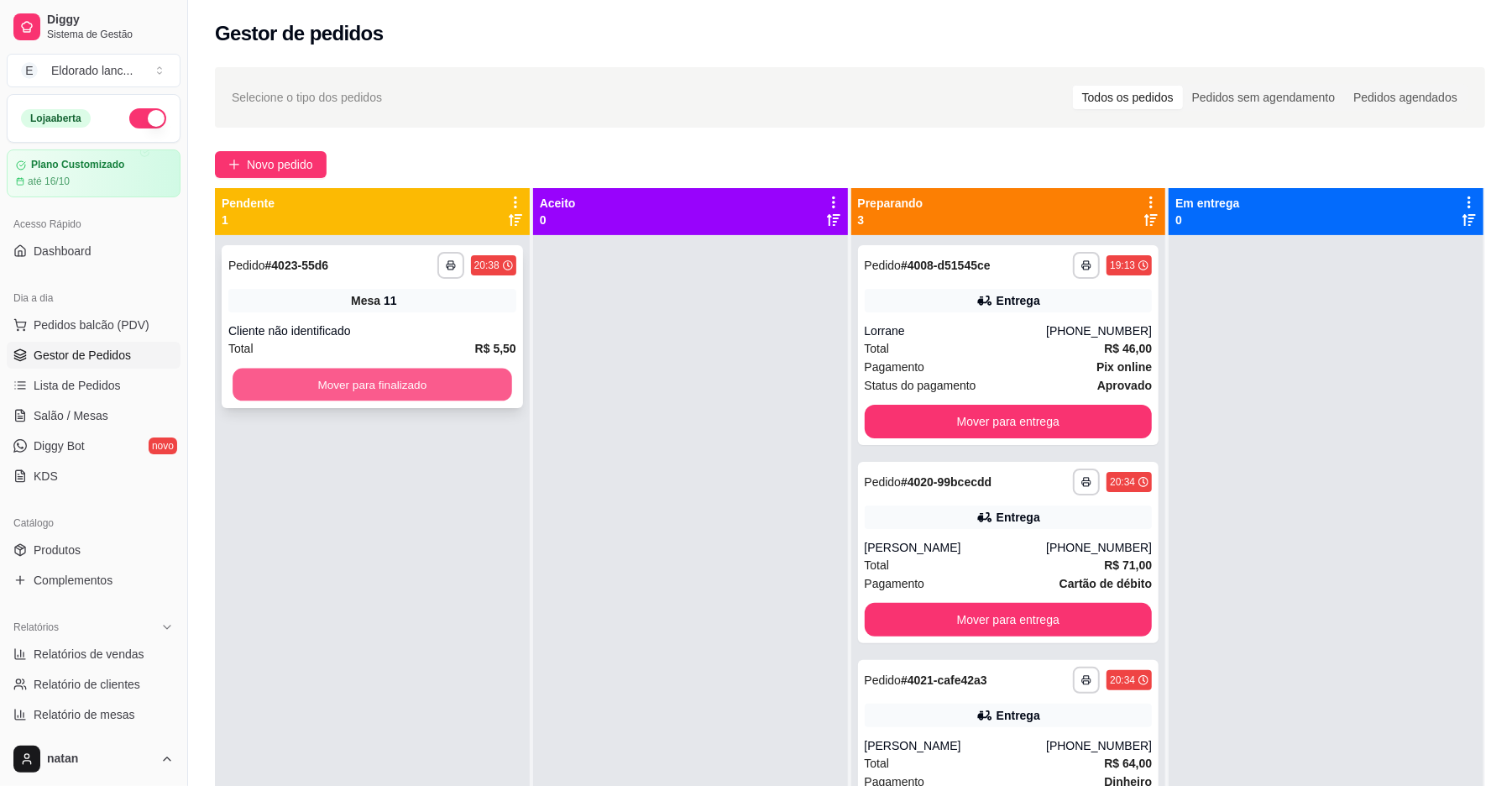
click at [371, 378] on button "Mover para finalizado" at bounding box center [372, 385] width 279 height 33
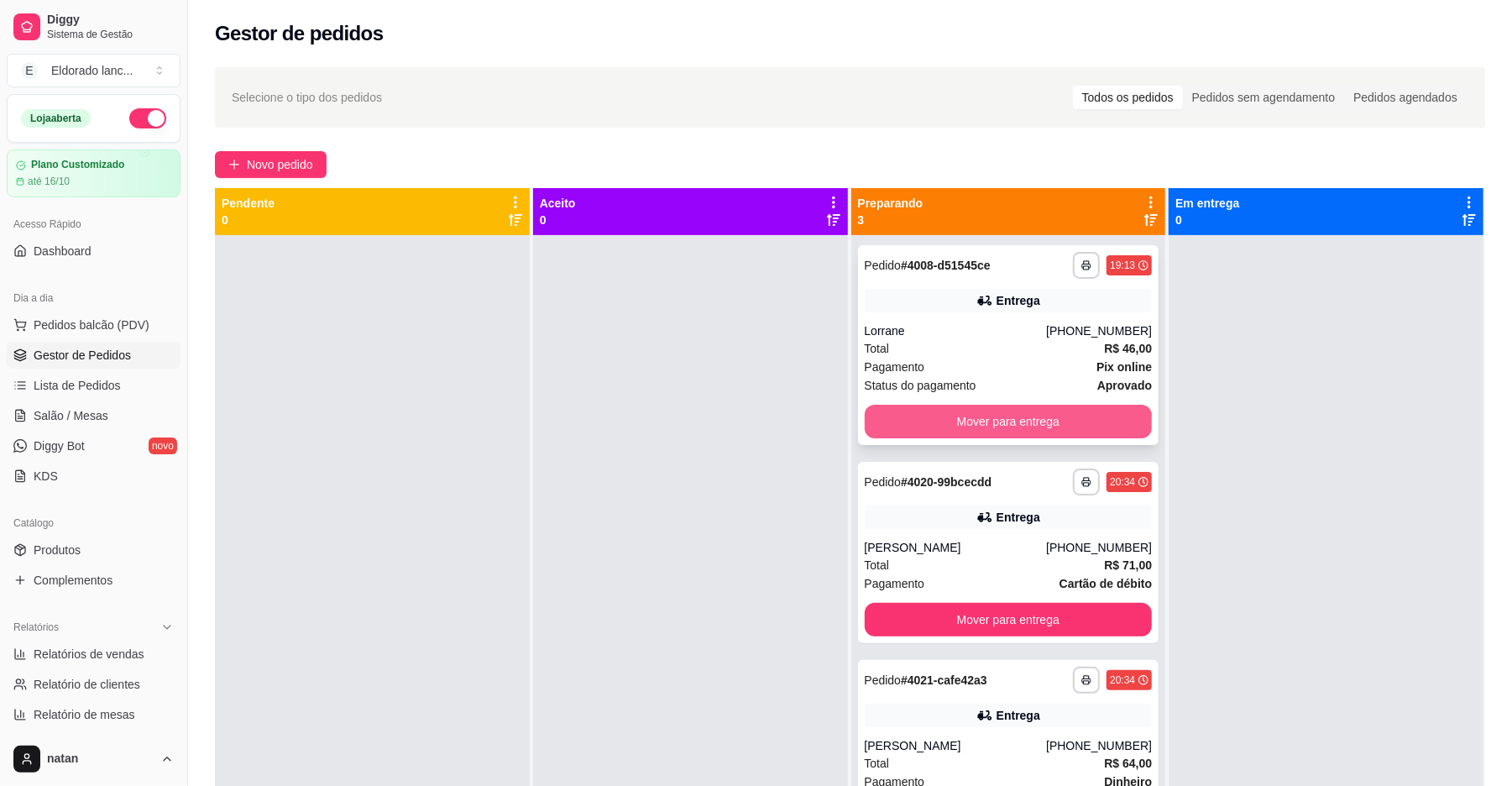
click at [871, 424] on button "Mover para entrega" at bounding box center [1008, 421] width 288 height 34
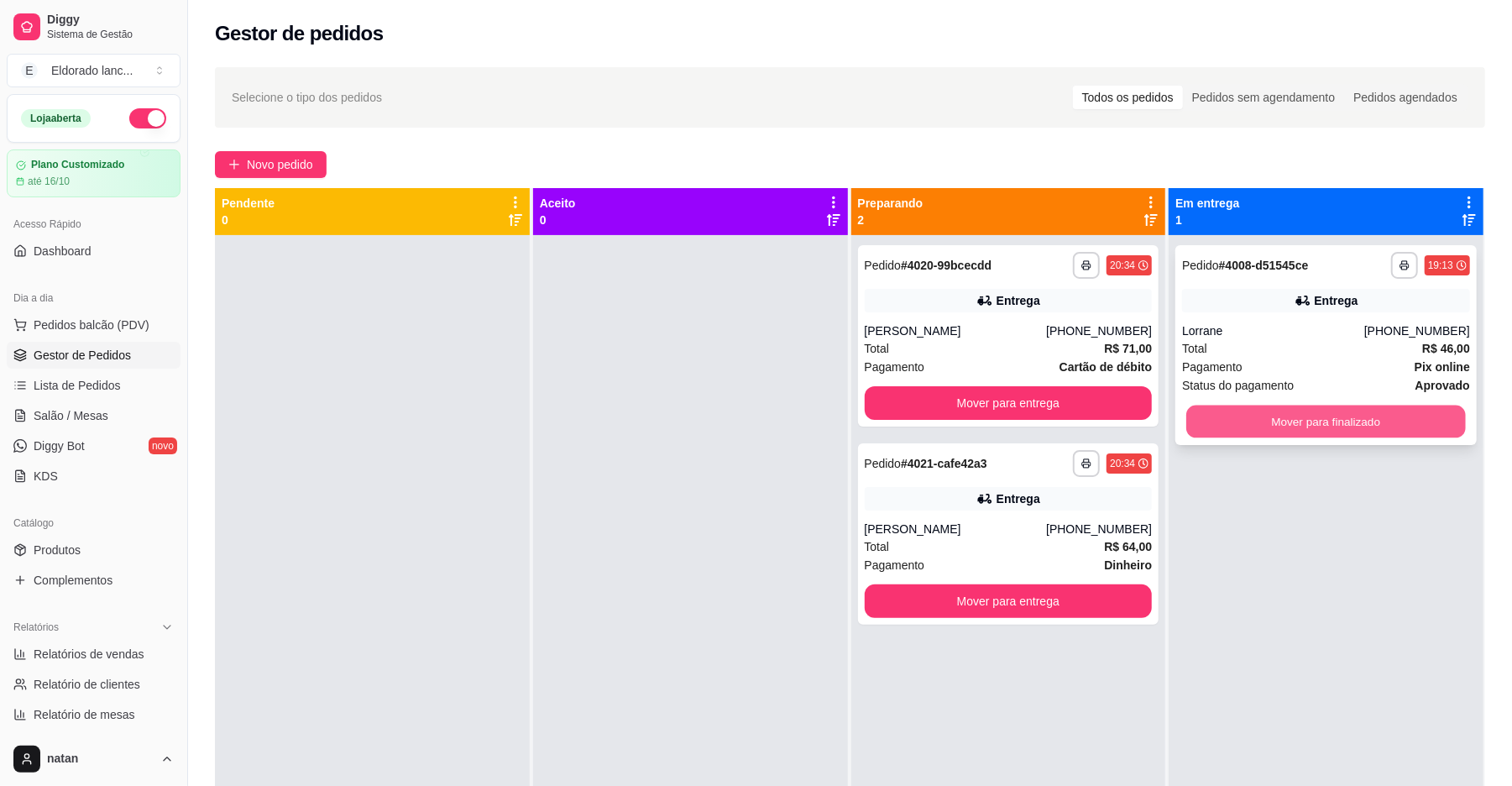
click at [1310, 411] on button "Mover para finalizado" at bounding box center [1325, 421] width 279 height 33
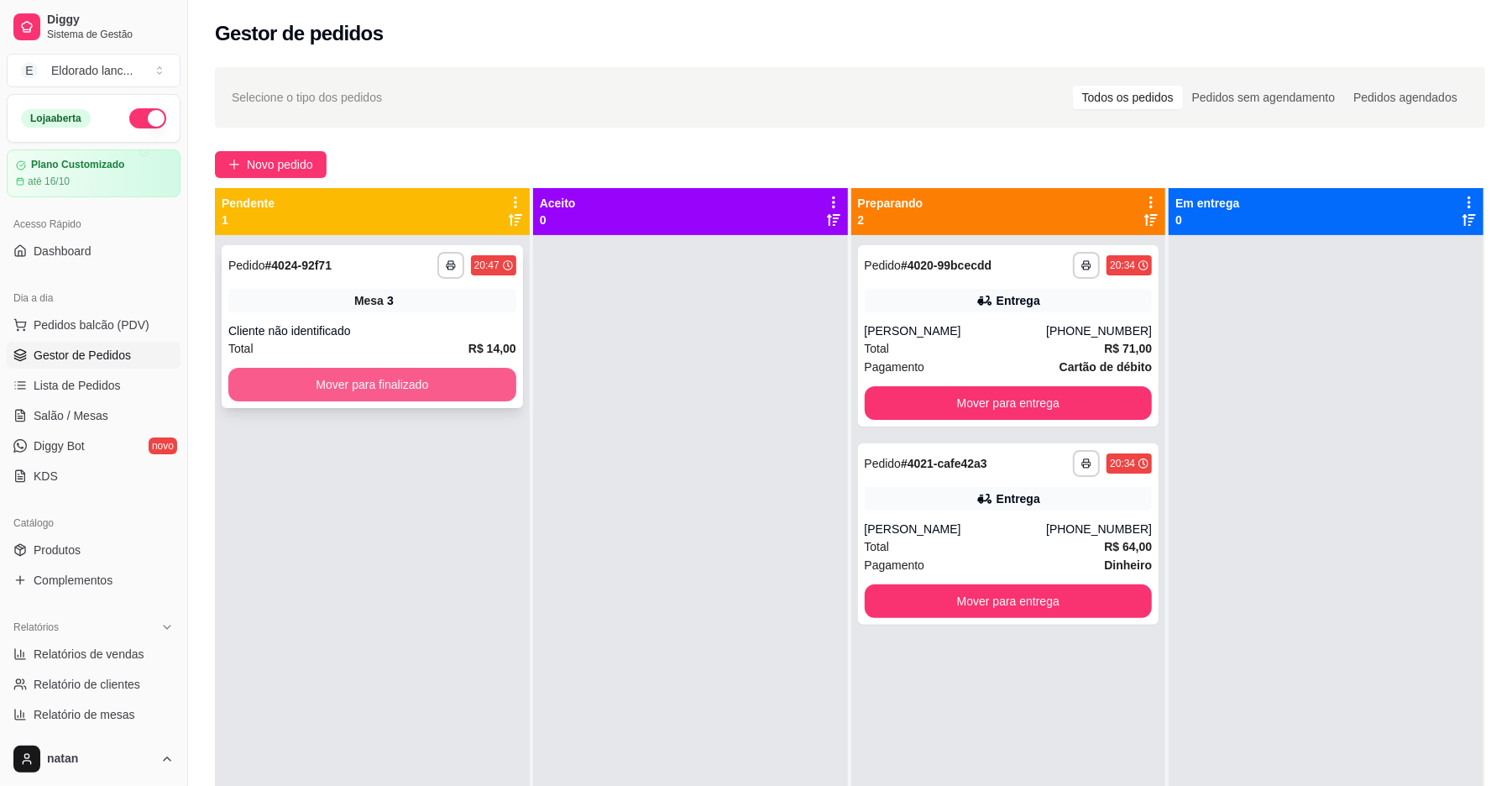
click at [323, 384] on button "Mover para finalizado" at bounding box center [372, 385] width 288 height 34
click at [347, 375] on button "Mover para finalizado" at bounding box center [372, 385] width 288 height 34
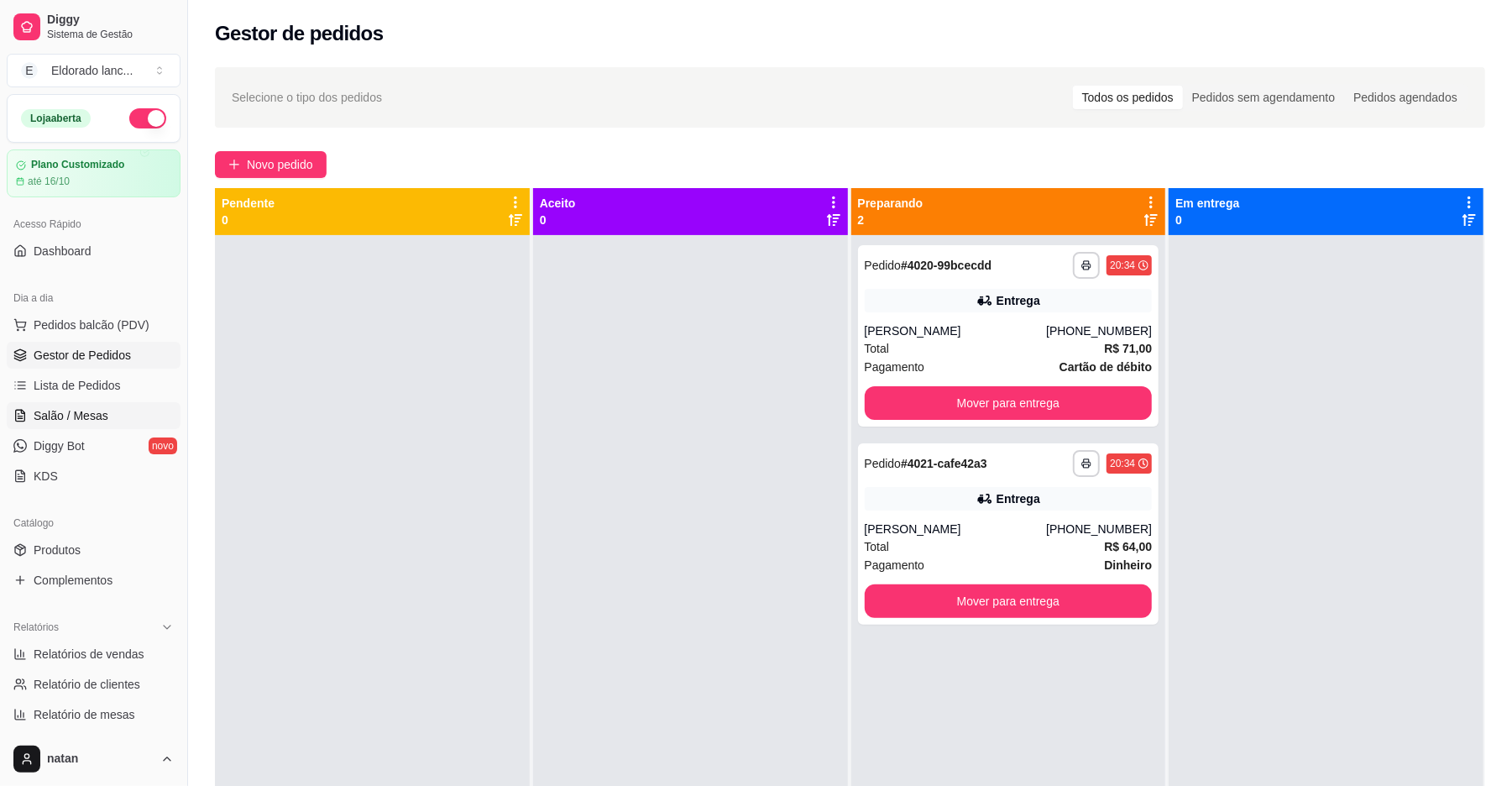
click at [94, 417] on span "Salão / Mesas" at bounding box center [71, 415] width 75 height 17
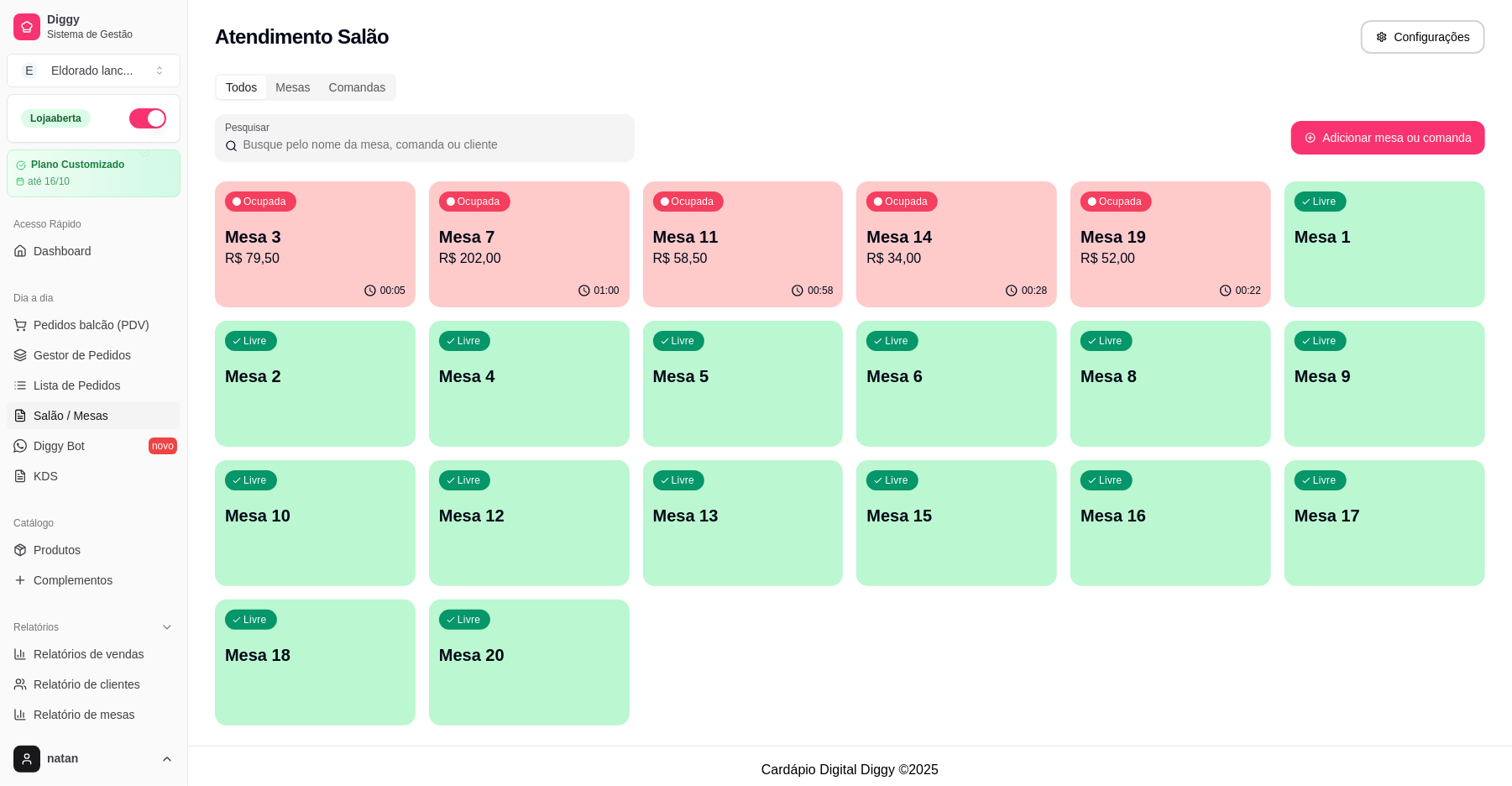
click at [760, 240] on p "Mesa 11" at bounding box center [743, 236] width 181 height 24
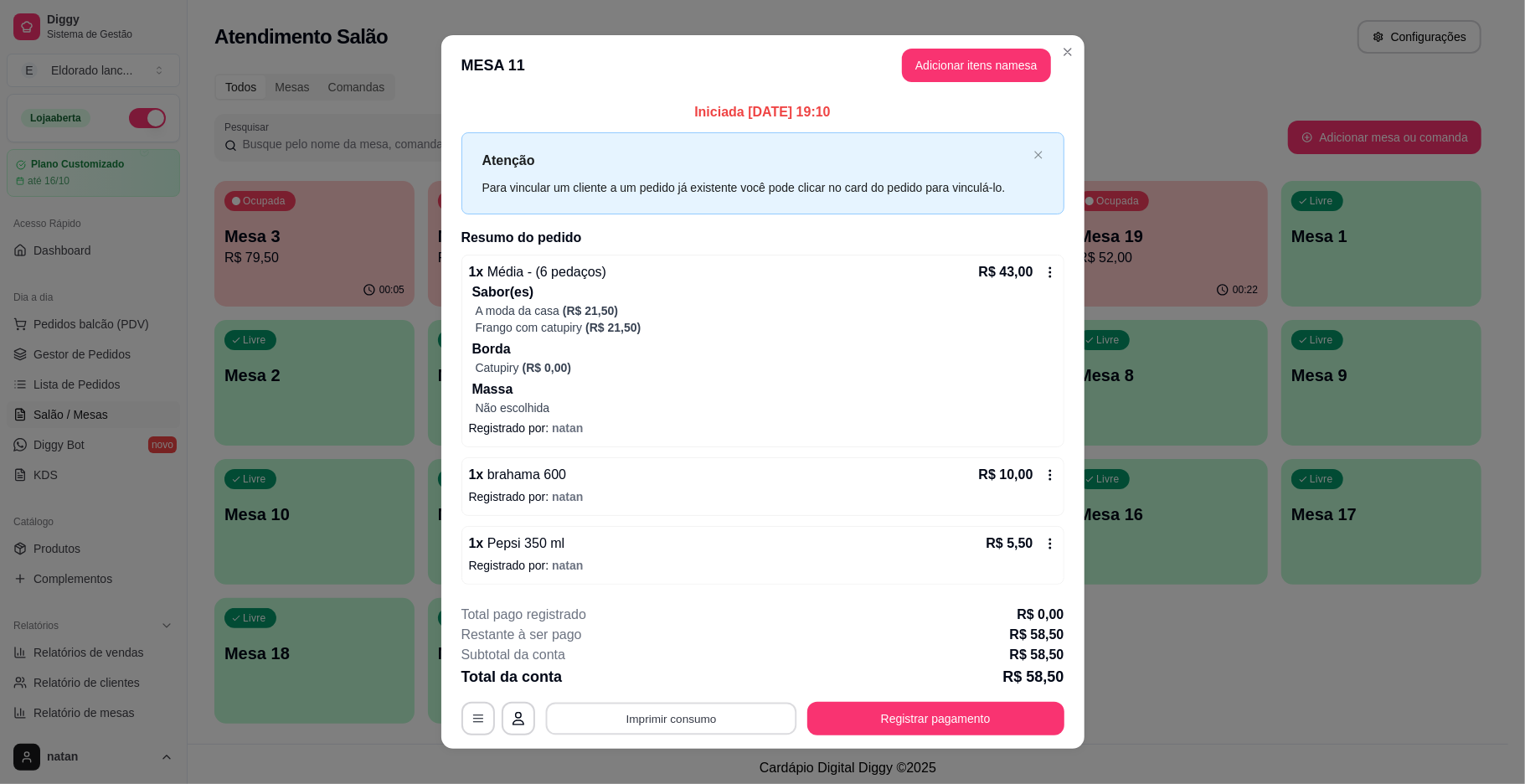
click at [610, 710] on button "Imprimir consumo" at bounding box center [671, 717] width 252 height 33
click at [647, 678] on button "IMPRESSORA" at bounding box center [667, 680] width 121 height 27
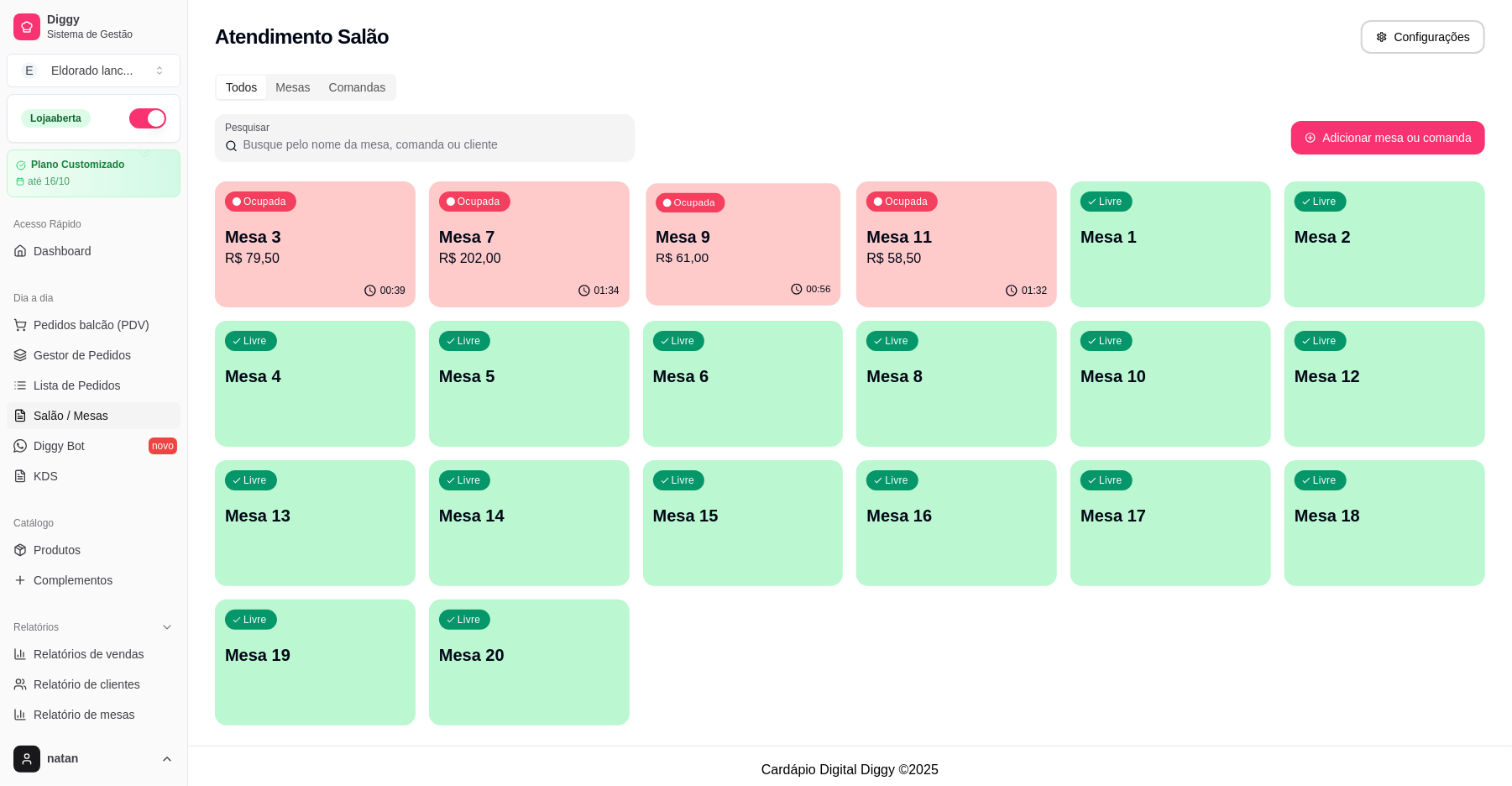
click at [696, 238] on p "Mesa 9" at bounding box center [743, 236] width 175 height 23
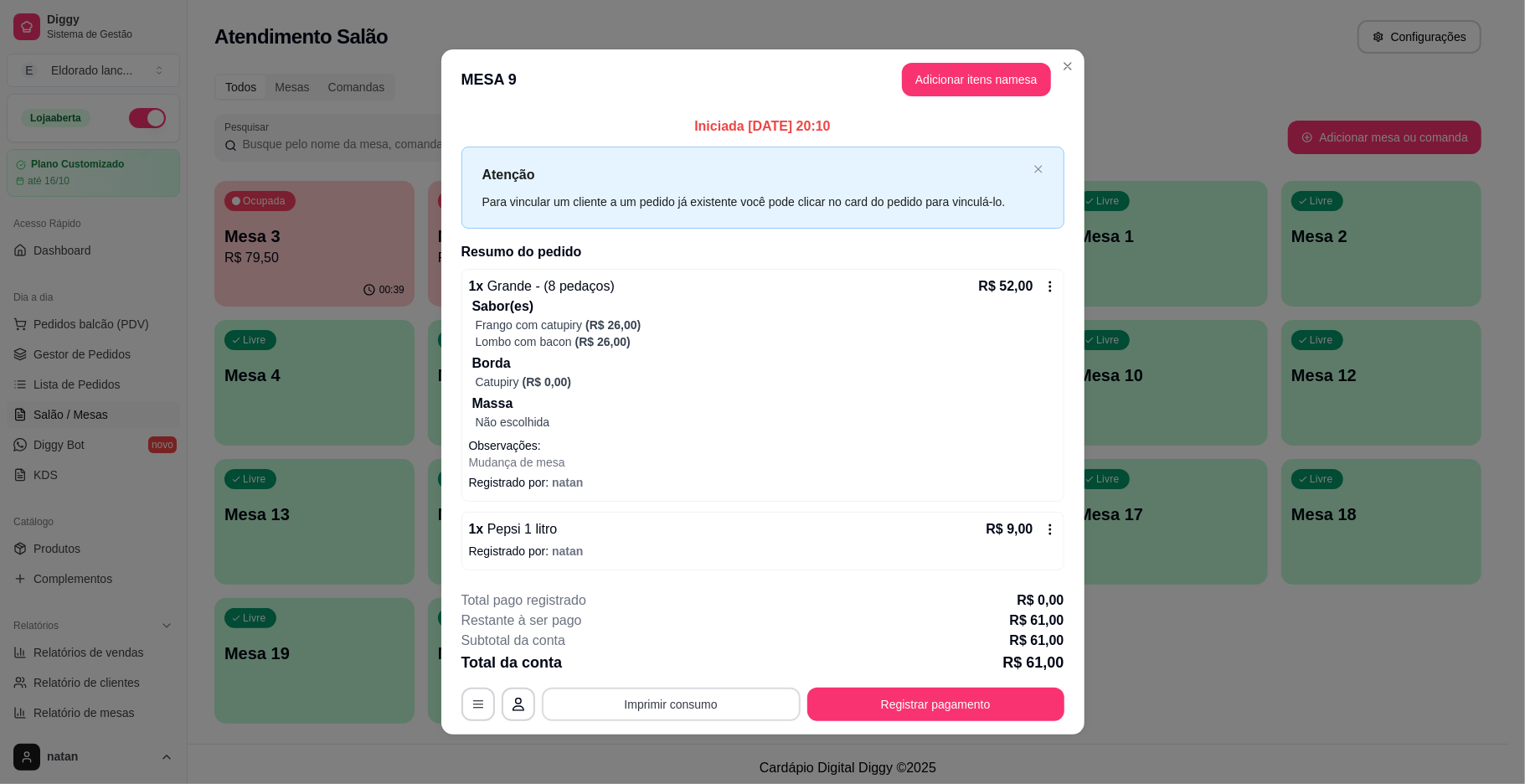
click at [751, 703] on button "Imprimir consumo" at bounding box center [671, 704] width 258 height 34
click at [690, 668] on button "IMPRESSORA" at bounding box center [667, 666] width 117 height 26
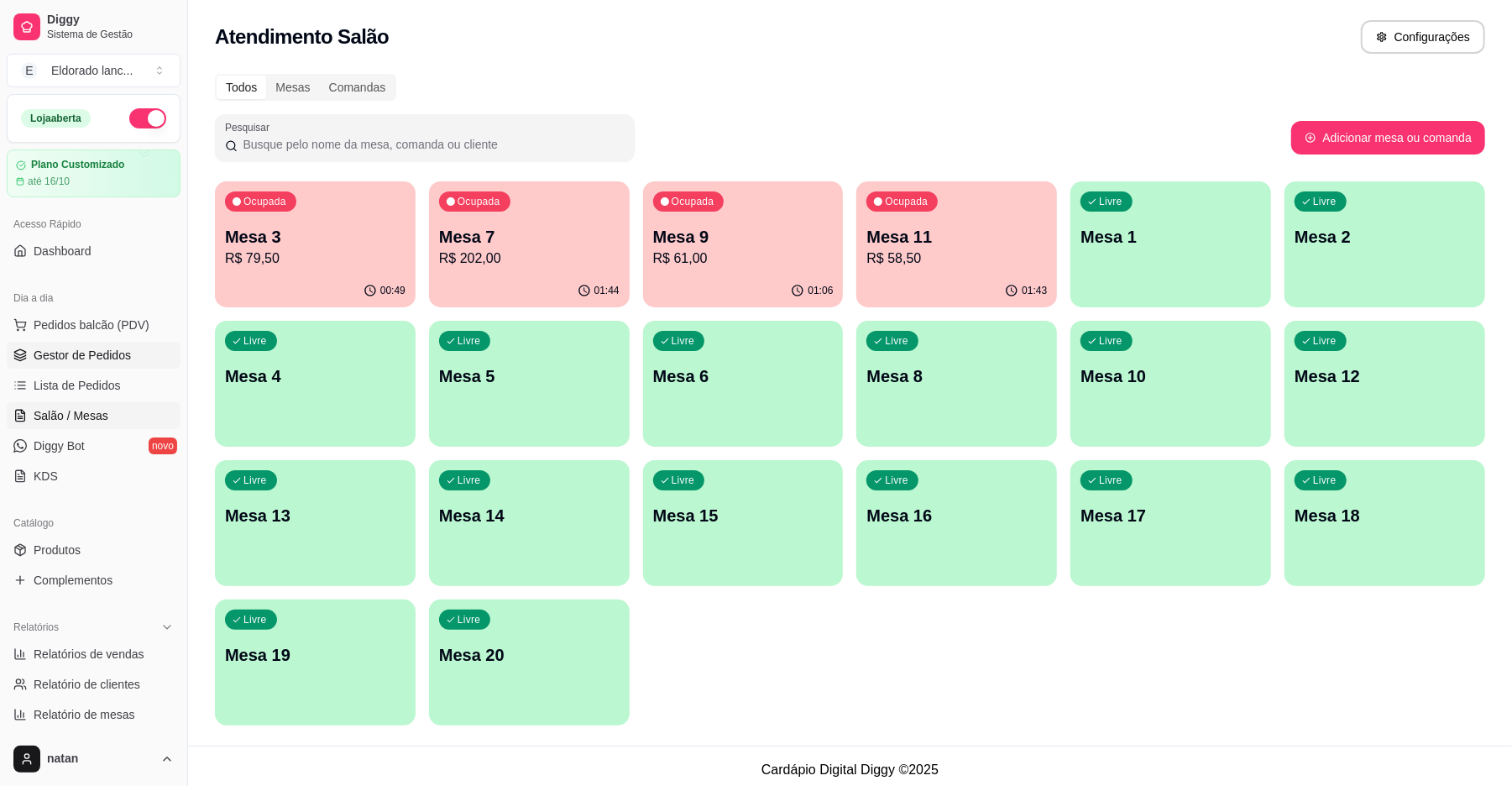
click at [42, 346] on link "Gestor de Pedidos" at bounding box center [94, 354] width 174 height 27
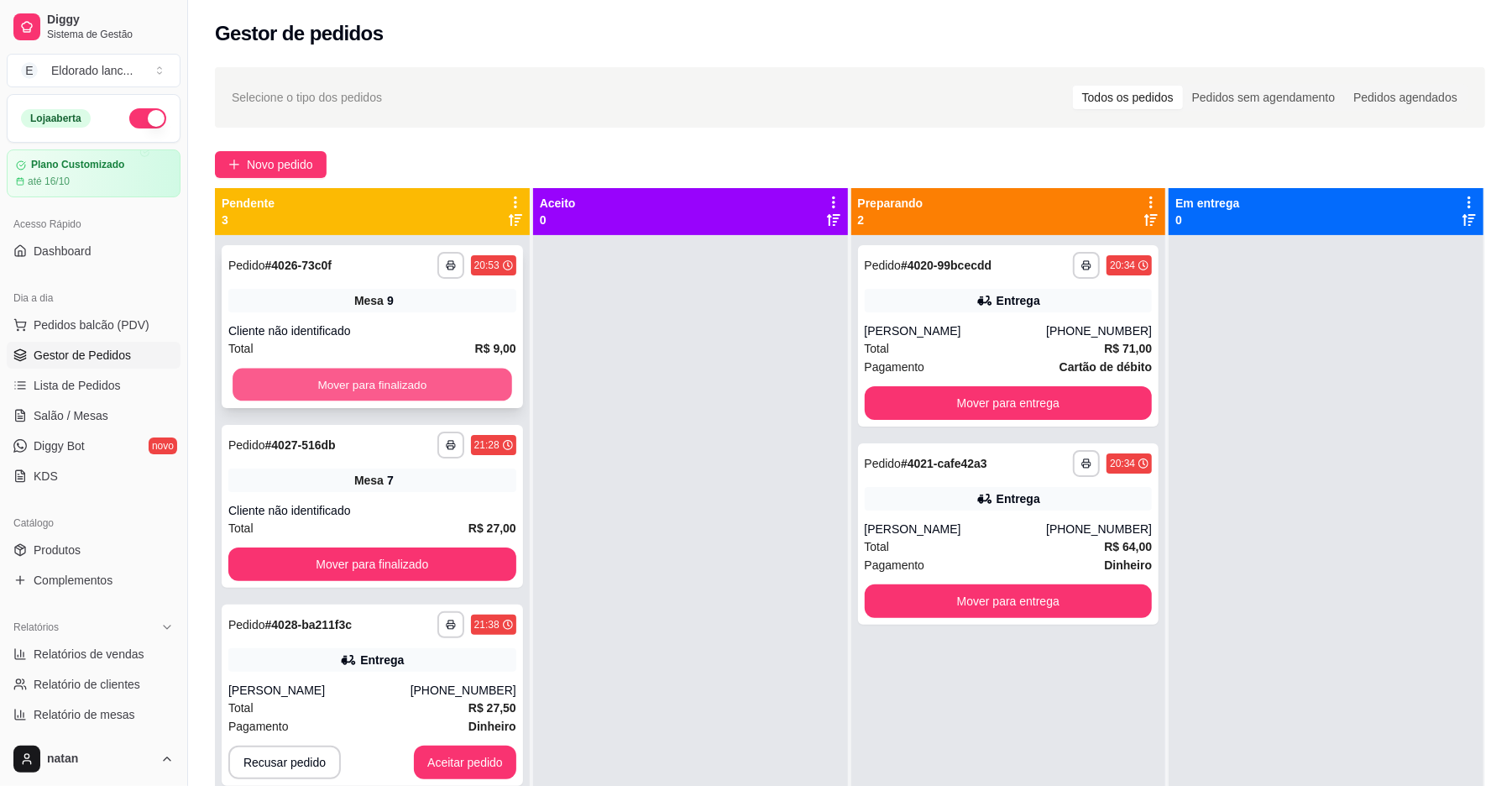
click at [451, 392] on button "Mover para finalizado" at bounding box center [372, 385] width 279 height 33
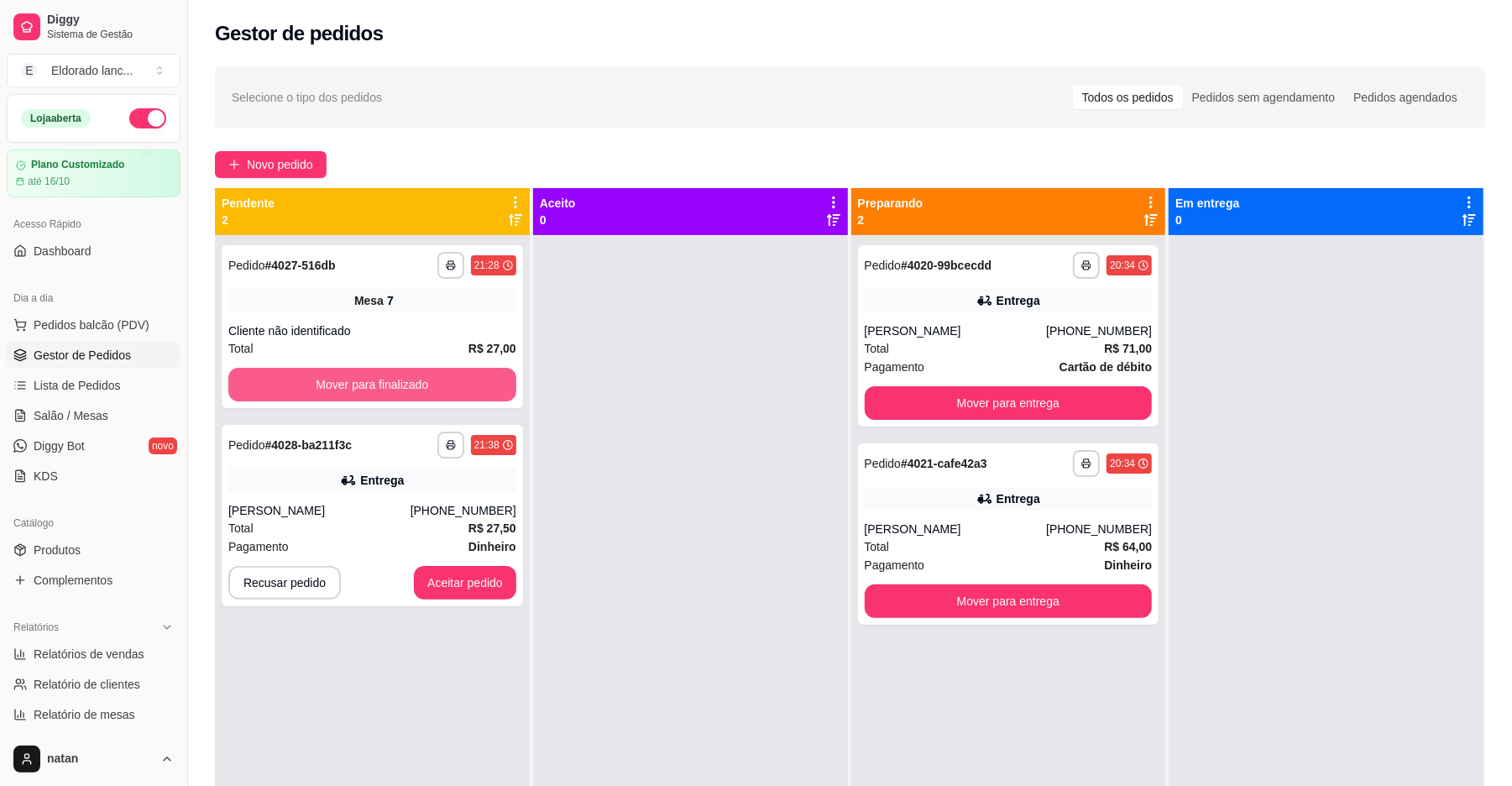
click at [451, 392] on button "Mover para finalizado" at bounding box center [372, 385] width 288 height 34
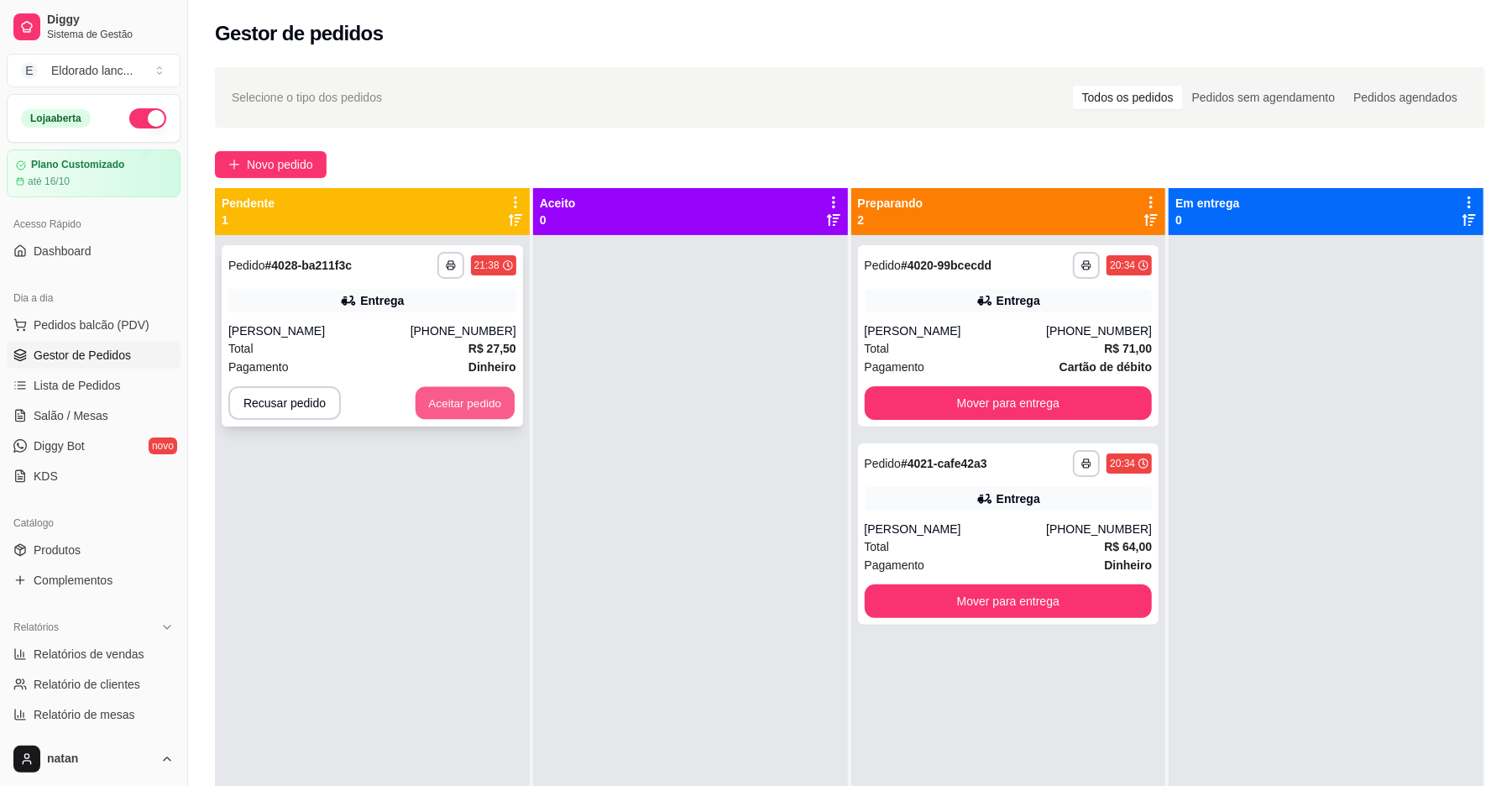
click at [477, 400] on button "Aceitar pedido" at bounding box center [465, 402] width 99 height 33
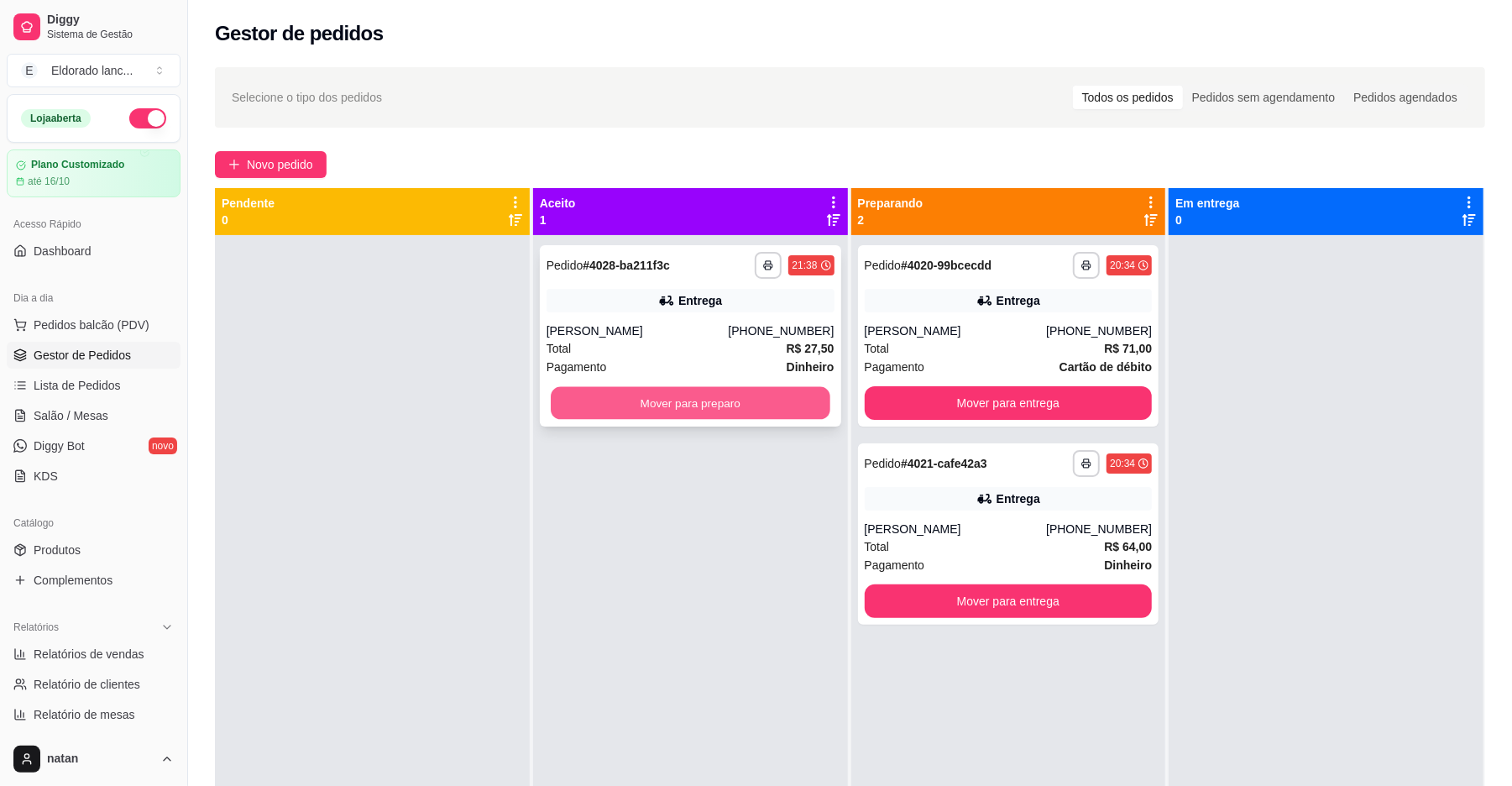
click at [551, 403] on button "Mover para preparo" at bounding box center [690, 402] width 279 height 33
